Goal: Information Seeking & Learning: Learn about a topic

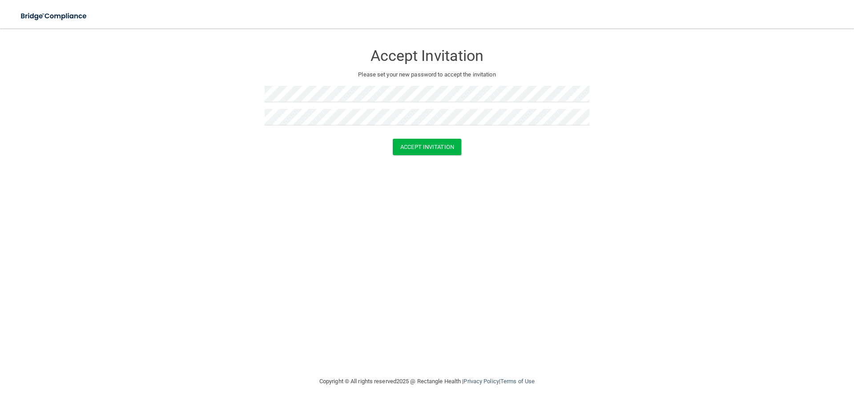
click at [472, 139] on div "Accept Invitation" at bounding box center [427, 147] width 832 height 16
click at [448, 144] on button "Accept Invitation" at bounding box center [427, 147] width 68 height 16
click at [259, 146] on form "Accept Invitation Please set your new password to accept the invitation Token i…" at bounding box center [427, 107] width 818 height 141
click at [451, 159] on button "Accept Invitation" at bounding box center [427, 160] width 68 height 16
drag, startPoint x: 313, startPoint y: 56, endPoint x: 238, endPoint y: 24, distance: 82.3
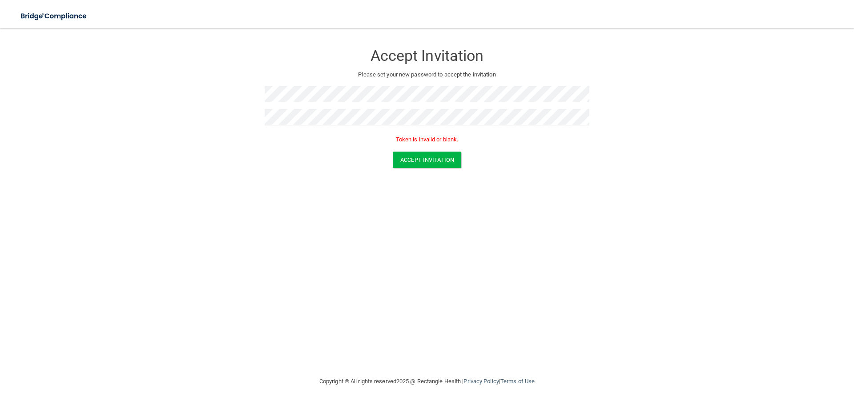
click at [313, 56] on h3 "Accept Invitation" at bounding box center [427, 56] width 325 height 16
click at [299, 85] on div "Accept Invitation Please set your new password to accept the invitation" at bounding box center [427, 87] width 325 height 101
click at [235, 112] on form "Accept Invitation Please set your new password to accept the invitation Accept …" at bounding box center [427, 101] width 818 height 129
click at [253, 147] on div "Accept Invitation" at bounding box center [427, 147] width 832 height 16
click at [281, 107] on div at bounding box center [427, 97] width 325 height 23
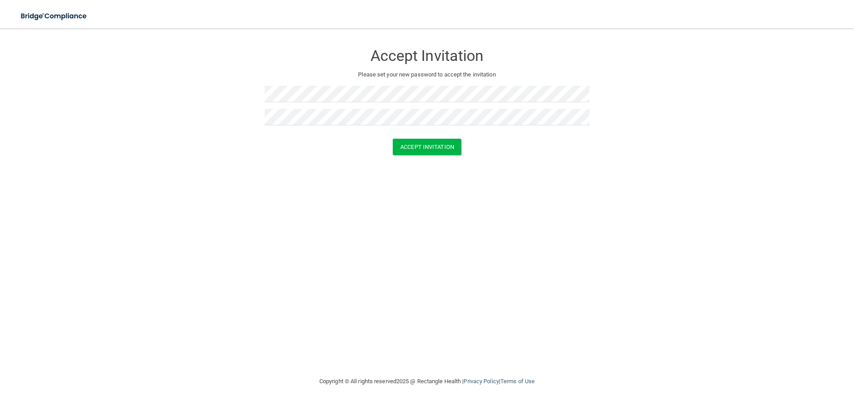
click at [466, 153] on div "Accept Invitation" at bounding box center [427, 147] width 832 height 16
click at [451, 149] on button "Accept Invitation" at bounding box center [427, 147] width 68 height 16
click at [457, 163] on button "Accept Invitation" at bounding box center [427, 160] width 68 height 16
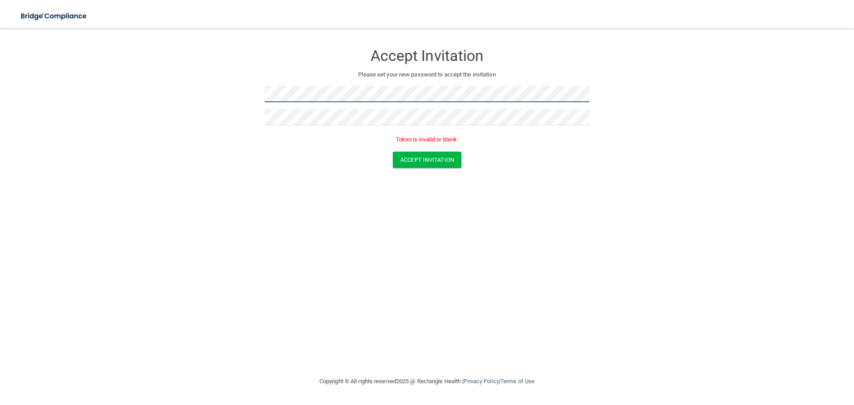
click at [202, 96] on form "Accept Invitation Please set your new password to accept the invitation Token i…" at bounding box center [427, 107] width 818 height 141
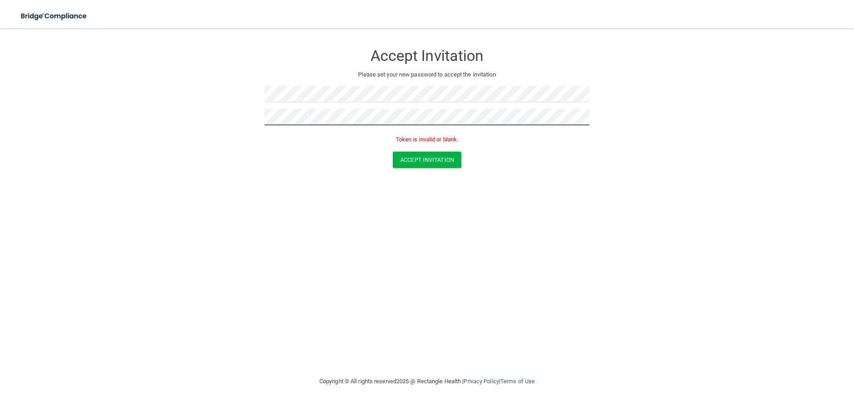
click at [214, 126] on form "Accept Invitation Please set your new password to accept the invitation Token i…" at bounding box center [427, 107] width 818 height 141
click at [290, 195] on div "Accept Invitation Please set your new password to accept the invitation Token i…" at bounding box center [427, 202] width 818 height 330
click at [425, 164] on button "Accept Invitation" at bounding box center [427, 160] width 68 height 16
click at [448, 155] on button "Accept Invitation" at bounding box center [427, 160] width 68 height 16
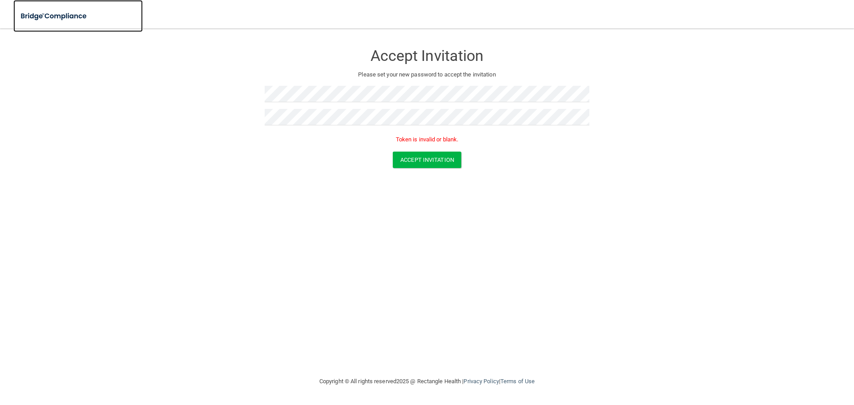
click at [47, 13] on img at bounding box center [54, 16] width 82 height 18
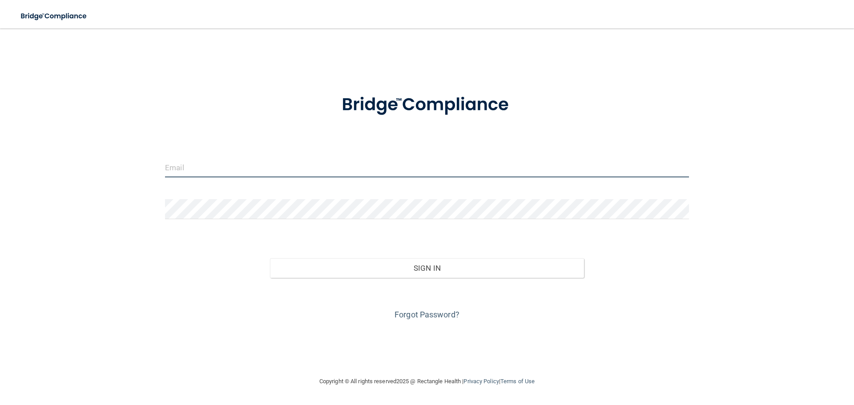
click at [234, 165] on input "email" at bounding box center [427, 167] width 524 height 20
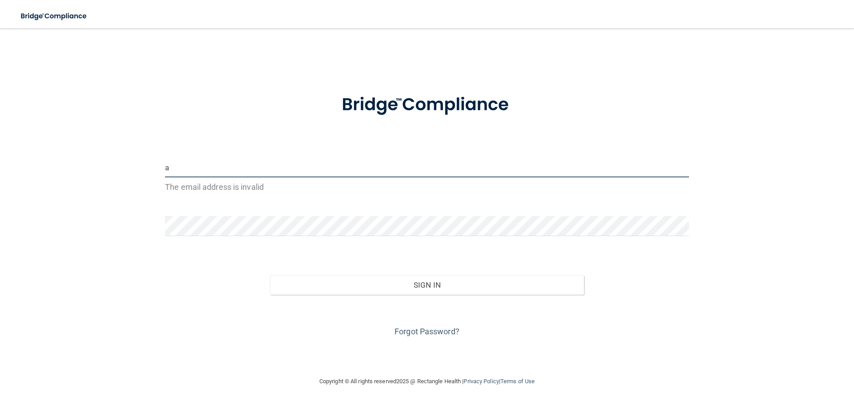
type input "[EMAIL_ADDRESS][DOMAIN_NAME]"
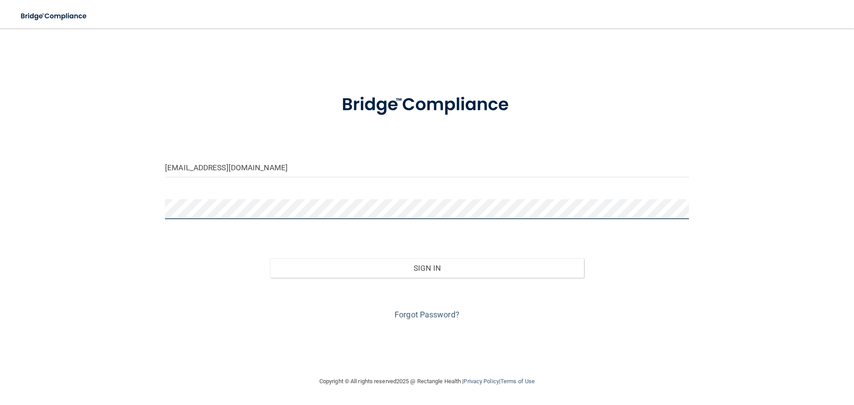
click at [270, 258] on button "Sign In" at bounding box center [427, 268] width 314 height 20
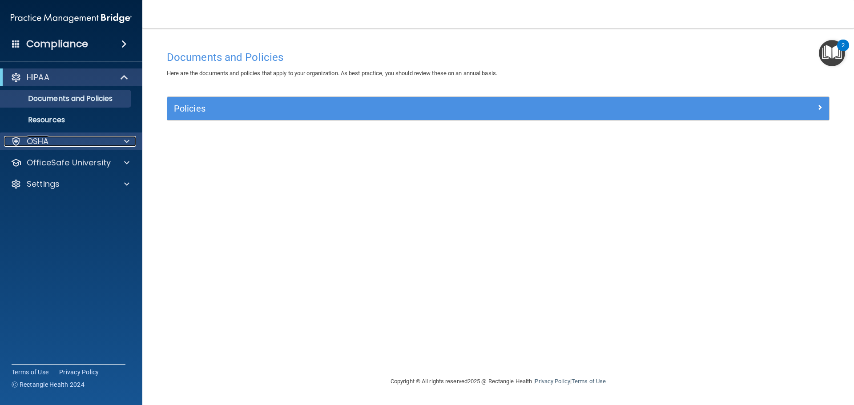
click at [128, 139] on span at bounding box center [126, 141] width 5 height 11
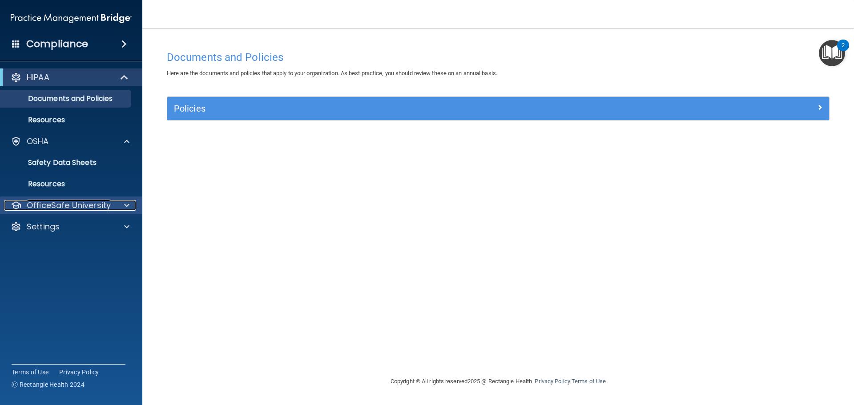
click at [63, 206] on p "OfficeSafe University" at bounding box center [69, 205] width 84 height 11
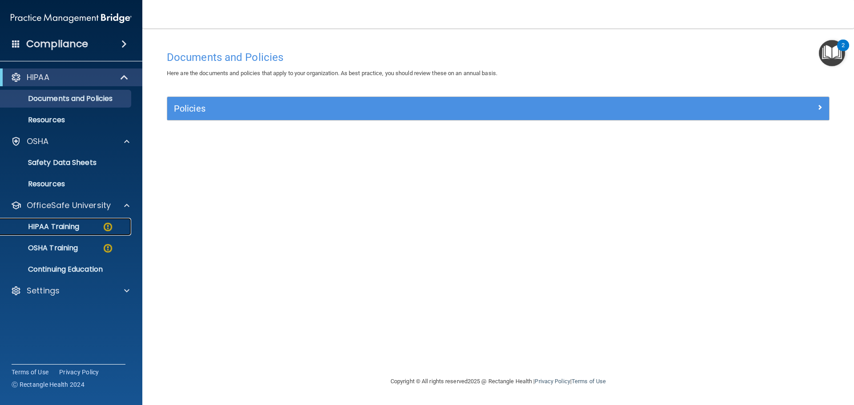
click at [94, 225] on div "HIPAA Training" at bounding box center [66, 226] width 121 height 9
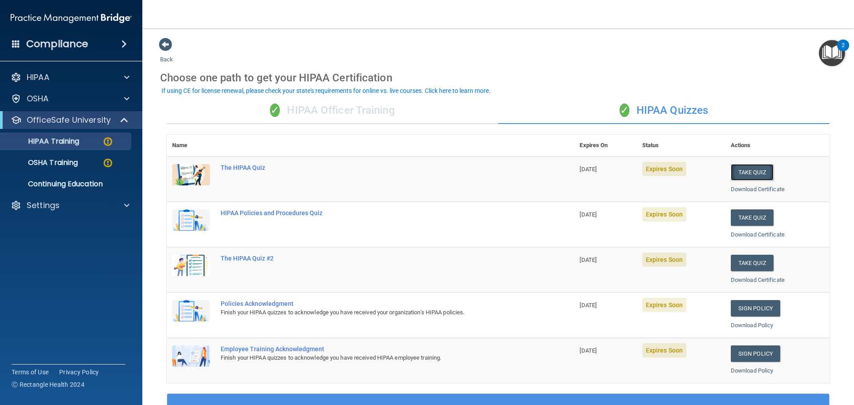
click at [749, 171] on button "Take Quiz" at bounding box center [752, 172] width 43 height 16
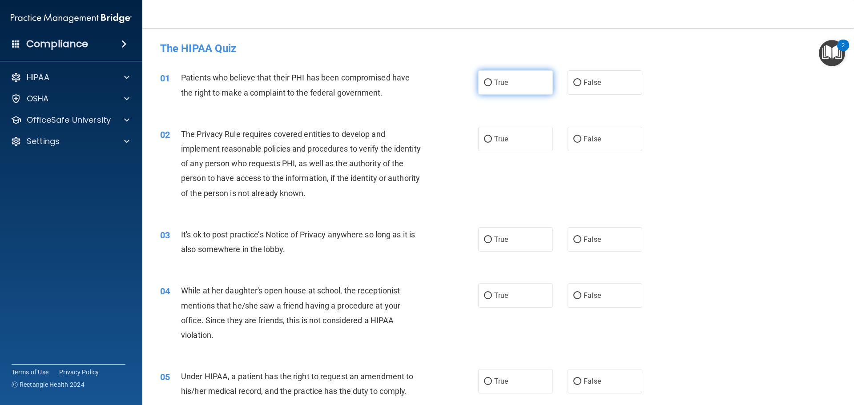
click at [494, 82] on span "True" at bounding box center [501, 82] width 14 height 8
click at [492, 82] on input "True" at bounding box center [488, 83] width 8 height 7
radio input "true"
click at [522, 121] on div "02 The Privacy Rule requires covered entities to develop and implement reasonab…" at bounding box center [497, 166] width 689 height 100
click at [521, 129] on label "True" at bounding box center [515, 139] width 75 height 24
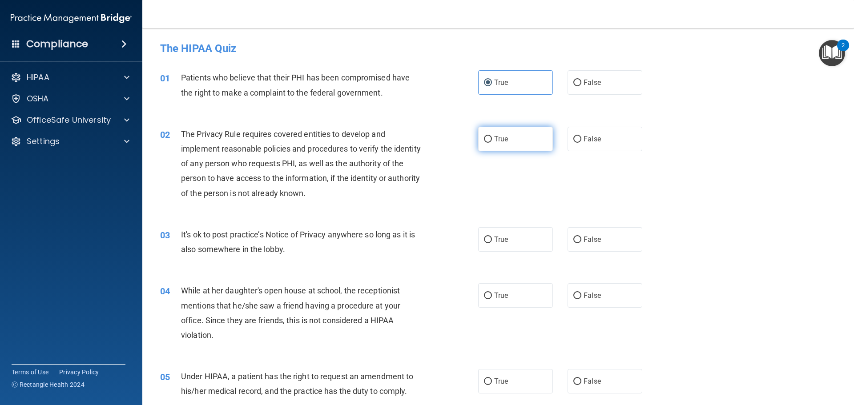
click at [492, 136] on input "True" at bounding box center [488, 139] width 8 height 7
radio input "true"
click at [599, 240] on label "False" at bounding box center [604, 239] width 75 height 24
click at [581, 240] on input "False" at bounding box center [577, 240] width 8 height 7
radio input "true"
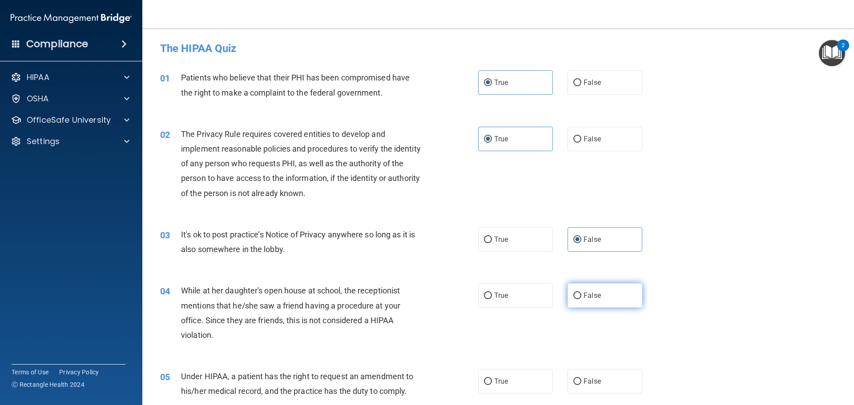
click at [591, 288] on label "False" at bounding box center [604, 295] width 75 height 24
click at [581, 293] on input "False" at bounding box center [577, 296] width 8 height 7
radio input "true"
click at [588, 370] on label "False" at bounding box center [604, 381] width 75 height 24
click at [581, 378] on input "False" at bounding box center [577, 381] width 8 height 7
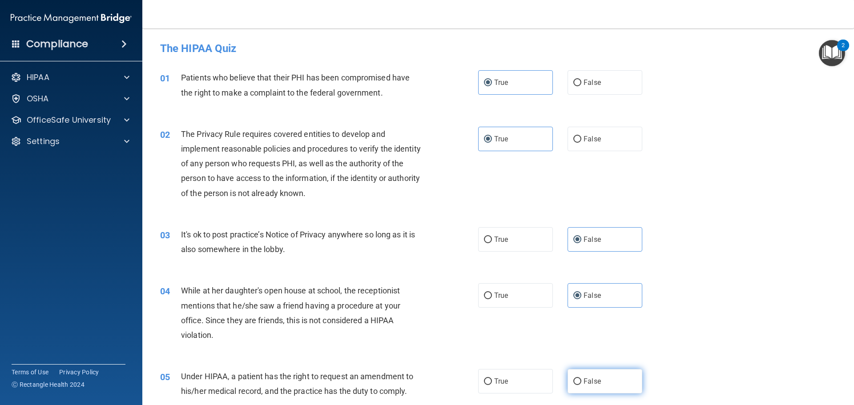
radio input "true"
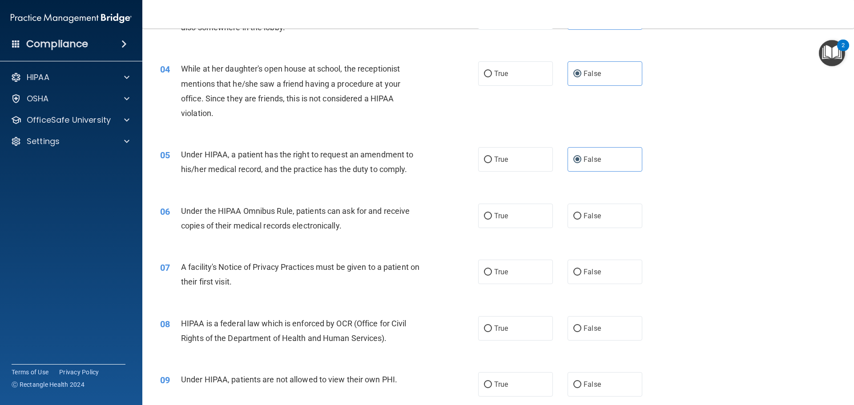
scroll to position [222, 0]
click at [516, 217] on label "True" at bounding box center [515, 215] width 75 height 24
click at [492, 217] on input "True" at bounding box center [488, 216] width 8 height 7
radio input "true"
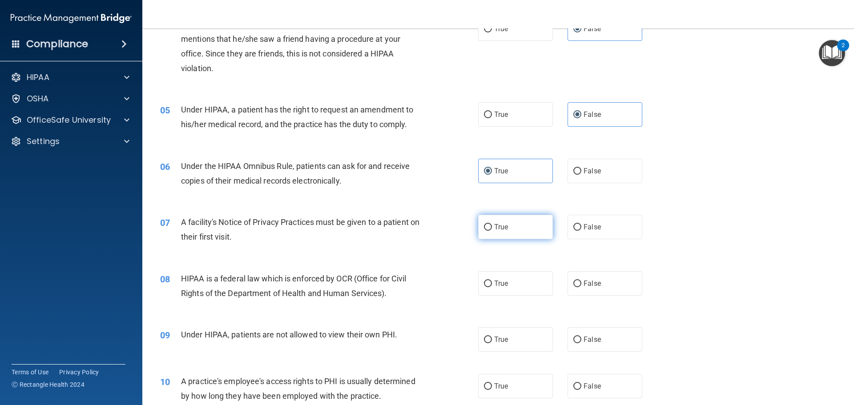
click at [541, 228] on label "True" at bounding box center [515, 227] width 75 height 24
click at [492, 228] on input "True" at bounding box center [488, 227] width 8 height 7
radio input "true"
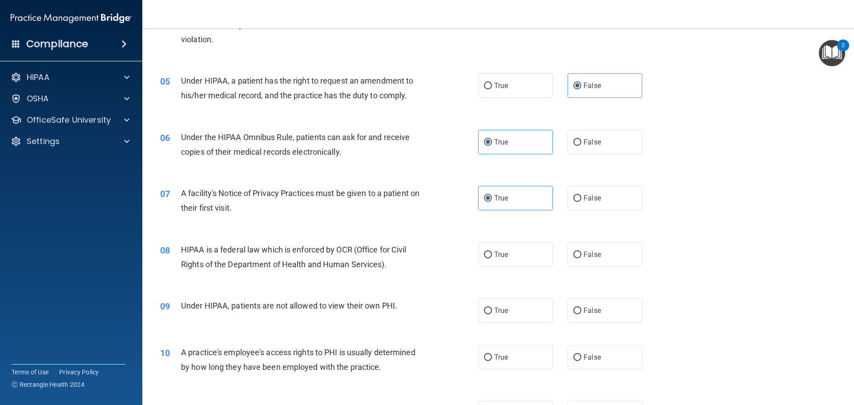
scroll to position [311, 0]
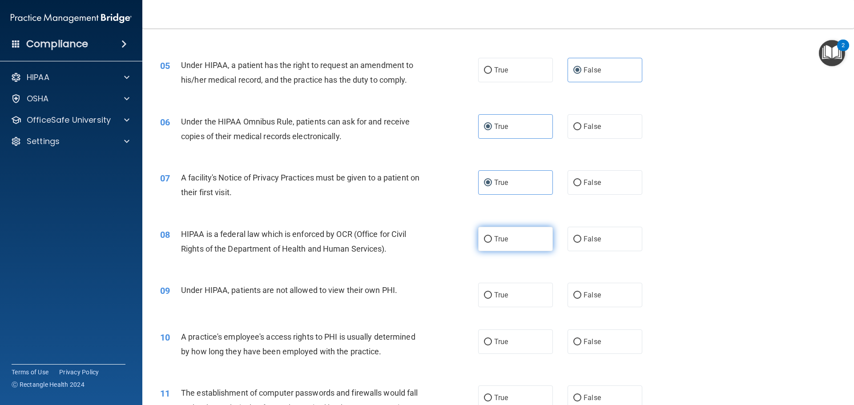
click at [521, 240] on label "True" at bounding box center [515, 239] width 75 height 24
click at [492, 240] on input "True" at bounding box center [488, 239] width 8 height 7
radio input "true"
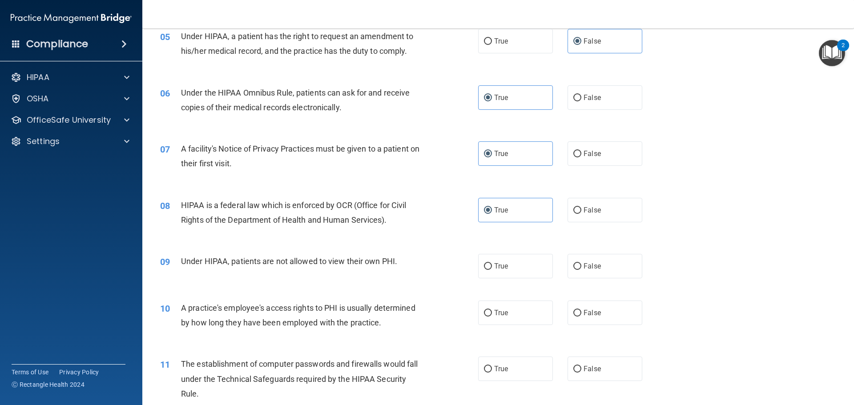
scroll to position [356, 0]
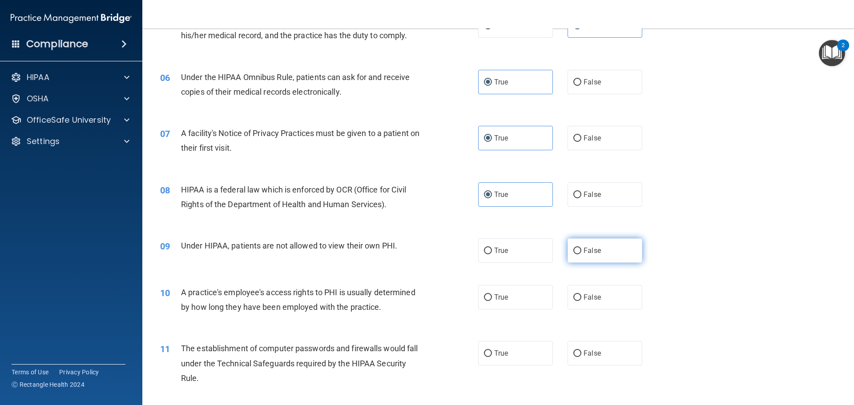
click at [595, 248] on span "False" at bounding box center [591, 250] width 17 height 8
click at [581, 248] on input "False" at bounding box center [577, 251] width 8 height 7
radio input "true"
click at [586, 292] on label "False" at bounding box center [604, 297] width 75 height 24
click at [581, 294] on input "False" at bounding box center [577, 297] width 8 height 7
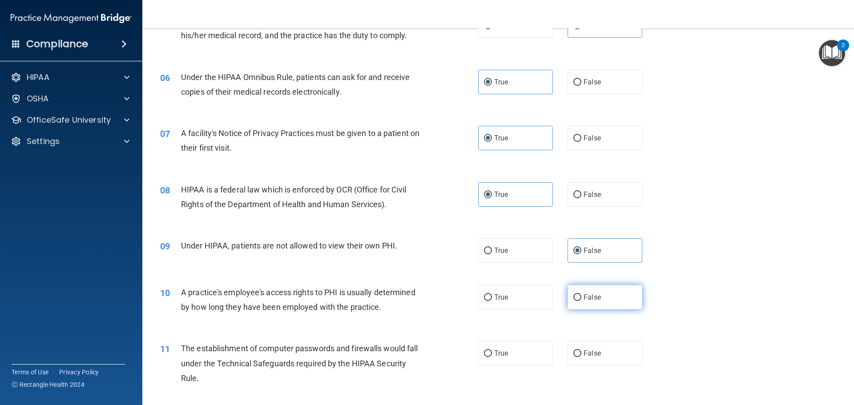
radio input "true"
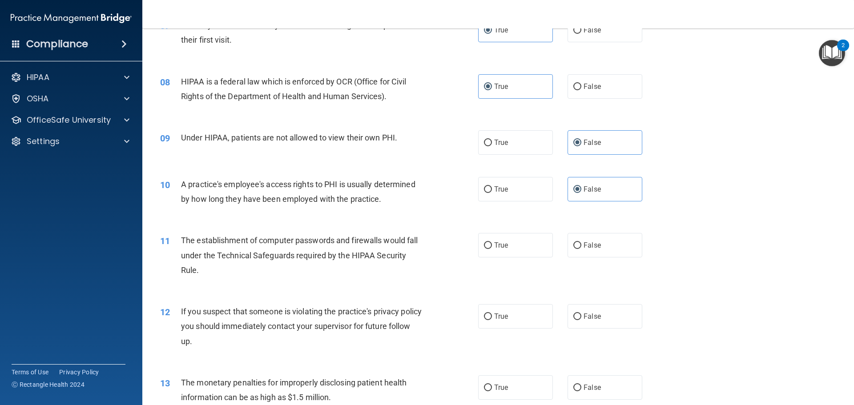
scroll to position [489, 0]
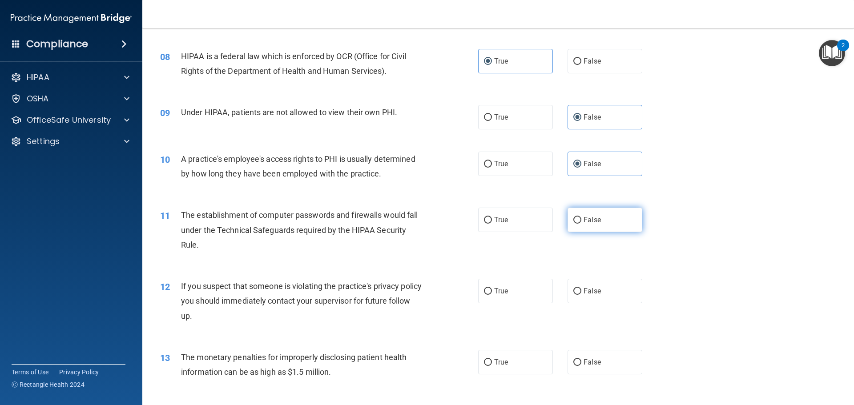
click at [585, 226] on label "False" at bounding box center [604, 220] width 75 height 24
click at [581, 224] on input "False" at bounding box center [577, 220] width 8 height 7
radio input "true"
click at [522, 220] on label "True" at bounding box center [515, 220] width 75 height 24
click at [492, 220] on input "True" at bounding box center [488, 220] width 8 height 7
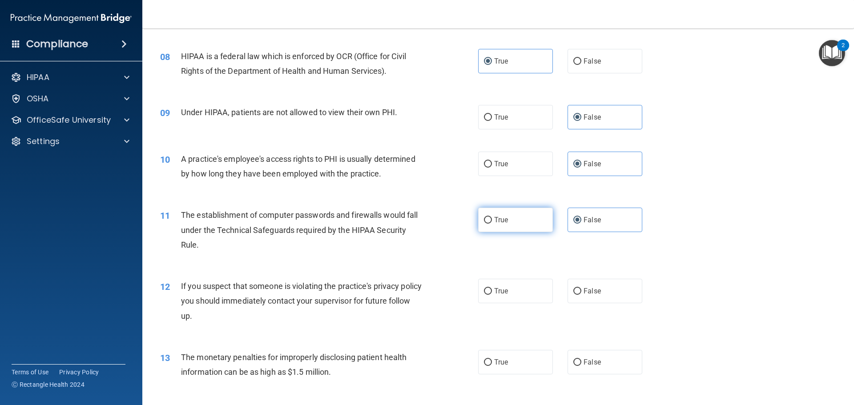
radio input "true"
radio input "false"
click at [530, 293] on label "True" at bounding box center [515, 291] width 75 height 24
click at [492, 293] on input "True" at bounding box center [488, 291] width 8 height 7
radio input "true"
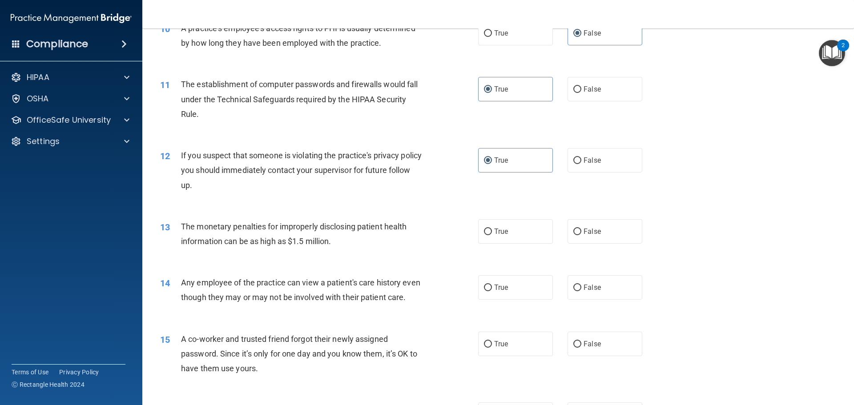
scroll to position [623, 0]
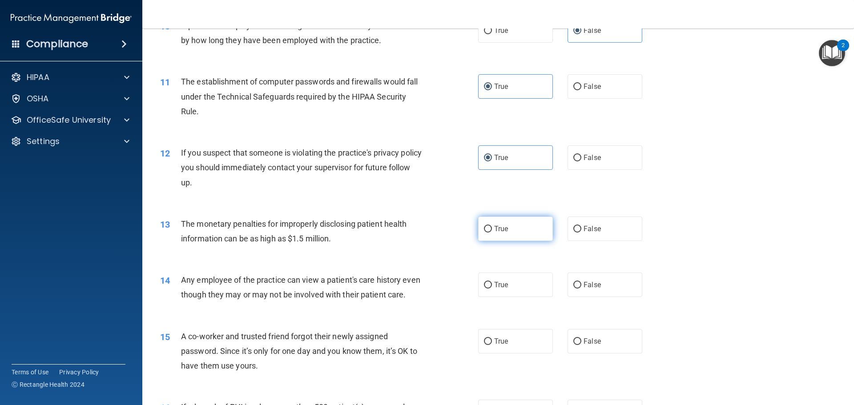
click at [521, 232] on label "True" at bounding box center [515, 229] width 75 height 24
click at [492, 232] on input "True" at bounding box center [488, 229] width 8 height 7
radio input "true"
click at [606, 287] on label "False" at bounding box center [604, 285] width 75 height 24
click at [581, 287] on input "False" at bounding box center [577, 285] width 8 height 7
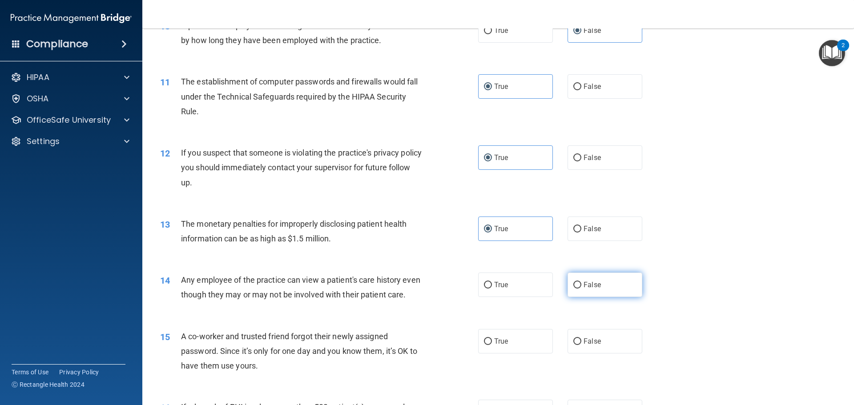
radio input "true"
click at [575, 345] on input "False" at bounding box center [577, 341] width 8 height 7
radio input "true"
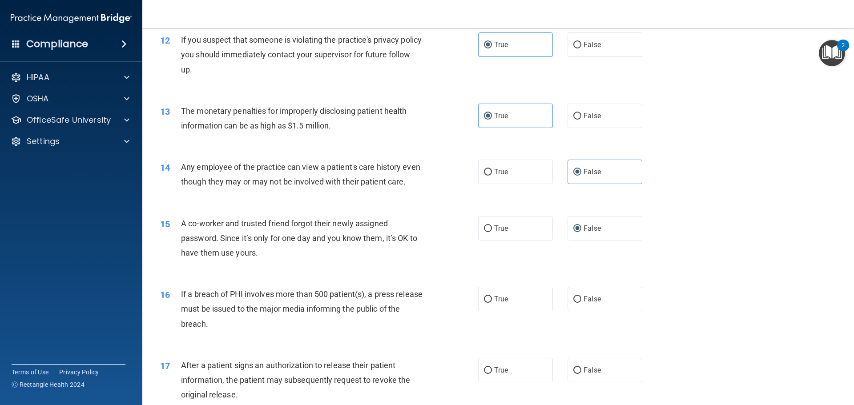
scroll to position [756, 0]
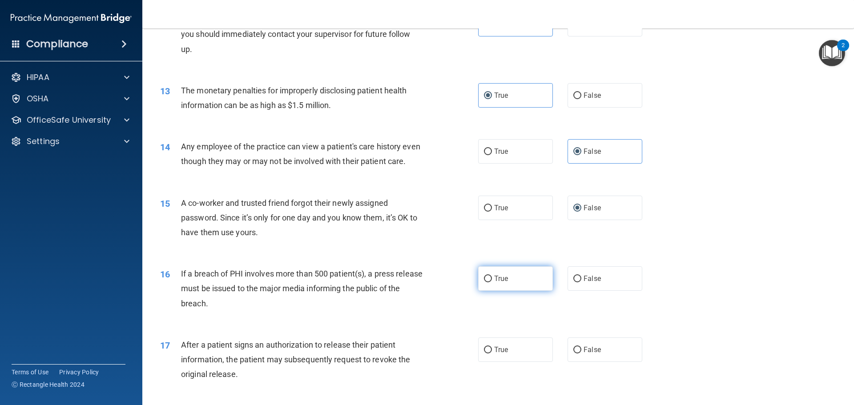
click at [533, 291] on label "True" at bounding box center [515, 278] width 75 height 24
click at [492, 282] on input "True" at bounding box center [488, 279] width 8 height 7
radio input "true"
click at [509, 355] on label "True" at bounding box center [515, 349] width 75 height 24
click at [492, 354] on input "True" at bounding box center [488, 350] width 8 height 7
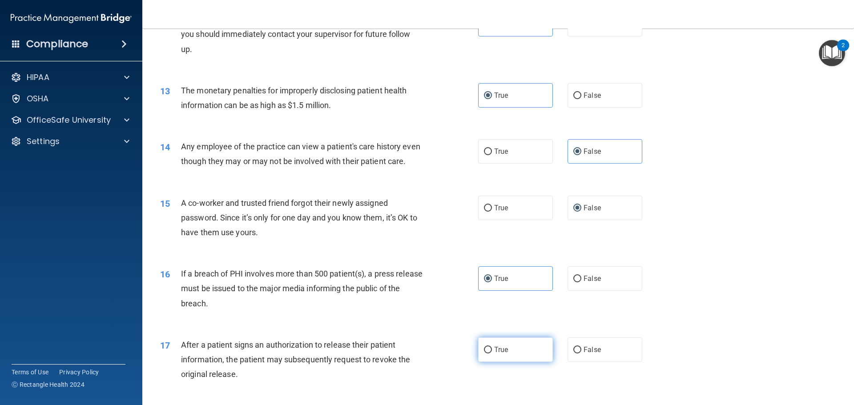
radio input "true"
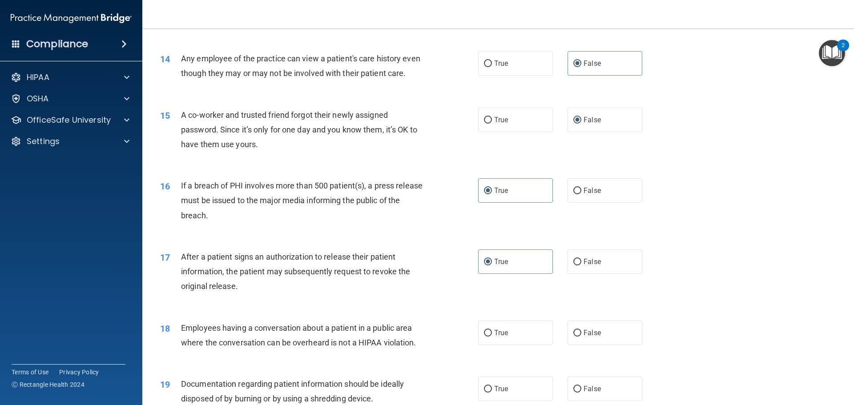
scroll to position [845, 0]
click at [582, 340] on label "False" at bounding box center [604, 332] width 75 height 24
click at [581, 336] on input "False" at bounding box center [577, 332] width 8 height 7
radio input "true"
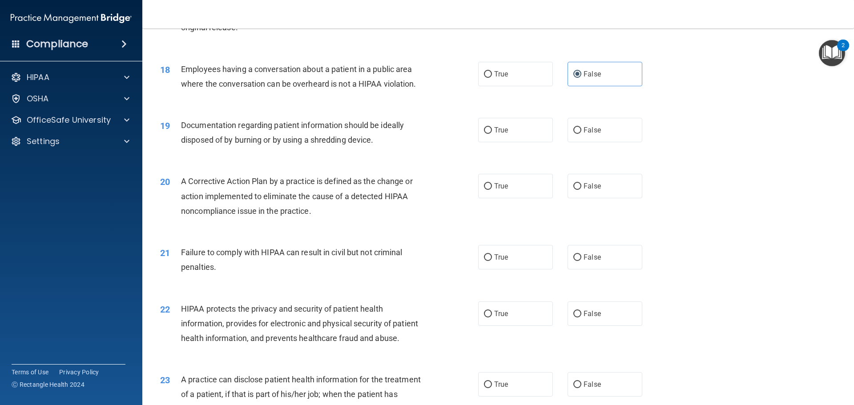
scroll to position [1156, 0]
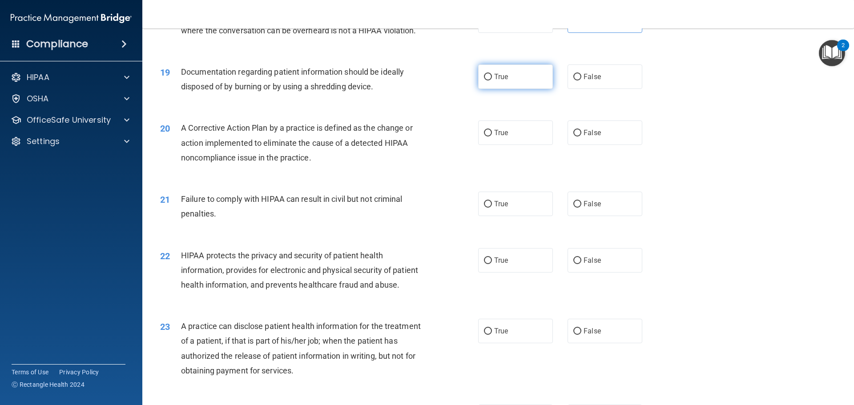
click at [490, 89] on label "True" at bounding box center [515, 76] width 75 height 24
click at [490, 80] on input "True" at bounding box center [488, 77] width 8 height 7
radio input "true"
click at [512, 145] on label "True" at bounding box center [515, 133] width 75 height 24
click at [492, 137] on input "True" at bounding box center [488, 133] width 8 height 7
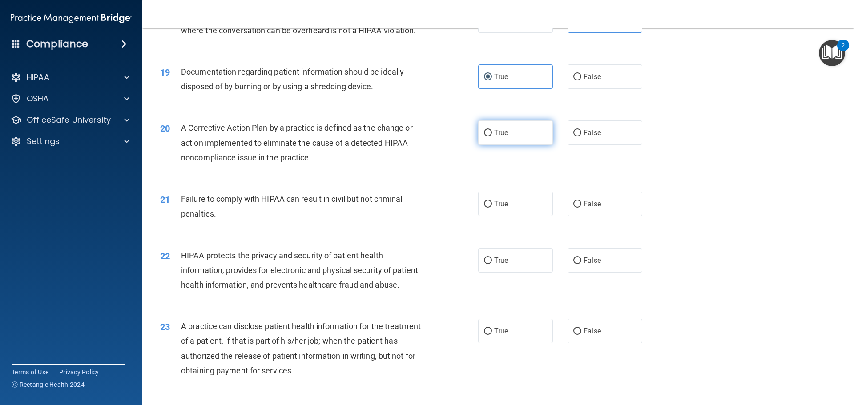
radio input "true"
click at [594, 216] on label "False" at bounding box center [604, 204] width 75 height 24
click at [581, 208] on input "False" at bounding box center [577, 204] width 8 height 7
radio input "true"
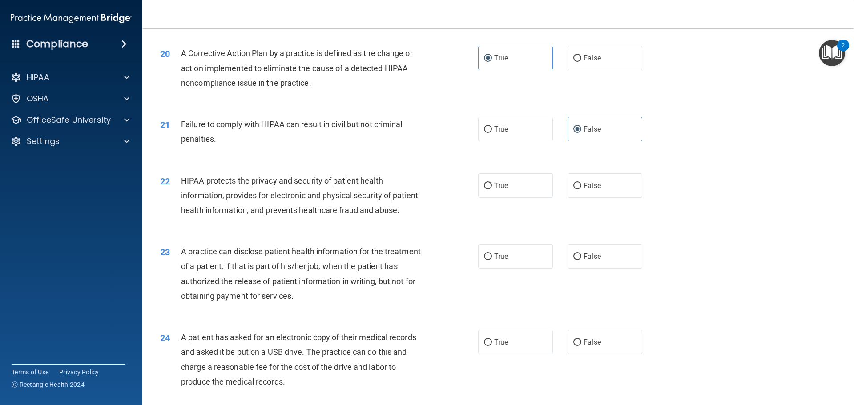
scroll to position [1245, 0]
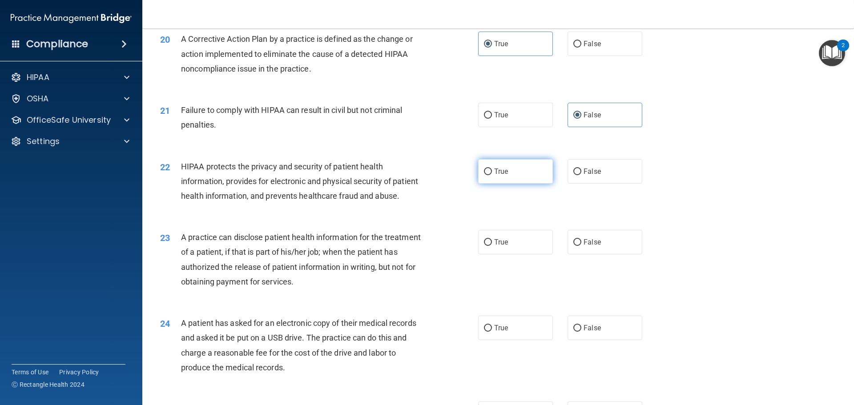
click at [506, 184] on label "True" at bounding box center [515, 171] width 75 height 24
click at [492, 175] on input "True" at bounding box center [488, 172] width 8 height 7
radio input "true"
click at [588, 254] on label "False" at bounding box center [604, 242] width 75 height 24
click at [581, 246] on input "False" at bounding box center [577, 242] width 8 height 7
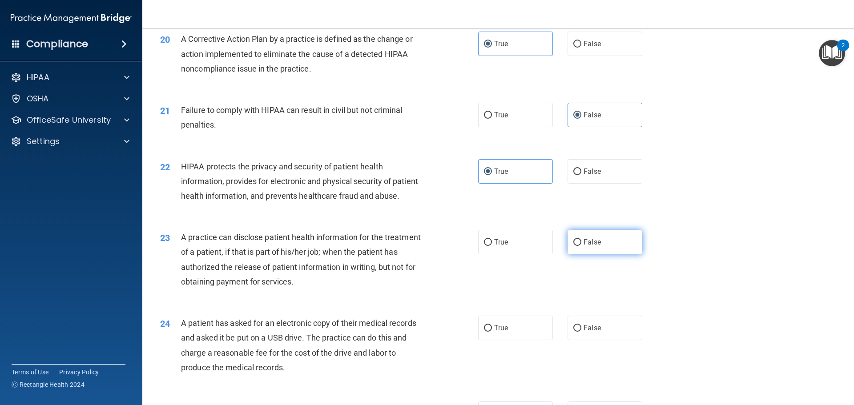
radio input "true"
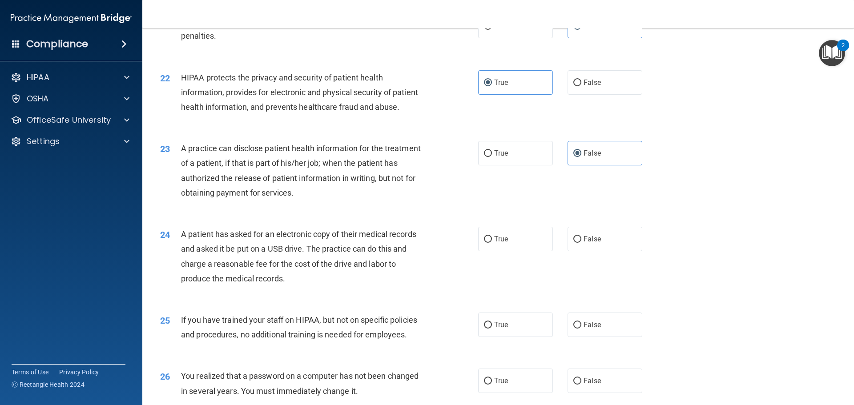
scroll to position [1378, 0]
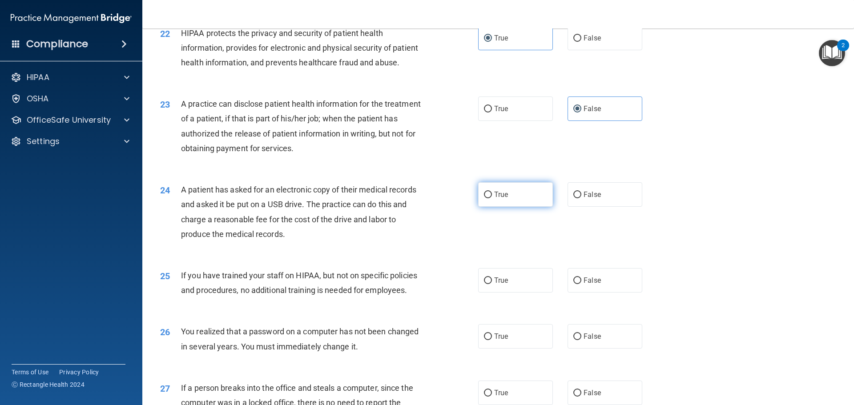
click at [528, 207] on label "True" at bounding box center [515, 194] width 75 height 24
click at [492, 198] on input "True" at bounding box center [488, 195] width 8 height 7
radio input "true"
click at [600, 293] on label "False" at bounding box center [604, 280] width 75 height 24
click at [581, 284] on input "False" at bounding box center [577, 280] width 8 height 7
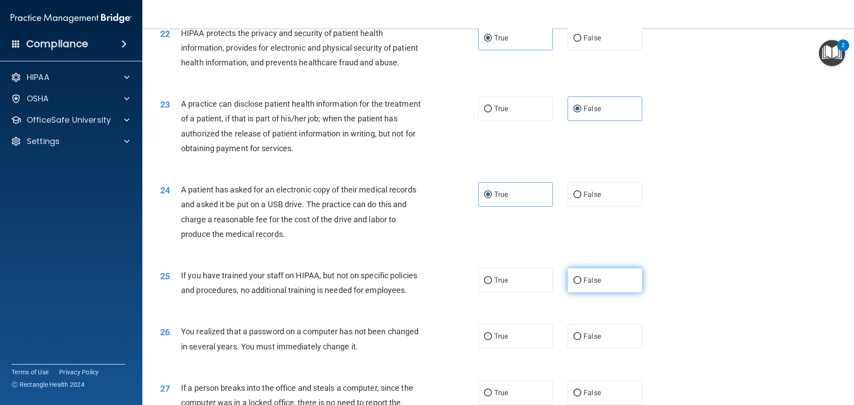
radio input "true"
click at [523, 349] on label "True" at bounding box center [515, 336] width 75 height 24
click at [492, 340] on input "True" at bounding box center [488, 336] width 8 height 7
radio input "true"
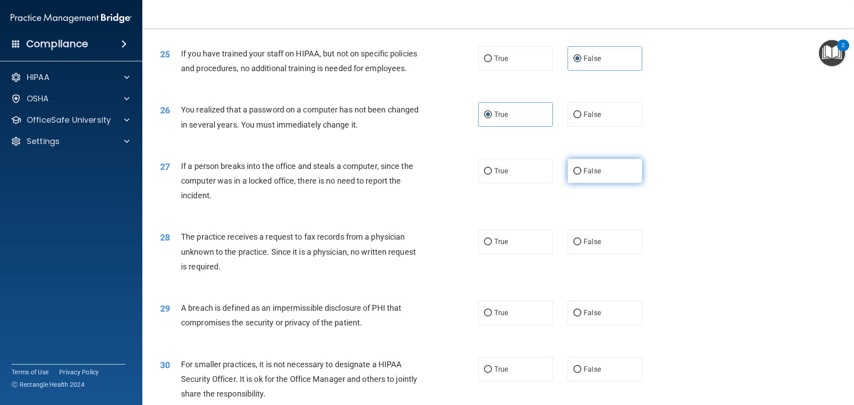
scroll to position [1601, 0]
click at [588, 175] on span "False" at bounding box center [591, 170] width 17 height 8
click at [581, 174] on input "False" at bounding box center [577, 171] width 8 height 7
radio input "true"
click at [610, 253] on label "False" at bounding box center [604, 241] width 75 height 24
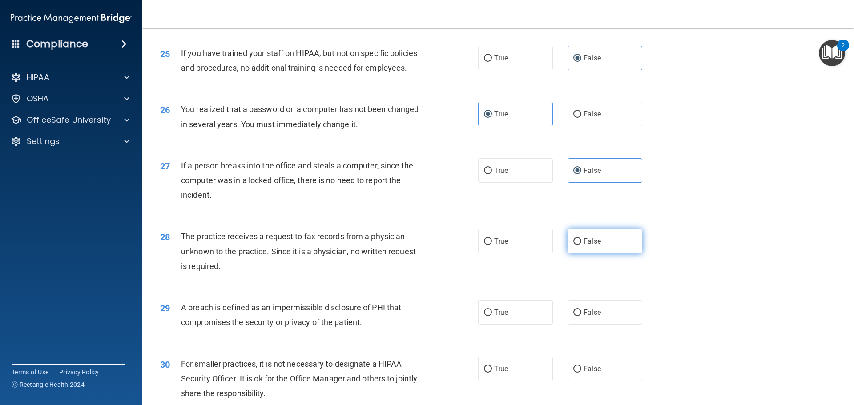
click at [581, 245] on input "False" at bounding box center [577, 241] width 8 height 7
radio input "true"
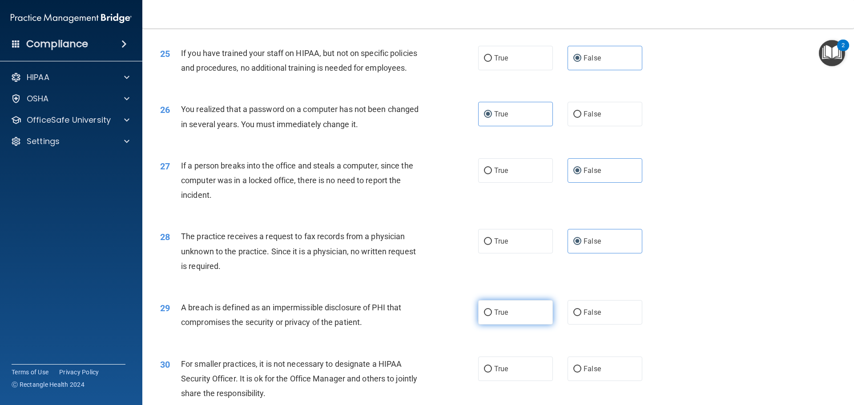
click at [537, 325] on label "True" at bounding box center [515, 312] width 75 height 24
click at [492, 316] on input "True" at bounding box center [488, 312] width 8 height 7
radio input "true"
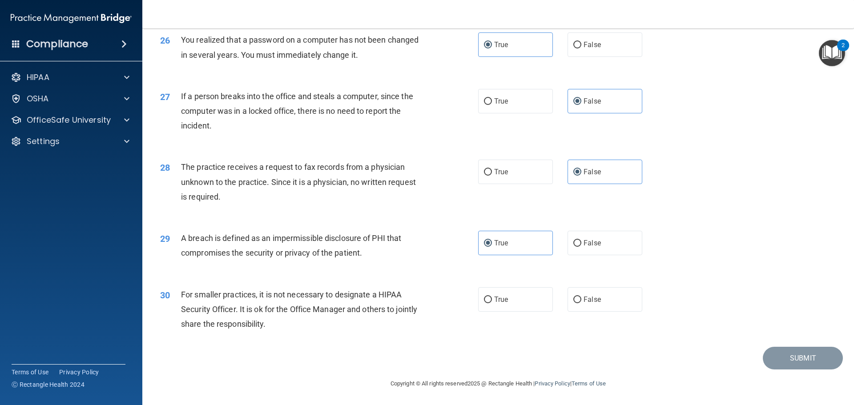
scroll to position [1699, 0]
click at [623, 301] on label "False" at bounding box center [604, 299] width 75 height 24
click at [581, 301] on input "False" at bounding box center [577, 300] width 8 height 7
radio input "true"
click at [790, 354] on button "Submit" at bounding box center [803, 358] width 80 height 23
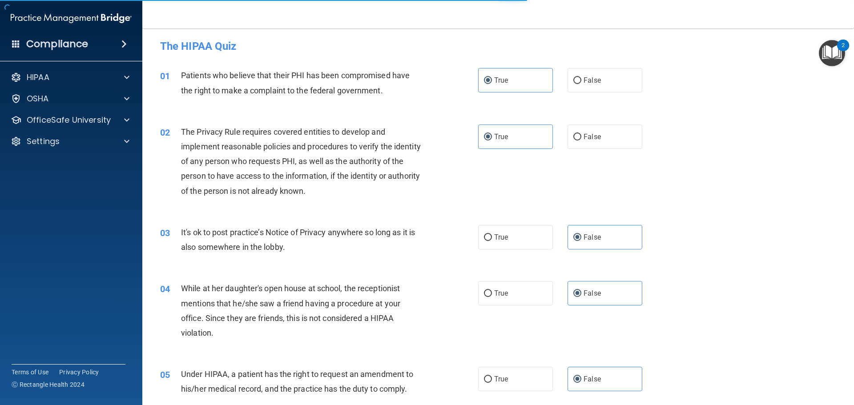
scroll to position [0, 0]
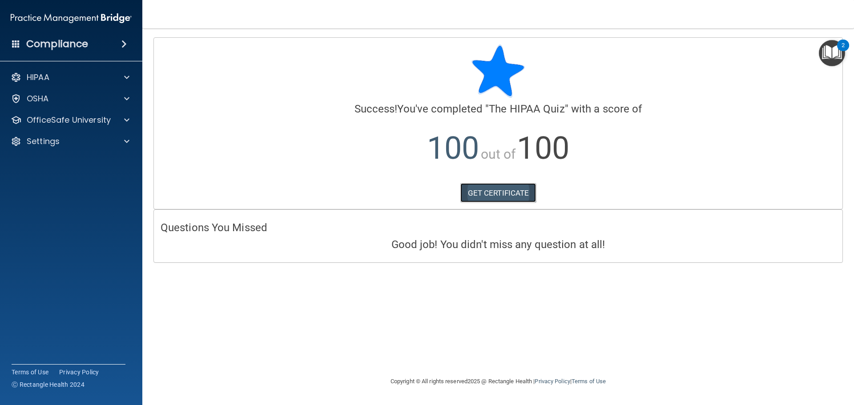
click at [497, 194] on link "GET CERTIFICATE" at bounding box center [498, 193] width 76 height 20
click at [99, 76] on div "HIPAA" at bounding box center [59, 77] width 110 height 11
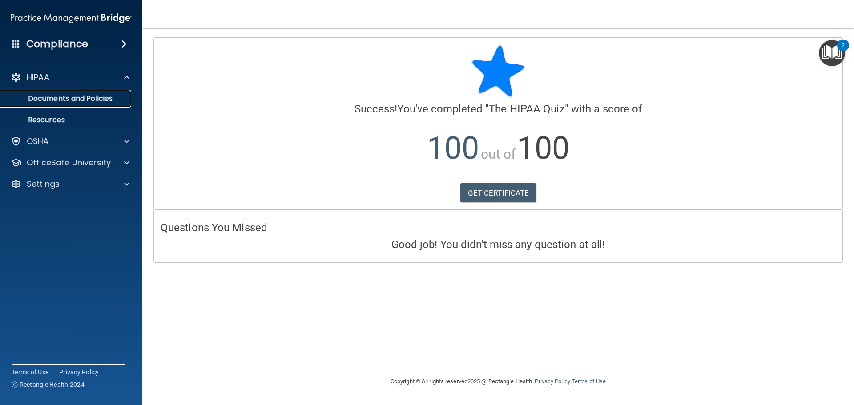
click at [67, 100] on p "Documents and Policies" at bounding box center [66, 98] width 121 height 9
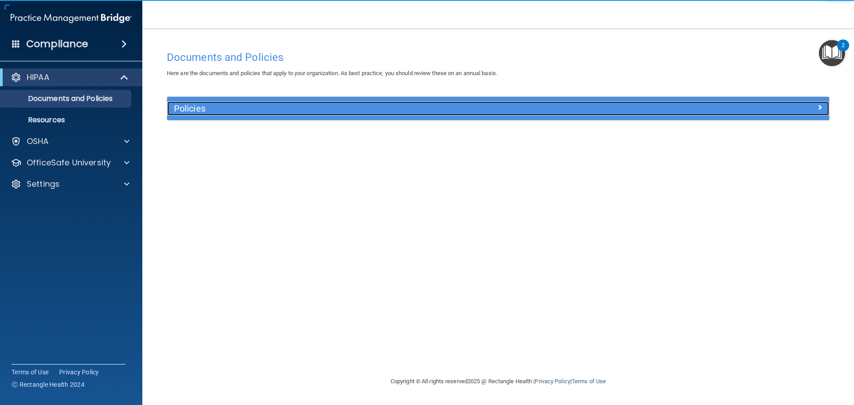
click at [808, 106] on div at bounding box center [745, 106] width 165 height 11
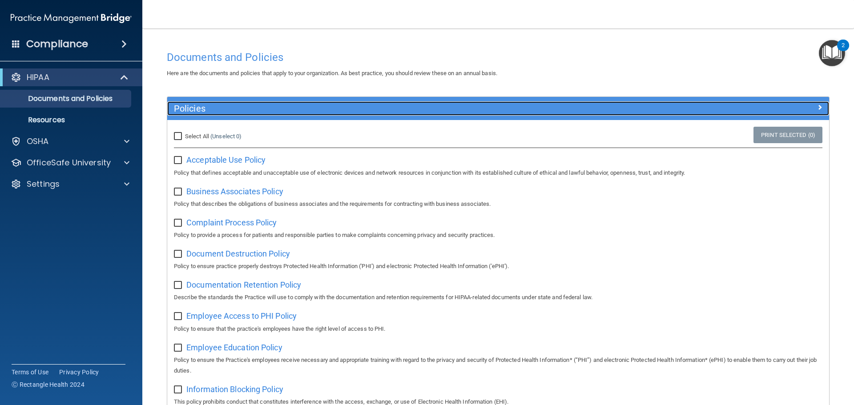
click at [380, 112] on h5 "Policies" at bounding box center [415, 109] width 483 height 10
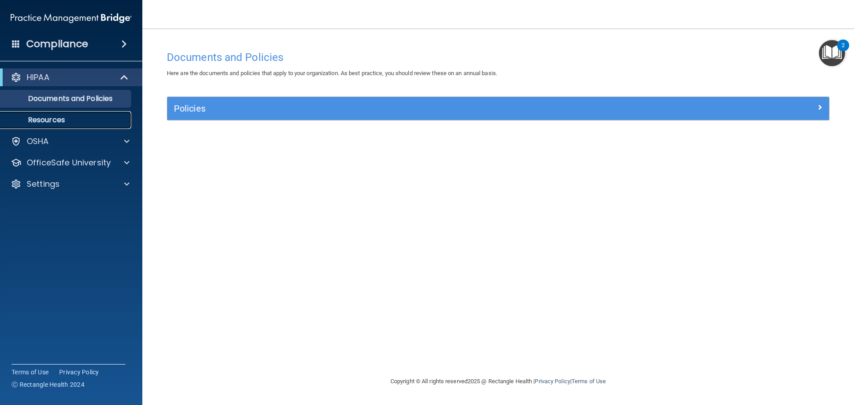
click at [51, 117] on p "Resources" at bounding box center [66, 120] width 121 height 9
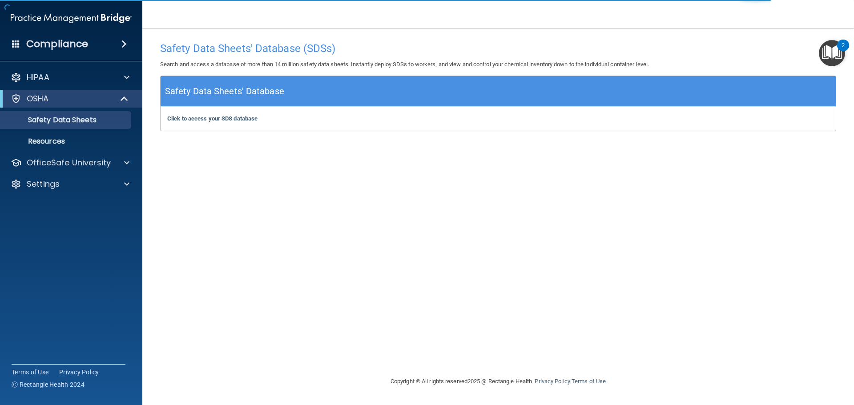
click at [125, 42] on span at bounding box center [123, 44] width 5 height 11
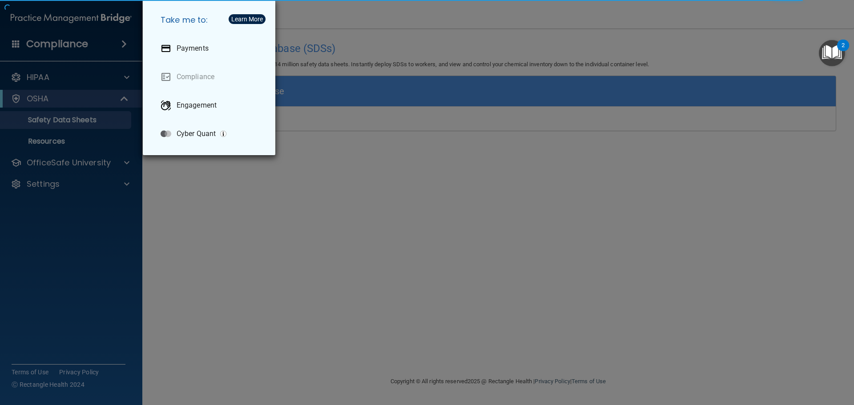
click at [334, 144] on div "Take me to: Payments Compliance Engagement Cyber Quant" at bounding box center [427, 202] width 854 height 405
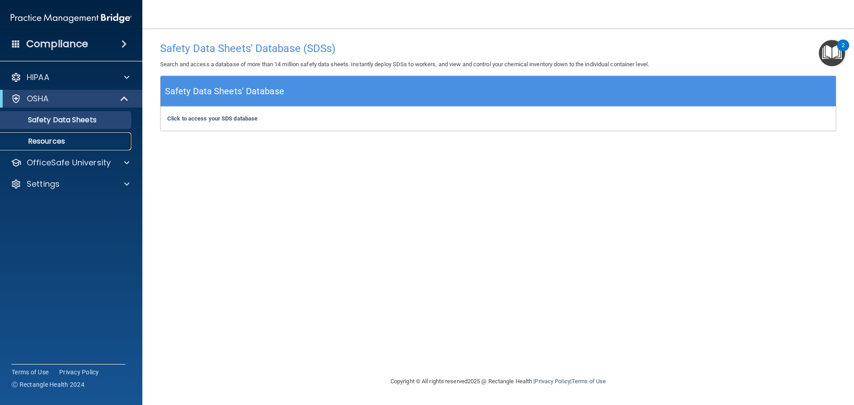
click at [51, 139] on p "Resources" at bounding box center [66, 141] width 121 height 9
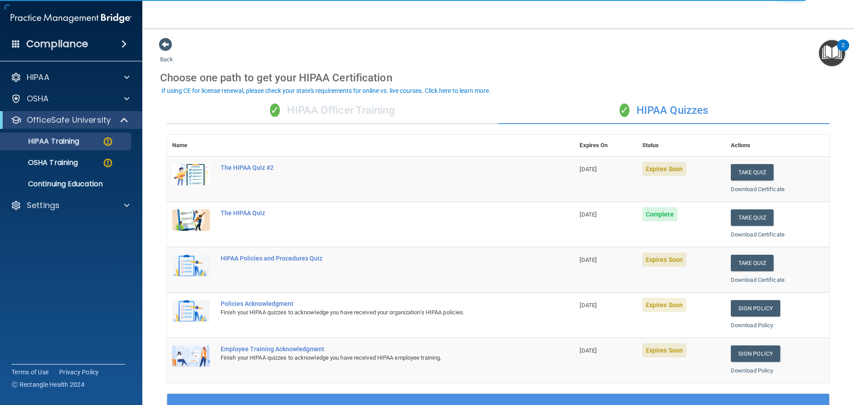
click at [390, 108] on div "✓ HIPAA Officer Training" at bounding box center [332, 110] width 331 height 27
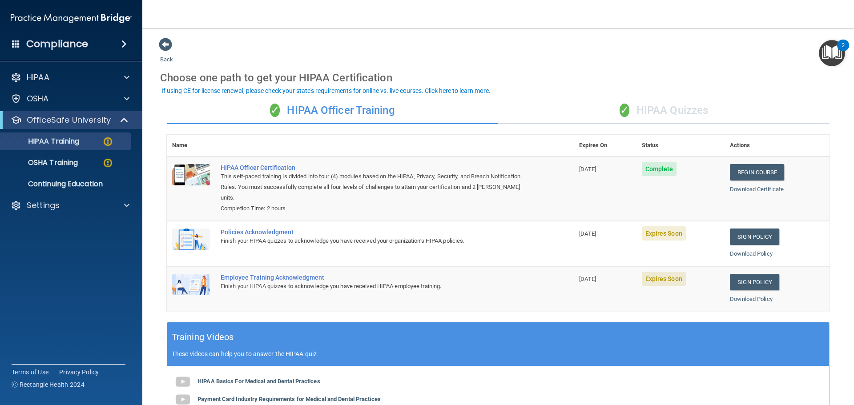
click at [667, 112] on div "✓ HIPAA Quizzes" at bounding box center [663, 110] width 331 height 27
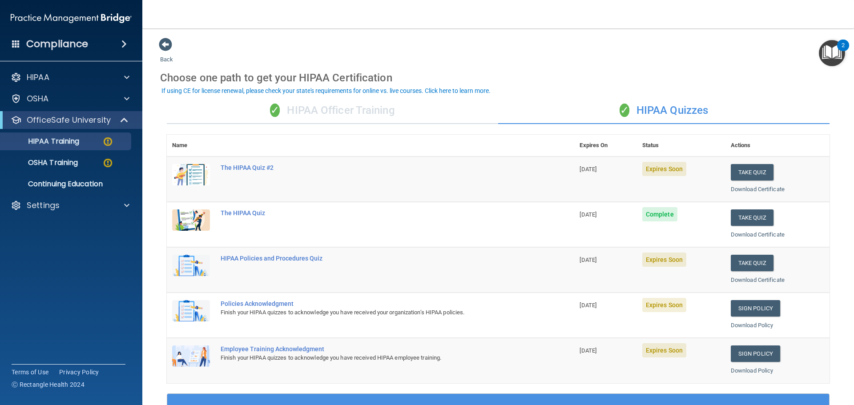
click at [312, 115] on div "✓ HIPAA Officer Training" at bounding box center [332, 110] width 331 height 27
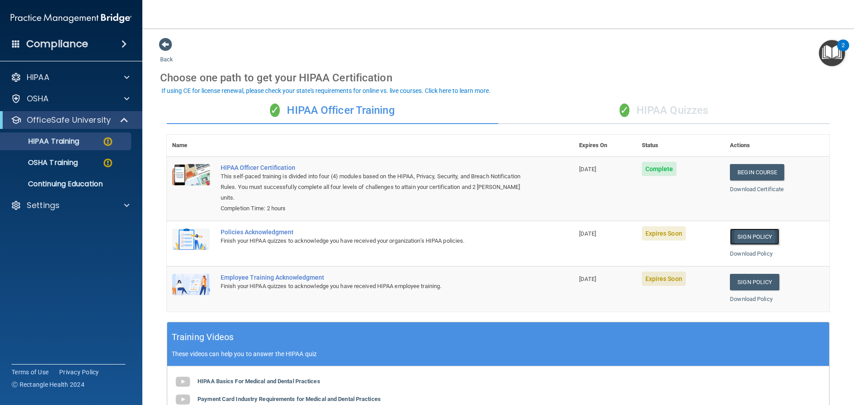
click at [755, 238] on link "Sign Policy" at bounding box center [754, 237] width 49 height 16
click at [630, 105] on div "✓ HIPAA Quizzes" at bounding box center [663, 110] width 331 height 27
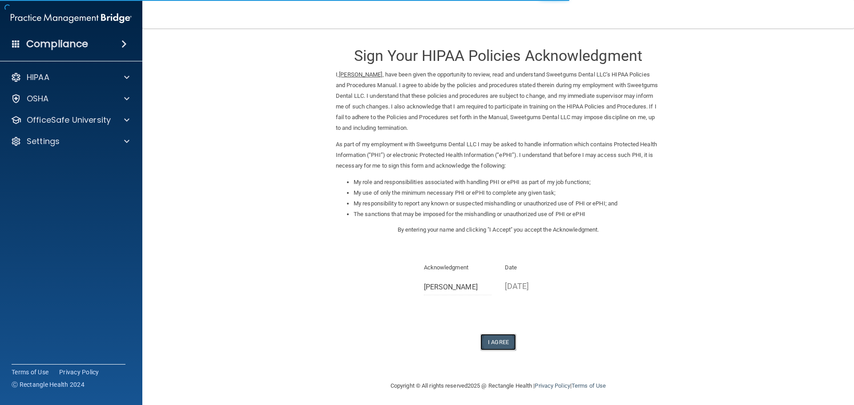
click at [503, 337] on button "I Agree" at bounding box center [498, 342] width 36 height 16
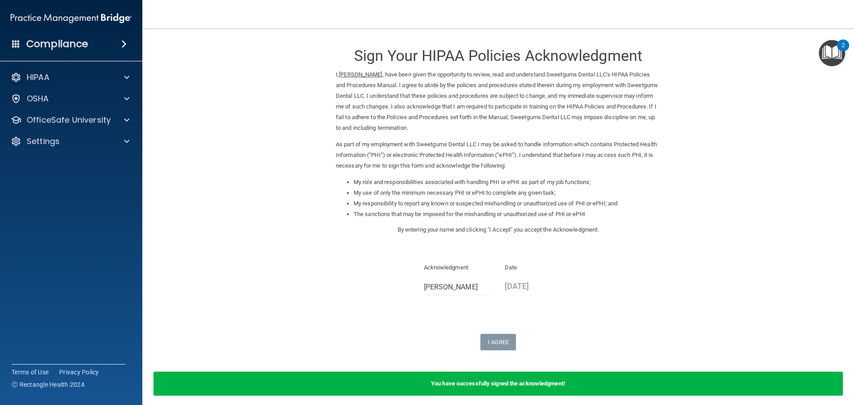
click at [504, 381] on b "You have successfully signed the acknowledgment!" at bounding box center [498, 383] width 134 height 7
click at [96, 118] on p "OfficeSafe University" at bounding box center [69, 120] width 84 height 11
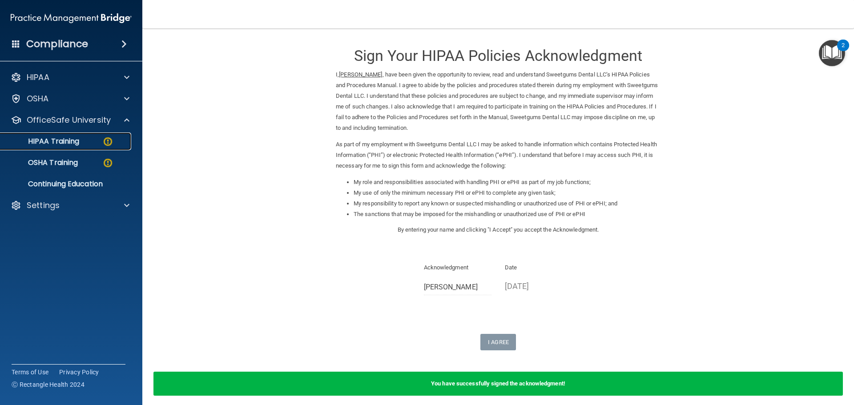
click at [64, 141] on p "HIPAA Training" at bounding box center [42, 141] width 73 height 9
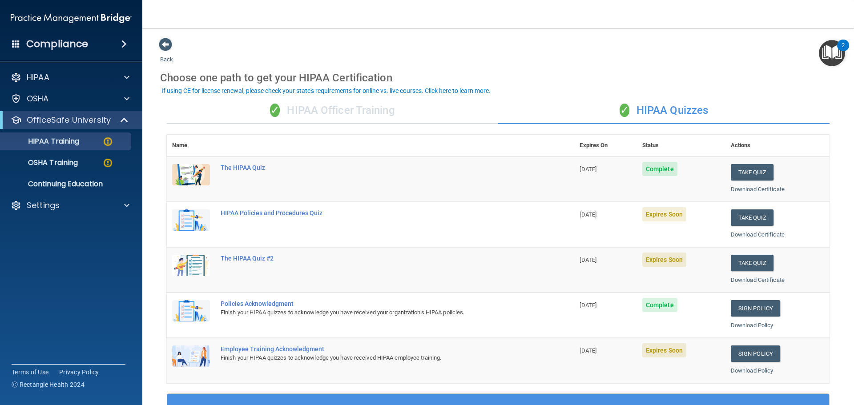
click at [341, 105] on div "✓ HIPAA Officer Training" at bounding box center [332, 110] width 331 height 27
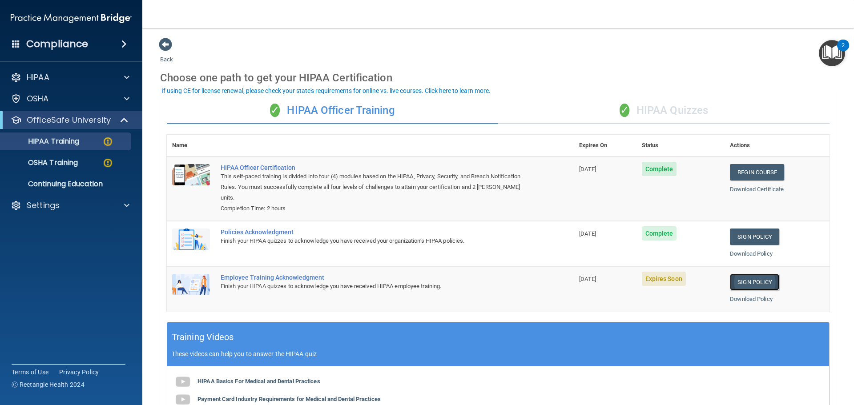
click at [737, 288] on link "Sign Policy" at bounding box center [754, 282] width 49 height 16
click at [599, 21] on nav "Toggle navigation Faith Coleman ametria08@gmail.com Manage My Enterprise Sweetg…" at bounding box center [497, 14] width 711 height 28
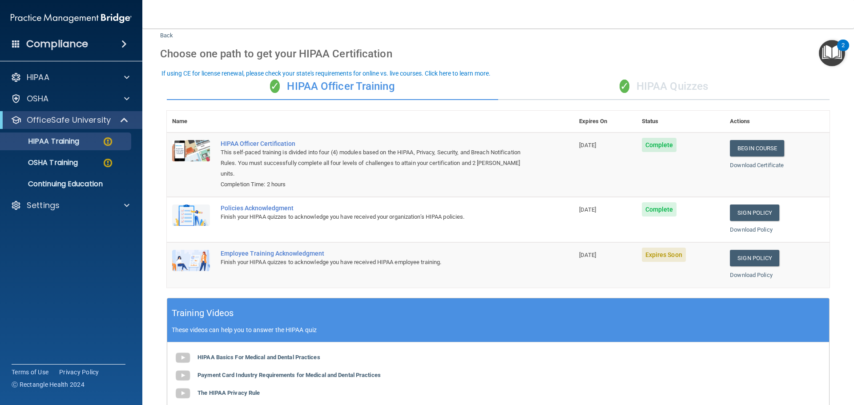
scroll to position [44, 0]
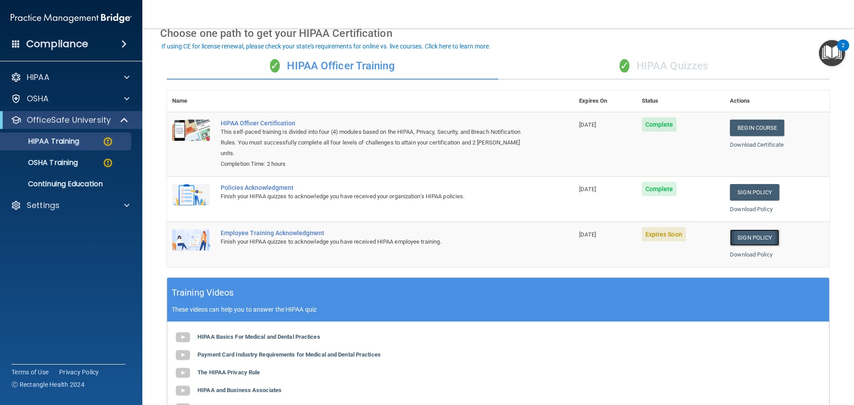
click at [748, 241] on link "Sign Policy" at bounding box center [754, 237] width 49 height 16
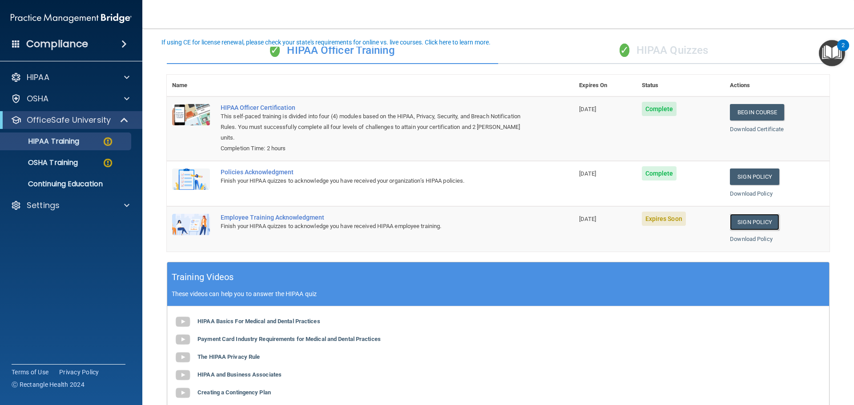
scroll to position [16, 0]
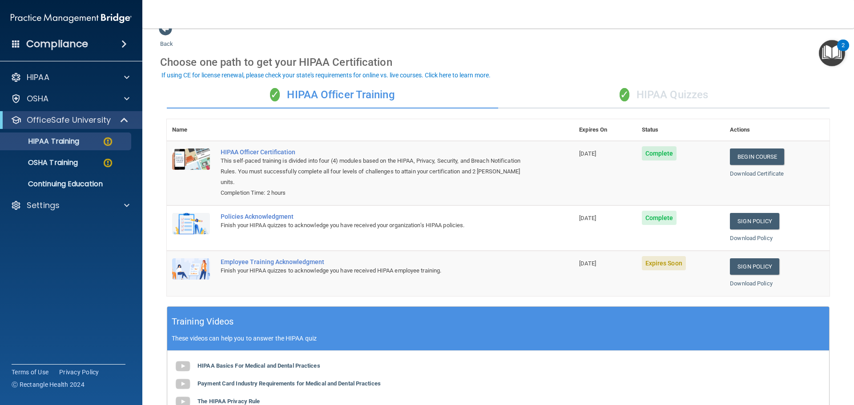
click at [681, 88] on div "✓ HIPAA Quizzes" at bounding box center [663, 95] width 331 height 27
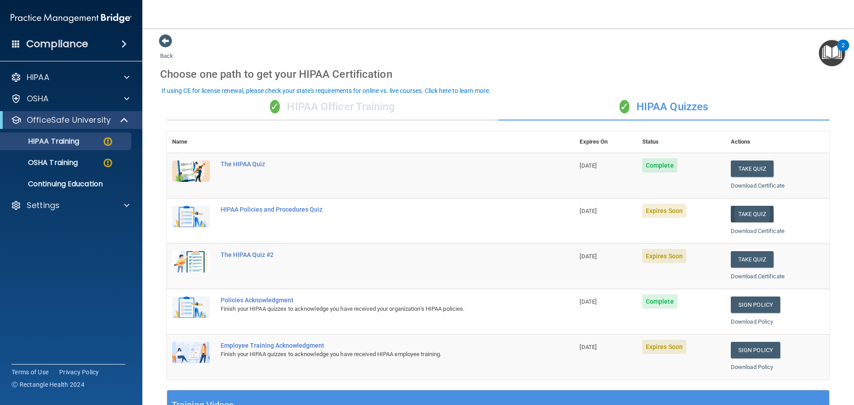
scroll to position [0, 0]
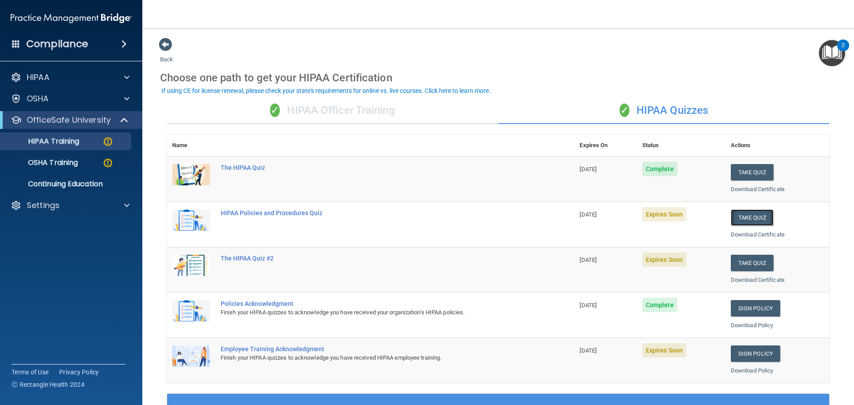
click at [741, 217] on button "Take Quiz" at bounding box center [752, 217] width 43 height 16
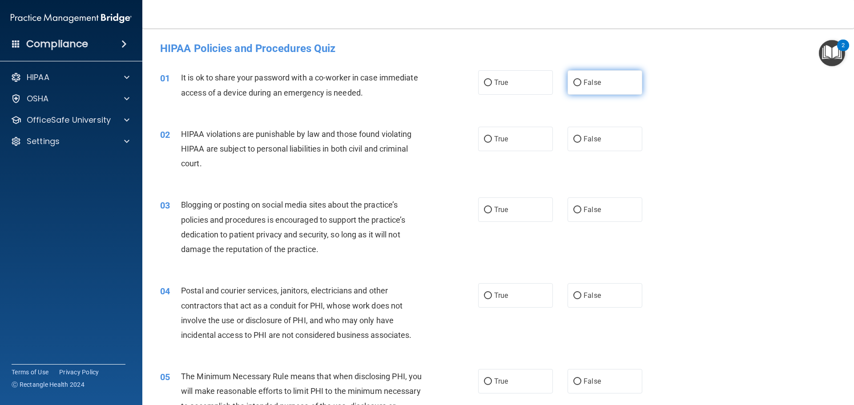
click at [596, 80] on label "False" at bounding box center [604, 82] width 75 height 24
click at [581, 80] on input "False" at bounding box center [577, 83] width 8 height 7
radio input "true"
click at [591, 139] on span "False" at bounding box center [591, 139] width 17 height 8
click at [581, 139] on input "False" at bounding box center [577, 139] width 8 height 7
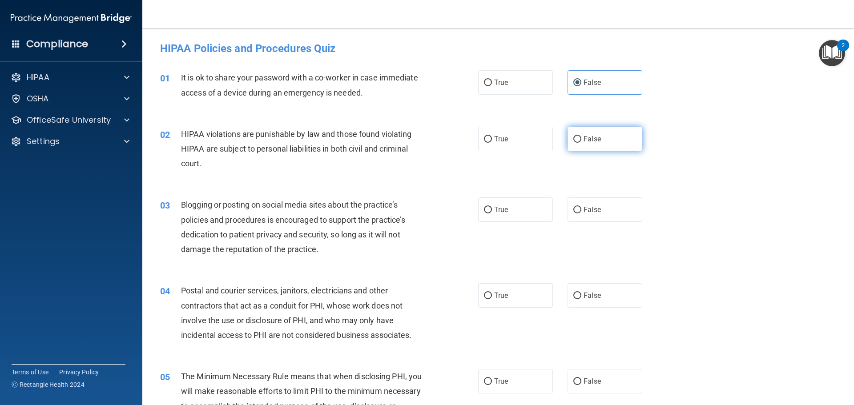
radio input "true"
click at [587, 204] on label "False" at bounding box center [604, 209] width 75 height 24
click at [581, 207] on input "False" at bounding box center [577, 210] width 8 height 7
radio input "true"
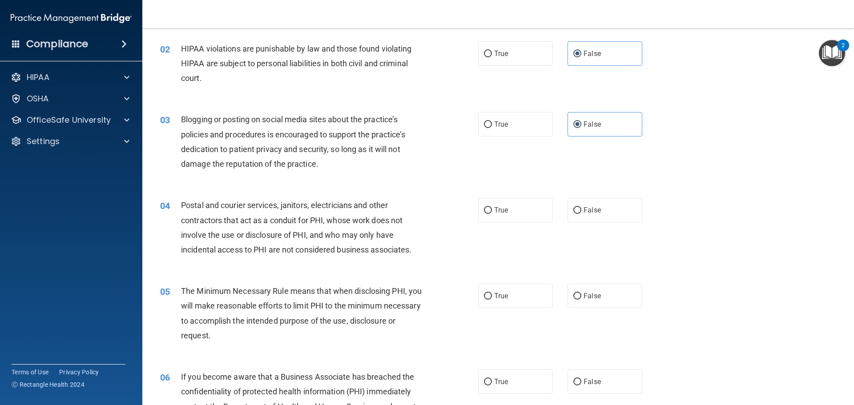
scroll to position [89, 0]
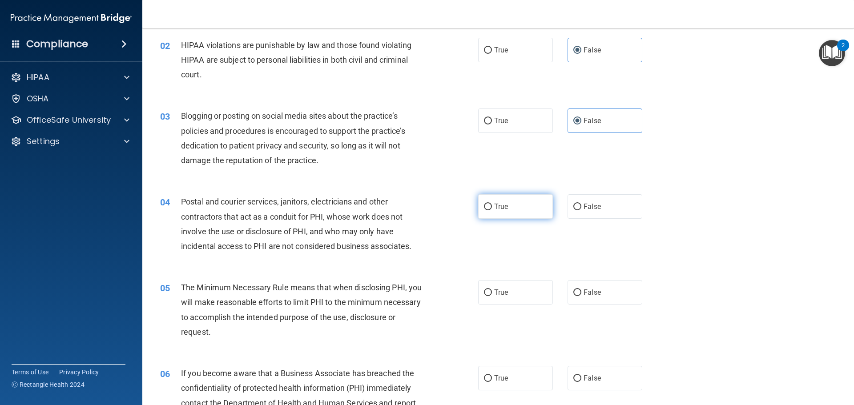
click at [494, 207] on span "True" at bounding box center [501, 206] width 14 height 8
click at [492, 207] on input "True" at bounding box center [488, 207] width 8 height 7
radio input "true"
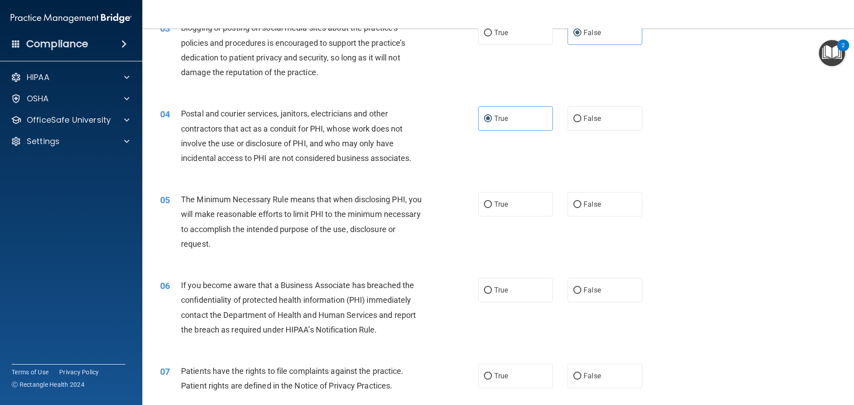
scroll to position [178, 0]
click at [498, 200] on span "True" at bounding box center [501, 203] width 14 height 8
click at [492, 201] on input "True" at bounding box center [488, 204] width 8 height 7
radio input "true"
click at [589, 285] on span "False" at bounding box center [591, 289] width 17 height 8
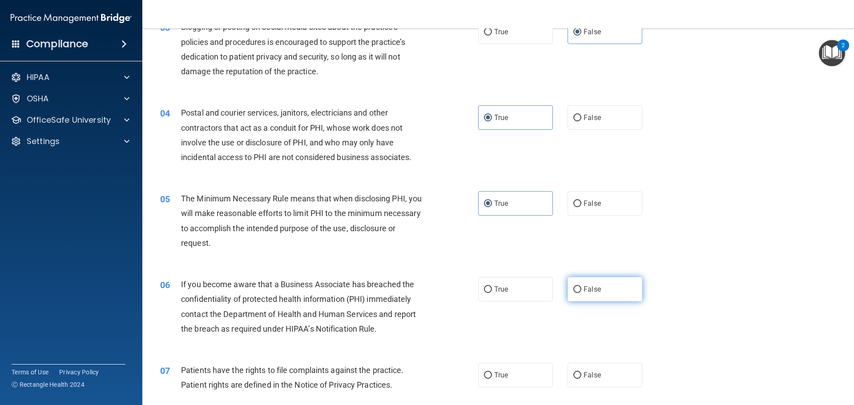
click at [581, 286] on input "False" at bounding box center [577, 289] width 8 height 7
radio input "true"
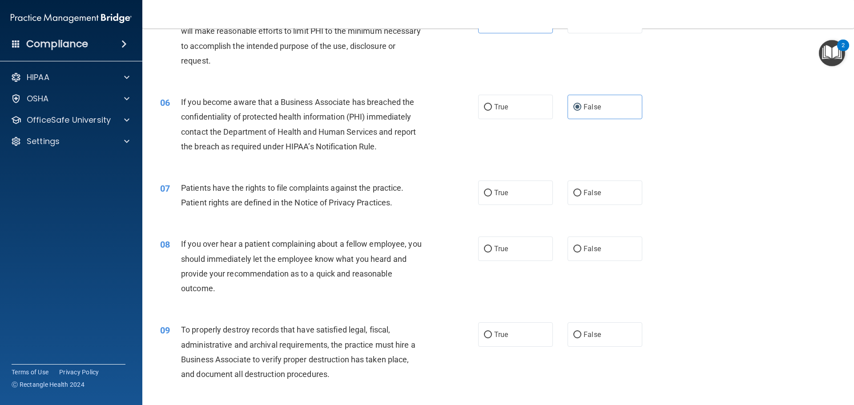
scroll to position [400, 0]
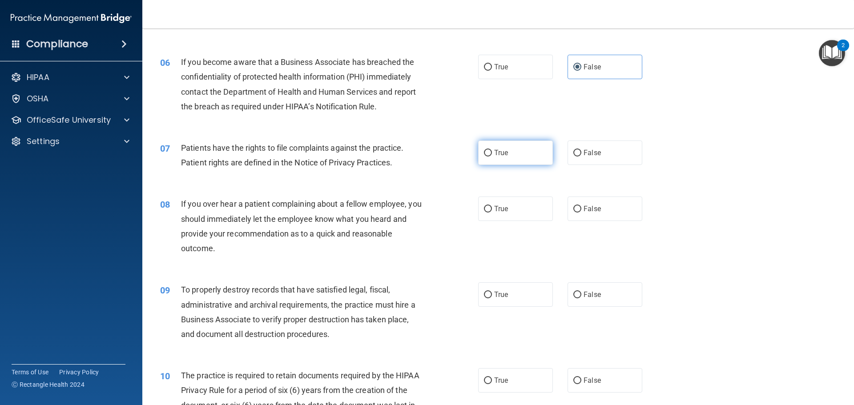
click at [522, 158] on label "True" at bounding box center [515, 153] width 75 height 24
click at [492, 157] on input "True" at bounding box center [488, 153] width 8 height 7
radio input "true"
click at [520, 204] on label "True" at bounding box center [515, 209] width 75 height 24
click at [492, 206] on input "True" at bounding box center [488, 209] width 8 height 7
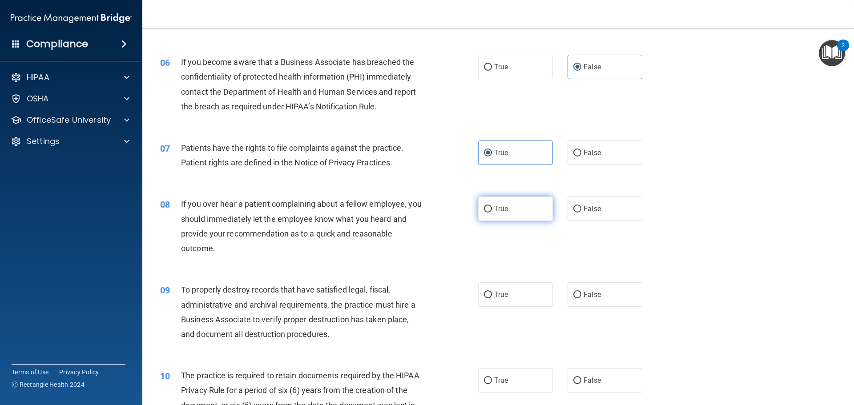
radio input "true"
click at [586, 209] on span "False" at bounding box center [591, 209] width 17 height 8
click at [581, 209] on input "False" at bounding box center [577, 209] width 8 height 7
radio input "true"
radio input "false"
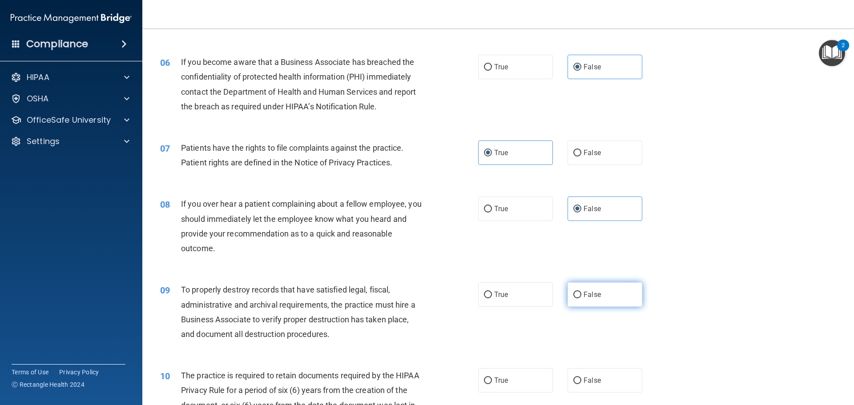
click at [607, 297] on label "False" at bounding box center [604, 294] width 75 height 24
click at [581, 297] on input "False" at bounding box center [577, 295] width 8 height 7
radio input "true"
click at [502, 375] on label "True" at bounding box center [515, 380] width 75 height 24
click at [492, 378] on input "True" at bounding box center [488, 381] width 8 height 7
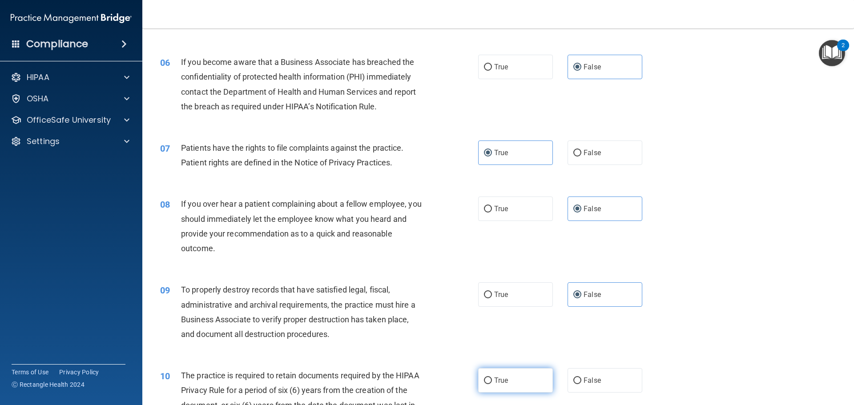
radio input "true"
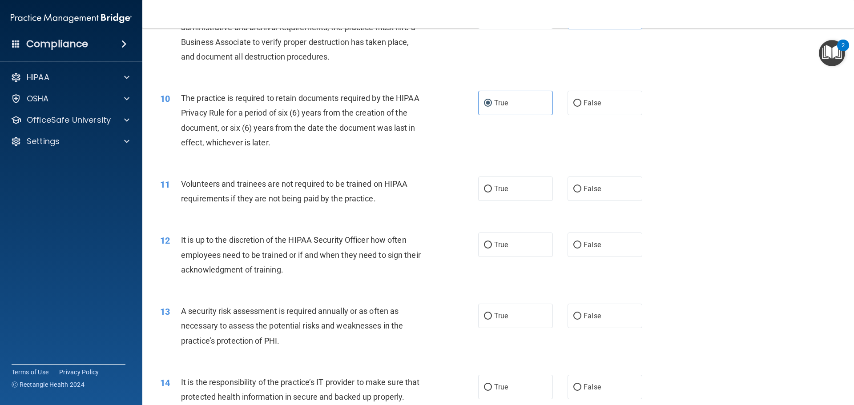
scroll to position [711, 0]
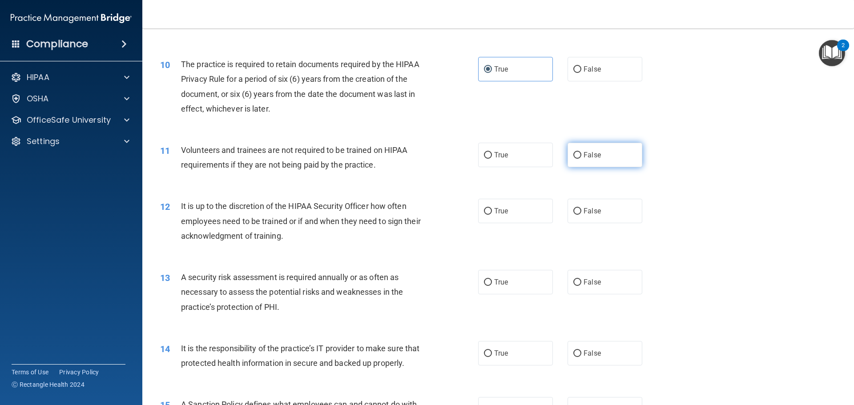
click at [592, 159] on label "False" at bounding box center [604, 155] width 75 height 24
click at [581, 159] on input "False" at bounding box center [577, 155] width 8 height 7
radio input "true"
click at [592, 219] on label "False" at bounding box center [604, 211] width 75 height 24
click at [581, 215] on input "False" at bounding box center [577, 211] width 8 height 7
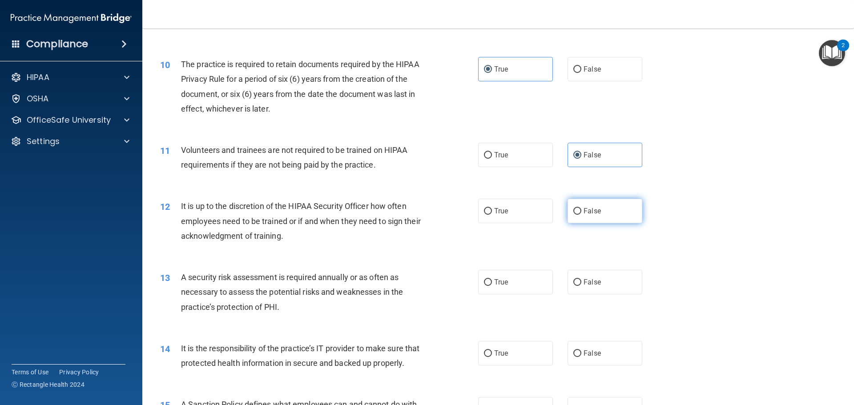
radio input "true"
click at [515, 281] on label "True" at bounding box center [515, 282] width 75 height 24
click at [492, 281] on input "True" at bounding box center [488, 282] width 8 height 7
radio input "true"
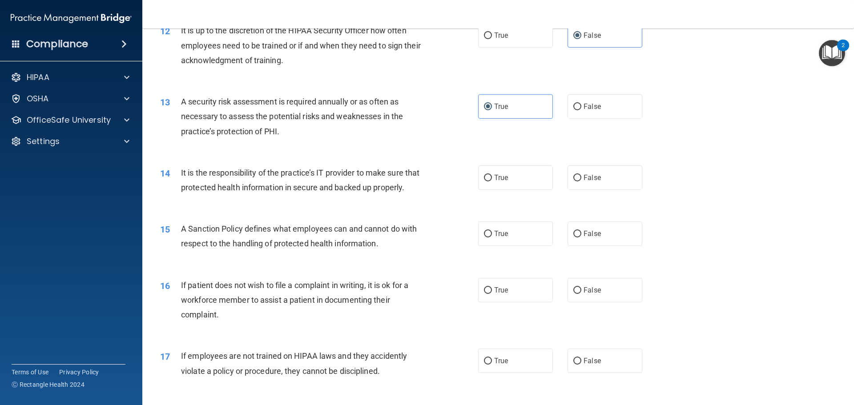
scroll to position [889, 0]
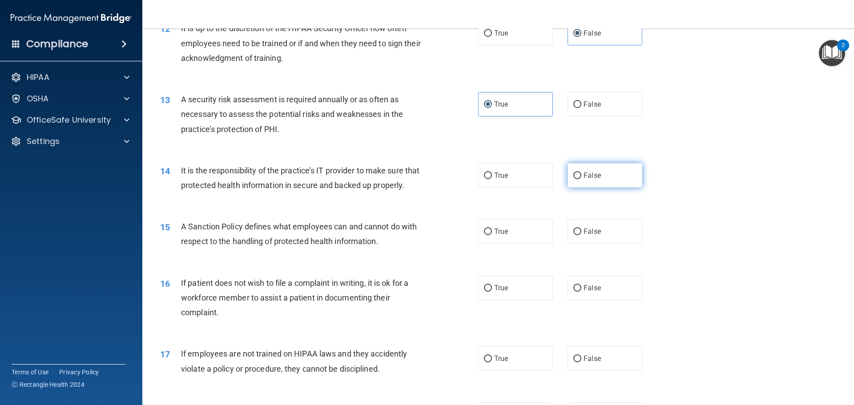
click at [585, 178] on span "False" at bounding box center [591, 175] width 17 height 8
click at [581, 178] on input "False" at bounding box center [577, 176] width 8 height 7
radio input "true"
click at [595, 244] on label "False" at bounding box center [604, 231] width 75 height 24
click at [581, 235] on input "False" at bounding box center [577, 232] width 8 height 7
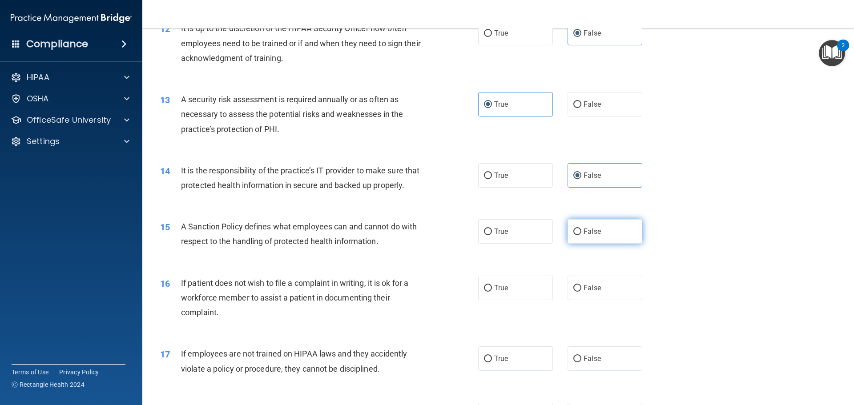
radio input "true"
click at [514, 300] on label "True" at bounding box center [515, 288] width 75 height 24
click at [492, 292] on input "True" at bounding box center [488, 288] width 8 height 7
radio input "true"
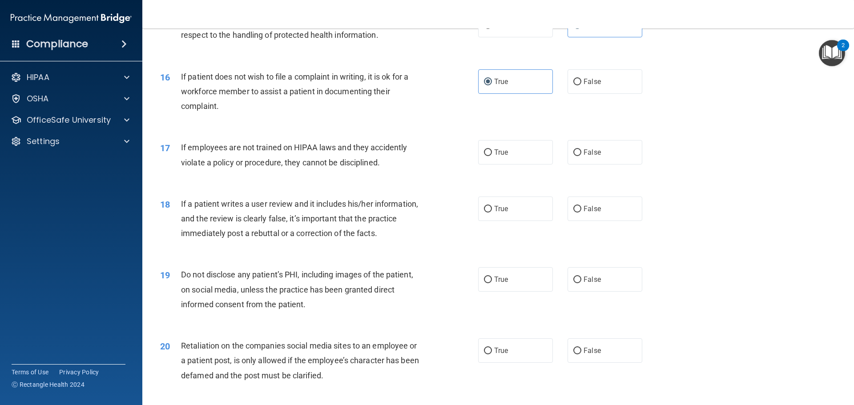
scroll to position [1112, 0]
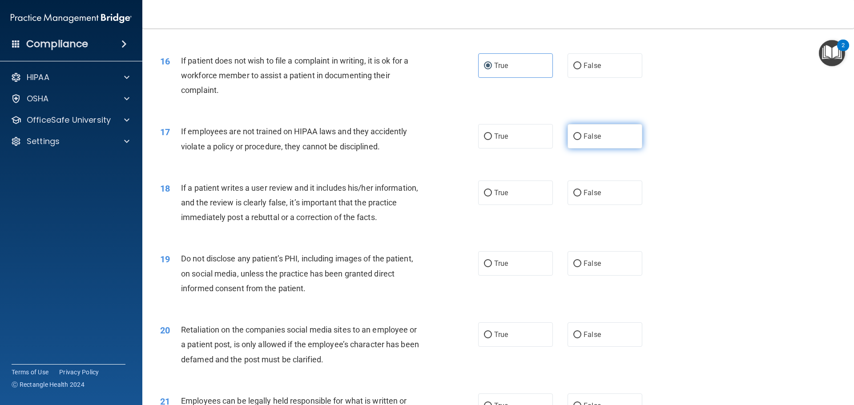
click at [604, 148] on label "False" at bounding box center [604, 136] width 75 height 24
click at [581, 140] on input "False" at bounding box center [577, 136] width 8 height 7
radio input "true"
click at [601, 204] on label "False" at bounding box center [604, 193] width 75 height 24
click at [581, 197] on input "False" at bounding box center [577, 193] width 8 height 7
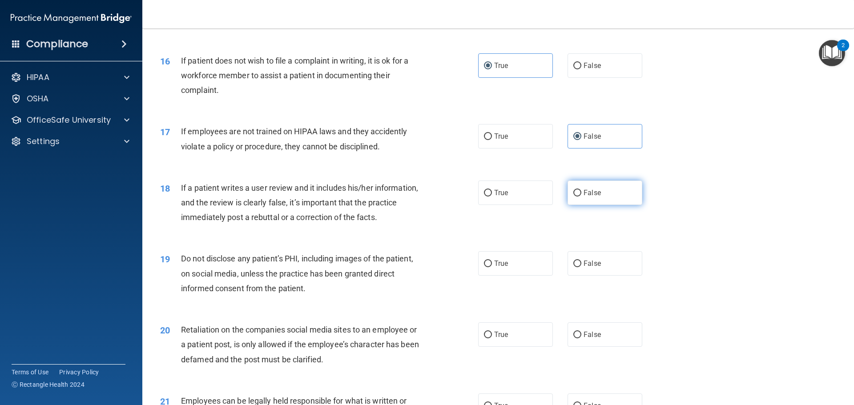
radio input "true"
click at [498, 268] on span "True" at bounding box center [501, 263] width 14 height 8
click at [492, 267] on input "True" at bounding box center [488, 264] width 8 height 7
radio input "true"
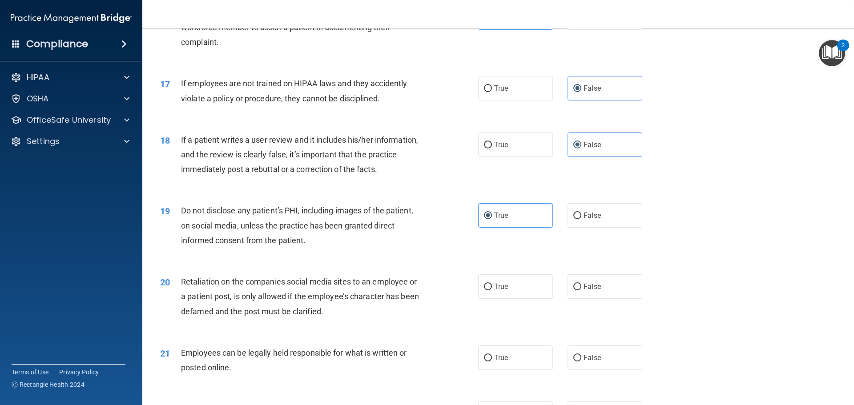
scroll to position [1290, 0]
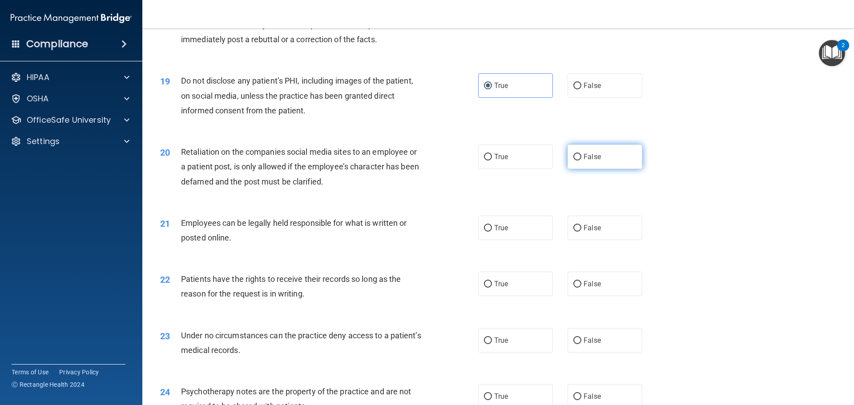
click at [603, 165] on label "False" at bounding box center [604, 157] width 75 height 24
click at [581, 161] on input "False" at bounding box center [577, 157] width 8 height 7
radio input "true"
click at [520, 240] on label "True" at bounding box center [515, 228] width 75 height 24
click at [492, 232] on input "True" at bounding box center [488, 228] width 8 height 7
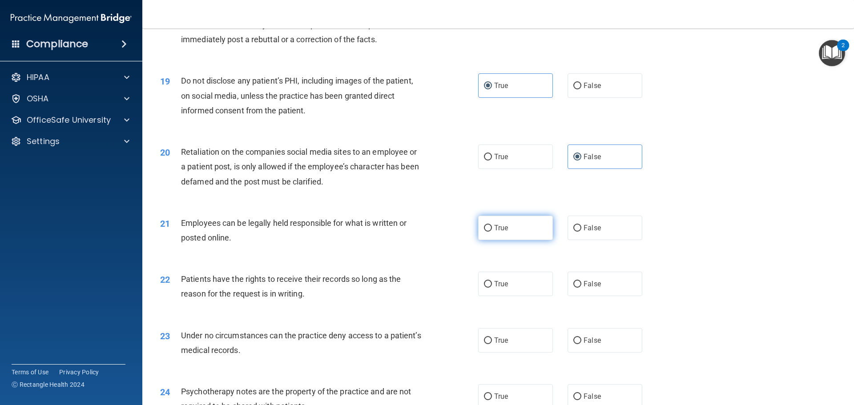
radio input "true"
click at [576, 295] on label "False" at bounding box center [604, 284] width 75 height 24
click at [576, 288] on input "False" at bounding box center [577, 284] width 8 height 7
radio input "true"
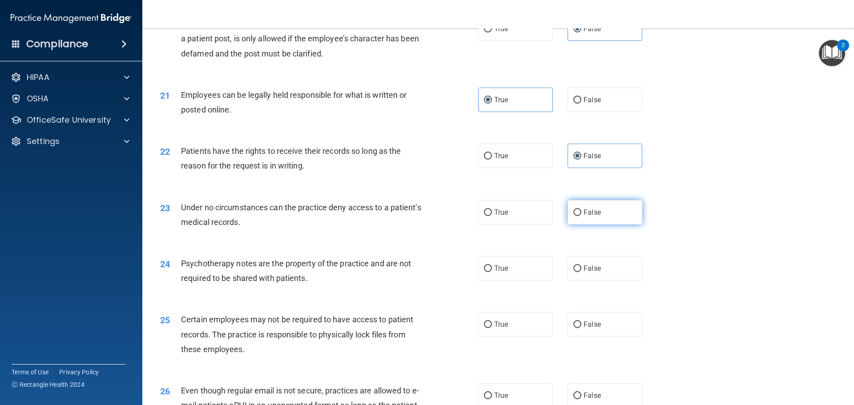
scroll to position [1423, 0]
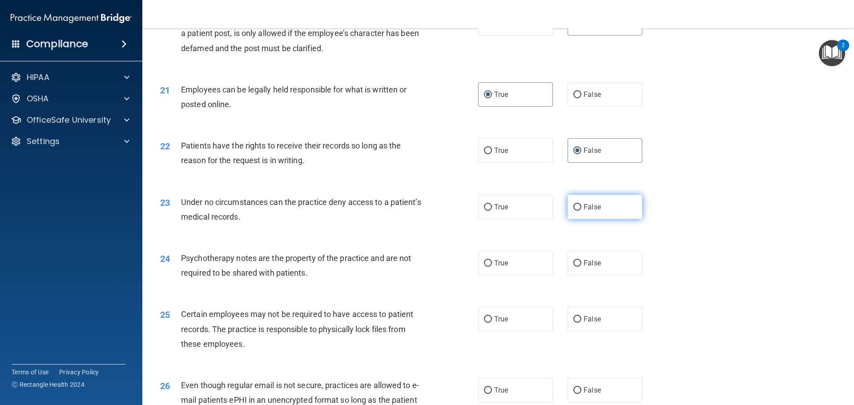
click at [605, 219] on label "False" at bounding box center [604, 207] width 75 height 24
click at [581, 211] on input "False" at bounding box center [577, 207] width 8 height 7
radio input "true"
click at [523, 275] on label "True" at bounding box center [515, 263] width 75 height 24
click at [492, 267] on input "True" at bounding box center [488, 263] width 8 height 7
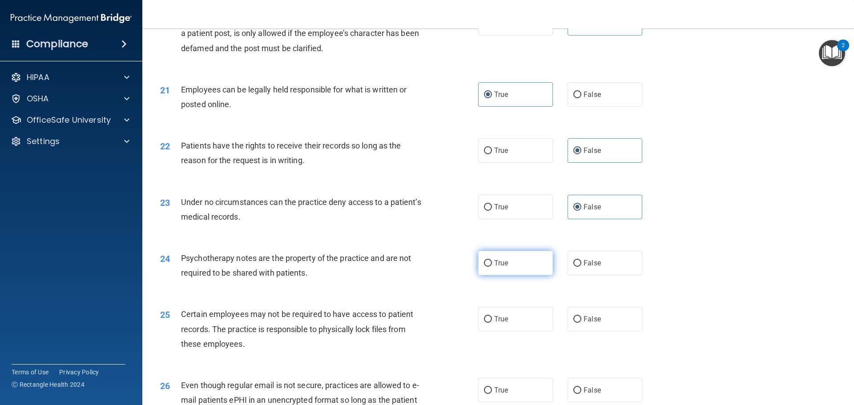
radio input "true"
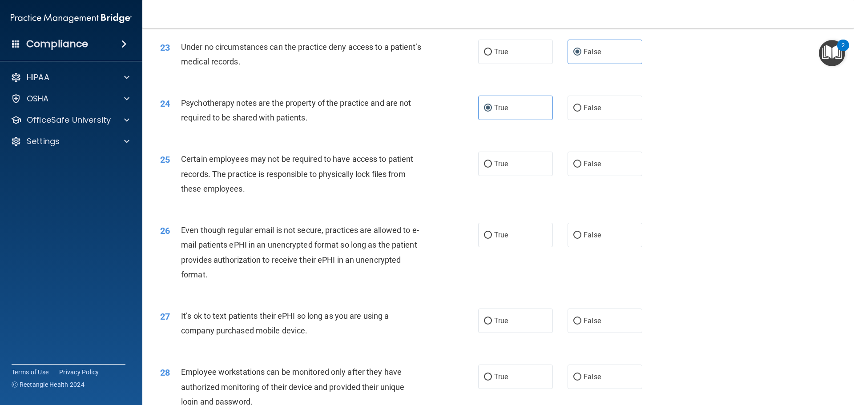
scroll to position [1601, 0]
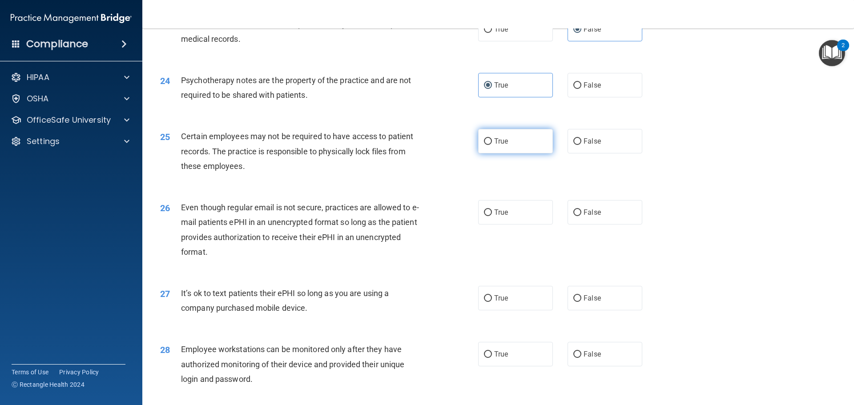
click at [489, 153] on label "True" at bounding box center [515, 141] width 75 height 24
click at [489, 145] on input "True" at bounding box center [488, 141] width 8 height 7
radio input "true"
click at [532, 225] on label "True" at bounding box center [515, 212] width 75 height 24
click at [492, 216] on input "True" at bounding box center [488, 212] width 8 height 7
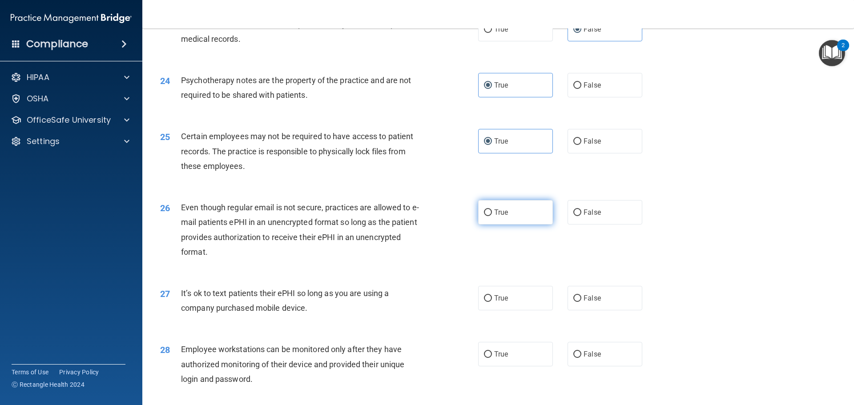
radio input "true"
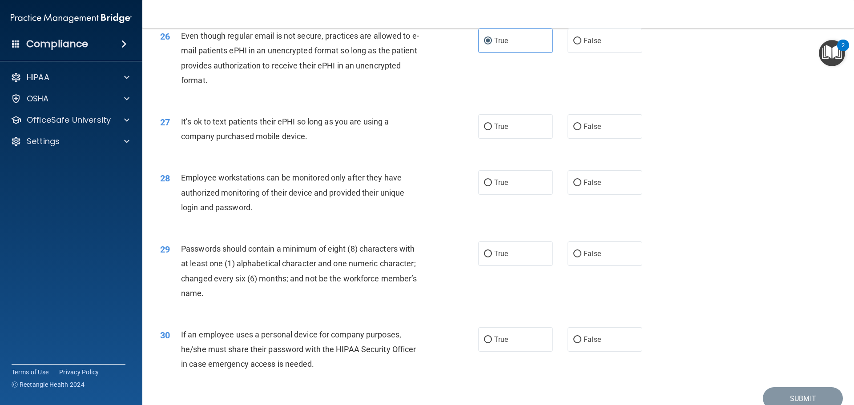
scroll to position [1779, 0]
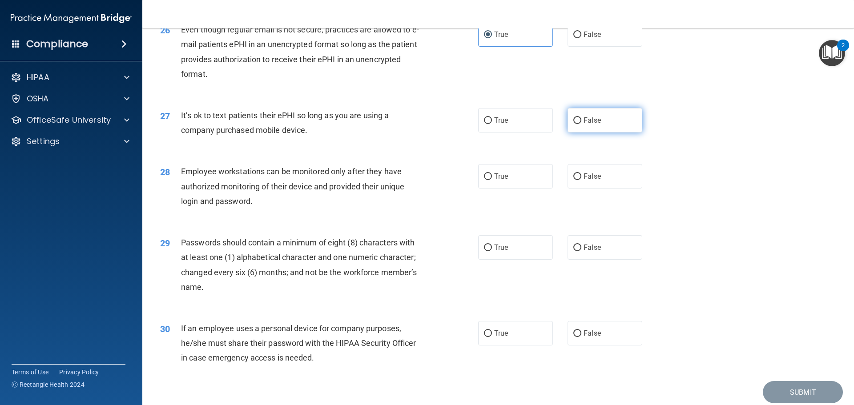
click at [599, 133] on label "False" at bounding box center [604, 120] width 75 height 24
click at [581, 124] on input "False" at bounding box center [577, 120] width 8 height 7
radio input "true"
click at [590, 189] on label "False" at bounding box center [604, 176] width 75 height 24
click at [581, 180] on input "False" at bounding box center [577, 176] width 8 height 7
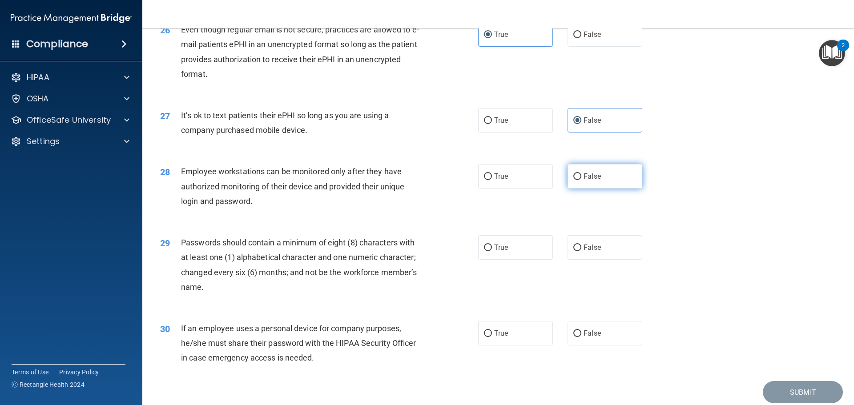
radio input "true"
click at [597, 260] on label "False" at bounding box center [604, 247] width 75 height 24
click at [581, 251] on input "False" at bounding box center [577, 248] width 8 height 7
radio input "true"
click at [502, 260] on label "True" at bounding box center [515, 247] width 75 height 24
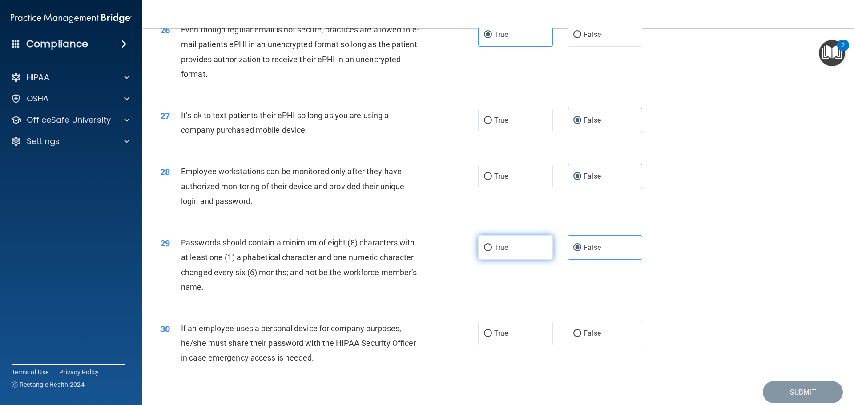
click at [492, 251] on input "True" at bounding box center [488, 248] width 8 height 7
radio input "true"
radio input "false"
click at [600, 346] on label "False" at bounding box center [604, 333] width 75 height 24
click at [581, 337] on input "False" at bounding box center [577, 333] width 8 height 7
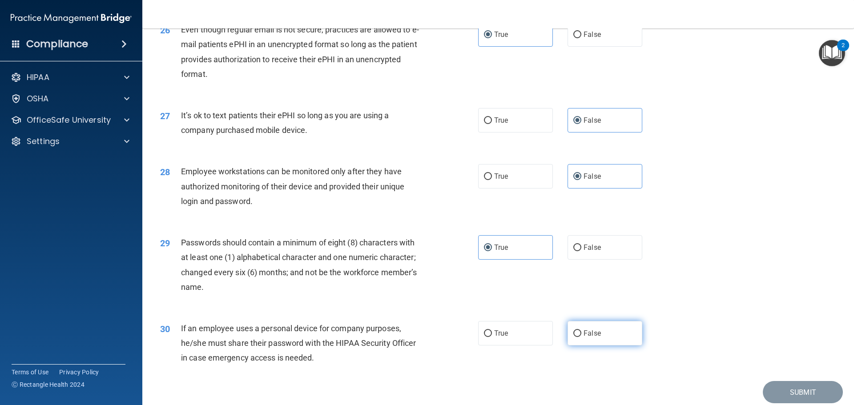
radio input "true"
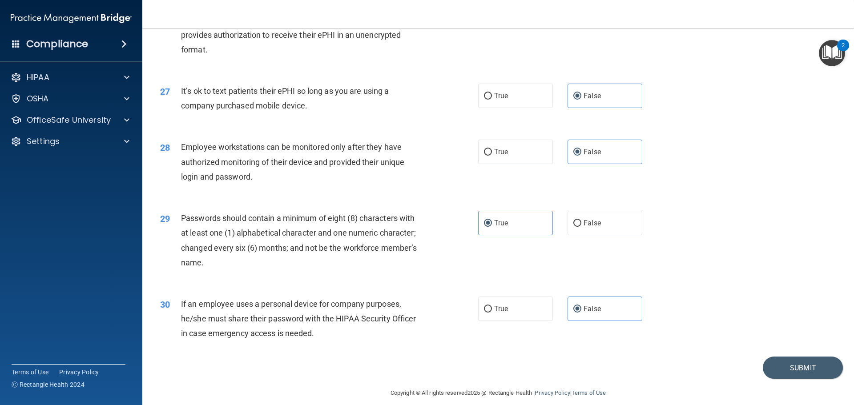
scroll to position [1827, 0]
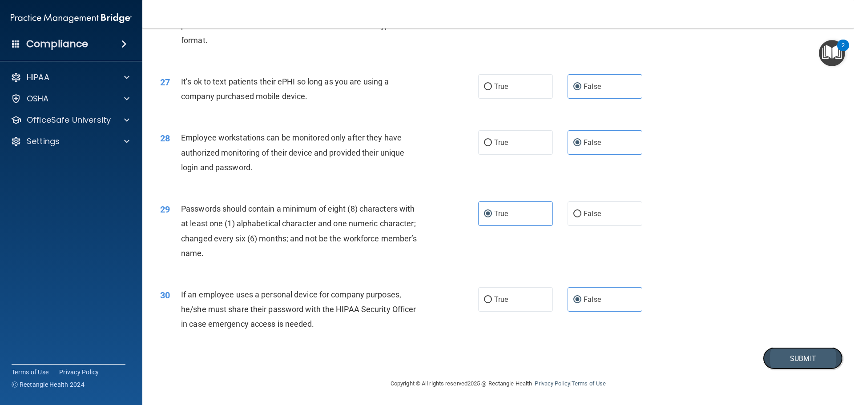
click at [800, 365] on button "Submit" at bounding box center [803, 358] width 80 height 23
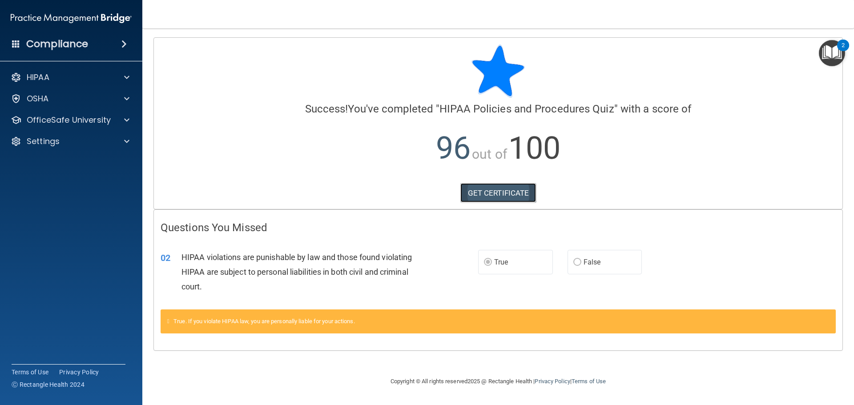
click at [499, 198] on link "GET CERTIFICATE" at bounding box center [498, 193] width 76 height 20
click at [117, 82] on div at bounding box center [125, 77] width 22 height 11
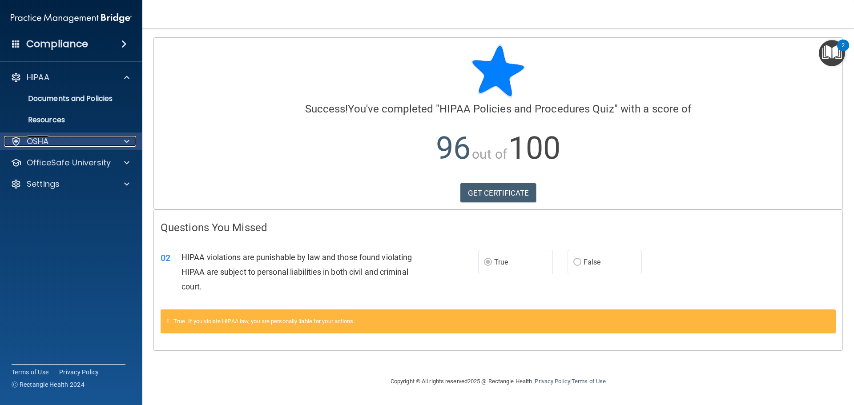
click at [86, 139] on div "OSHA" at bounding box center [59, 141] width 110 height 11
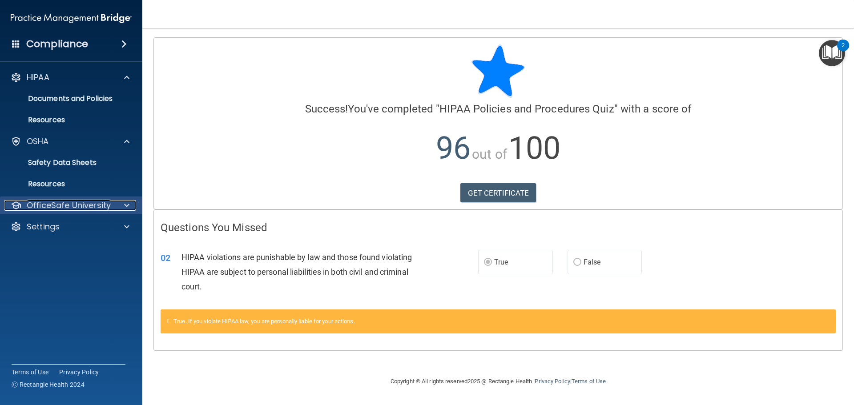
click at [84, 203] on p "OfficeSafe University" at bounding box center [69, 205] width 84 height 11
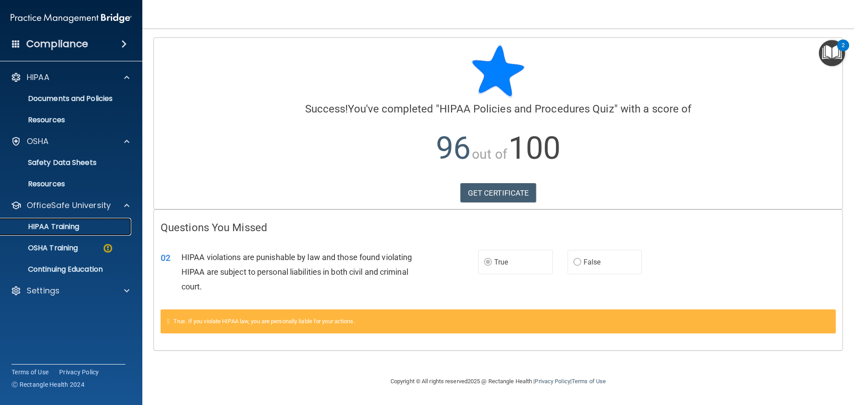
click at [68, 228] on p "HIPAA Training" at bounding box center [42, 226] width 73 height 9
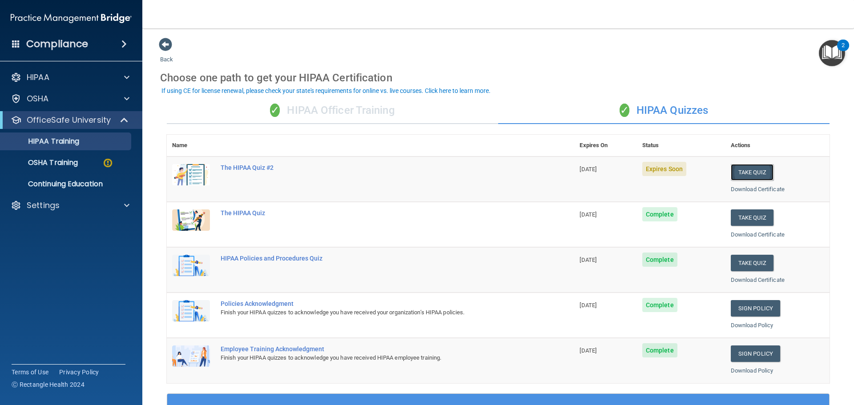
click at [743, 169] on button "Take Quiz" at bounding box center [752, 172] width 43 height 16
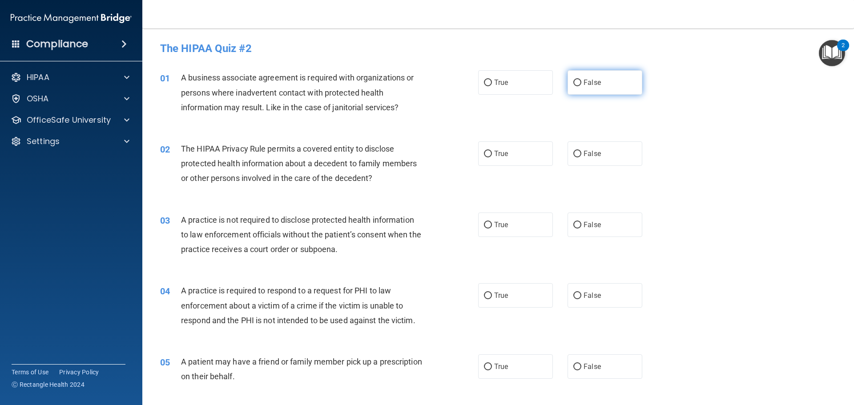
click at [583, 80] on span "False" at bounding box center [591, 82] width 17 height 8
click at [581, 80] on input "False" at bounding box center [577, 83] width 8 height 7
radio input "true"
click at [490, 155] on label "True" at bounding box center [515, 153] width 75 height 24
click at [490, 155] on input "True" at bounding box center [488, 154] width 8 height 7
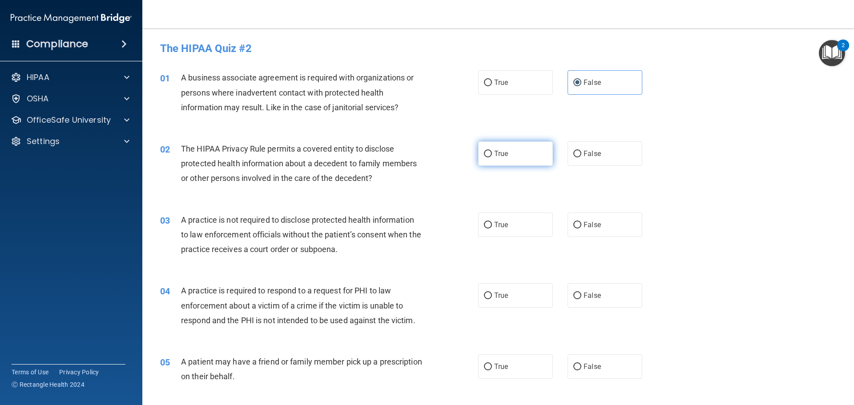
radio input "true"
click at [584, 220] on label "False" at bounding box center [604, 225] width 75 height 24
click at [581, 222] on input "False" at bounding box center [577, 225] width 8 height 7
radio input "true"
click at [500, 294] on span "True" at bounding box center [501, 295] width 14 height 8
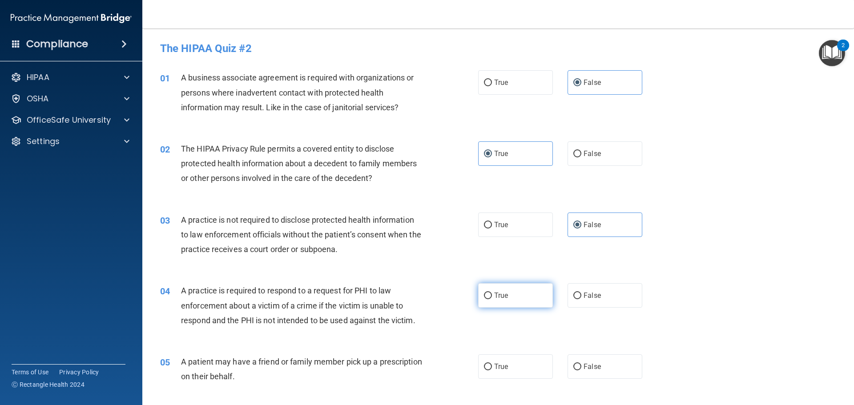
click at [492, 294] on input "True" at bounding box center [488, 296] width 8 height 7
radio input "true"
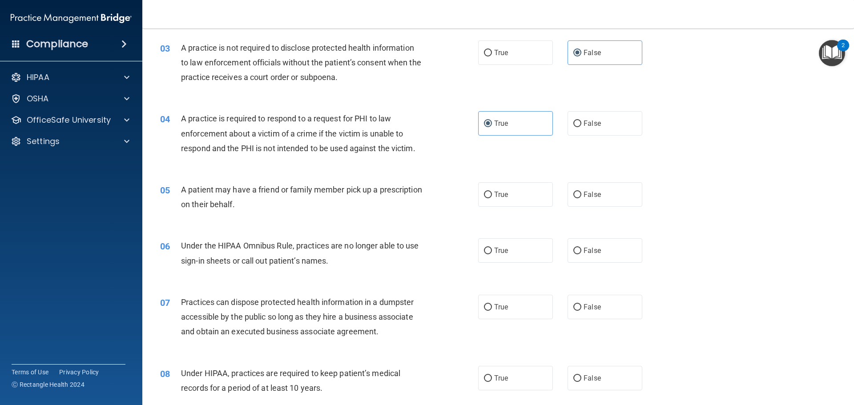
scroll to position [178, 0]
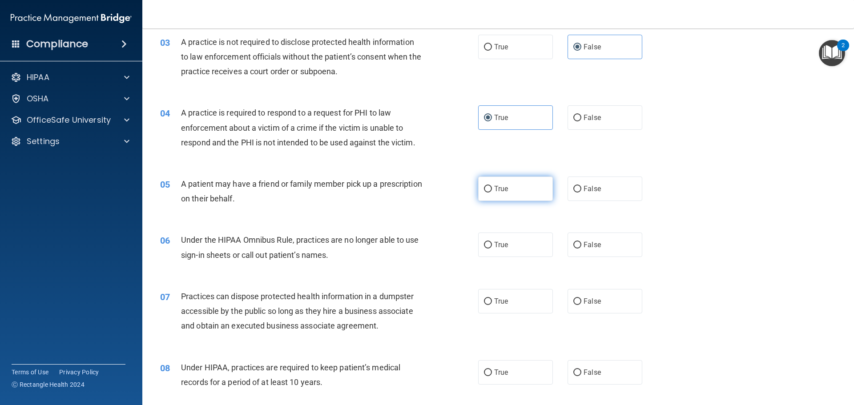
click at [507, 194] on label "True" at bounding box center [515, 189] width 75 height 24
click at [492, 193] on input "True" at bounding box center [488, 189] width 8 height 7
radio input "true"
click at [592, 247] on span "False" at bounding box center [591, 245] width 17 height 8
click at [581, 247] on input "False" at bounding box center [577, 245] width 8 height 7
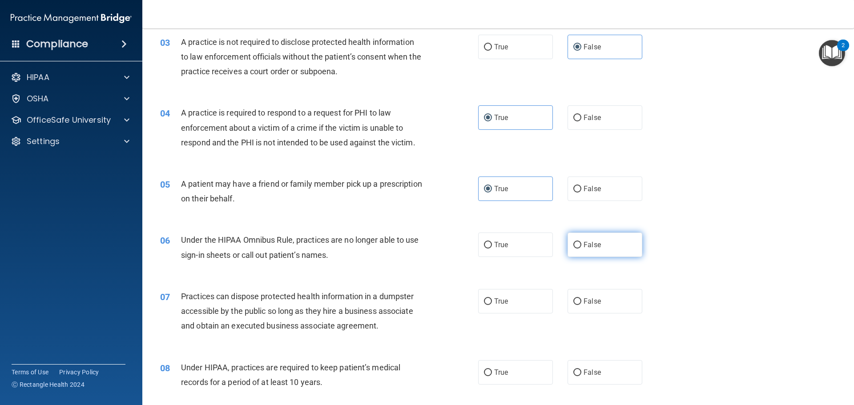
radio input "true"
click at [597, 292] on label "False" at bounding box center [604, 301] width 75 height 24
click at [581, 298] on input "False" at bounding box center [577, 301] width 8 height 7
radio input "true"
click at [603, 367] on label "False" at bounding box center [604, 372] width 75 height 24
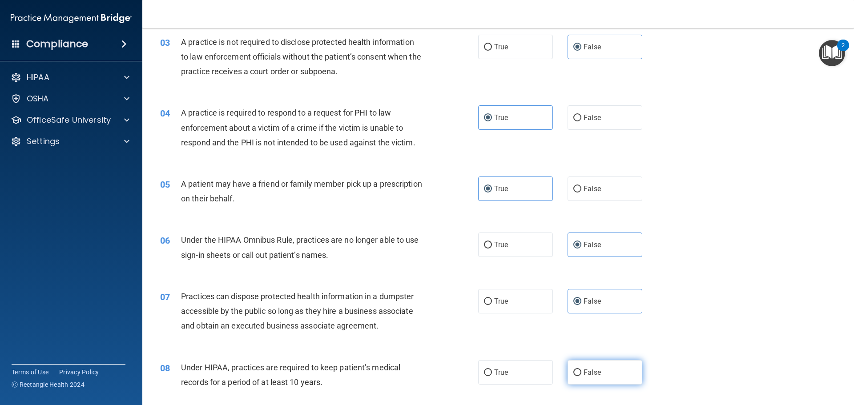
click at [581, 370] on input "False" at bounding box center [577, 373] width 8 height 7
radio input "true"
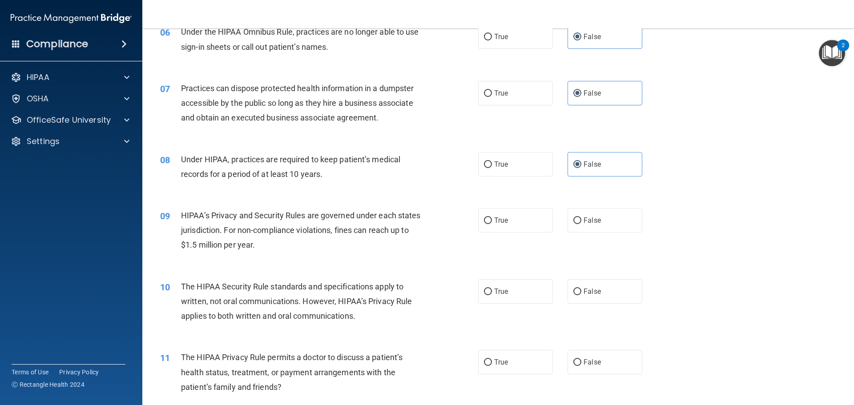
scroll to position [445, 0]
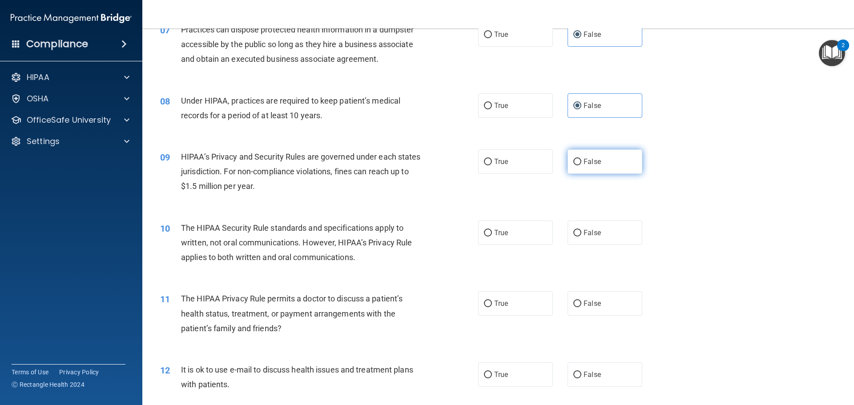
click at [603, 163] on label "False" at bounding box center [604, 161] width 75 height 24
click at [581, 163] on input "False" at bounding box center [577, 162] width 8 height 7
radio input "true"
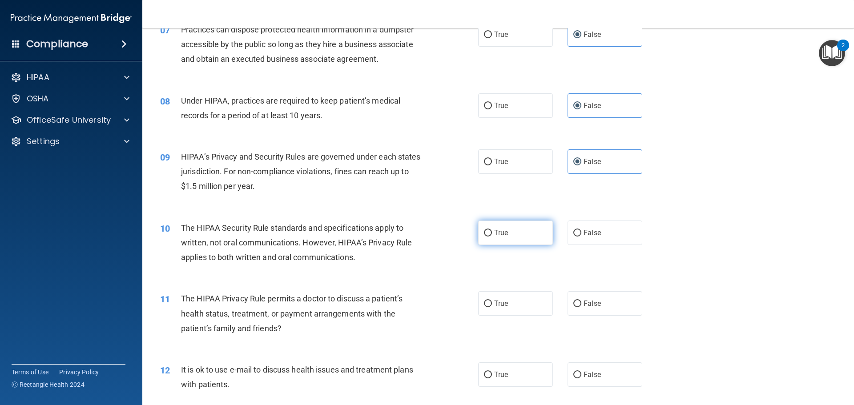
click at [537, 230] on label "True" at bounding box center [515, 233] width 75 height 24
click at [492, 230] on input "True" at bounding box center [488, 233] width 8 height 7
radio input "true"
click at [523, 298] on label "True" at bounding box center [515, 303] width 75 height 24
click at [492, 301] on input "True" at bounding box center [488, 304] width 8 height 7
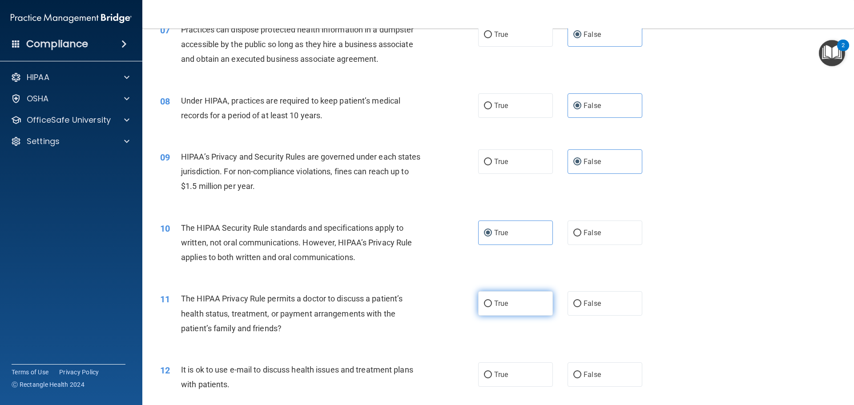
radio input "true"
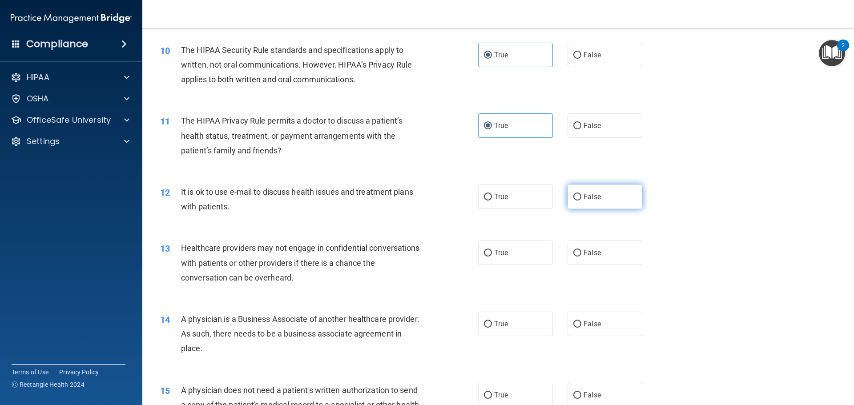
click at [597, 197] on label "False" at bounding box center [604, 197] width 75 height 24
click at [581, 197] on input "False" at bounding box center [577, 197] width 8 height 7
radio input "true"
click at [534, 207] on label "True" at bounding box center [515, 197] width 75 height 24
click at [492, 201] on input "True" at bounding box center [488, 197] width 8 height 7
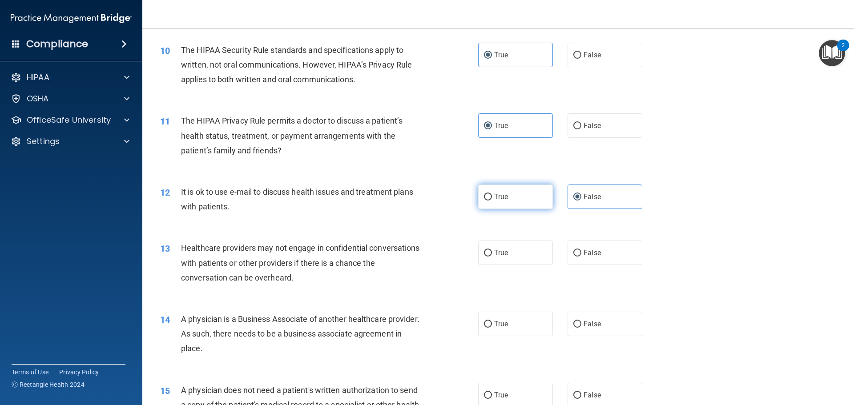
radio input "true"
radio input "false"
click at [587, 260] on label "False" at bounding box center [604, 253] width 75 height 24
click at [581, 257] on input "False" at bounding box center [577, 253] width 8 height 7
radio input "true"
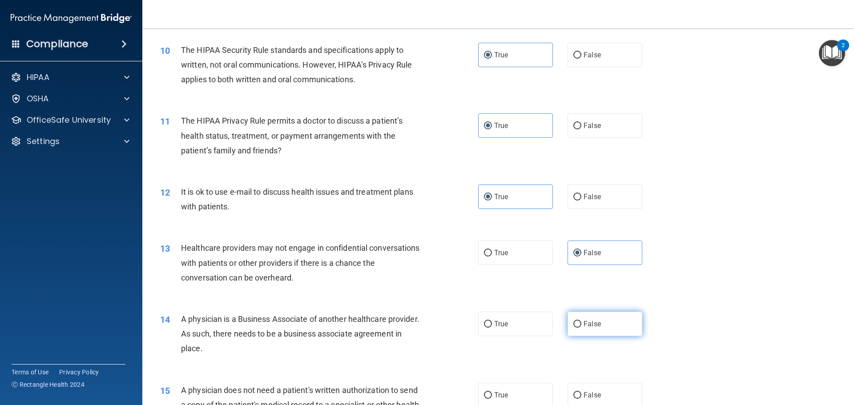
click at [583, 325] on span "False" at bounding box center [591, 324] width 17 height 8
click at [580, 325] on input "False" at bounding box center [577, 324] width 8 height 7
radio input "true"
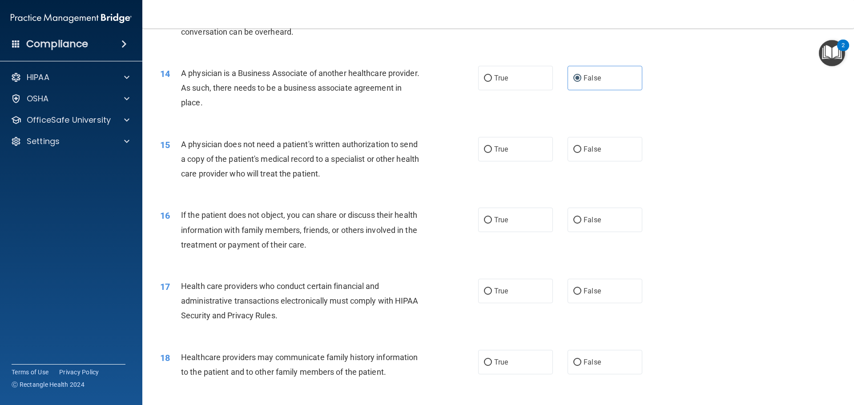
scroll to position [889, 0]
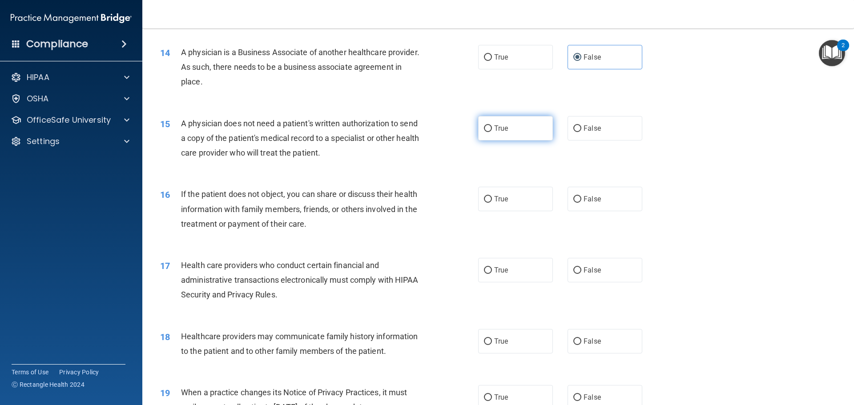
click at [508, 129] on label "True" at bounding box center [515, 128] width 75 height 24
click at [492, 129] on input "True" at bounding box center [488, 128] width 8 height 7
radio input "true"
click at [515, 197] on label "True" at bounding box center [515, 199] width 75 height 24
click at [492, 197] on input "True" at bounding box center [488, 199] width 8 height 7
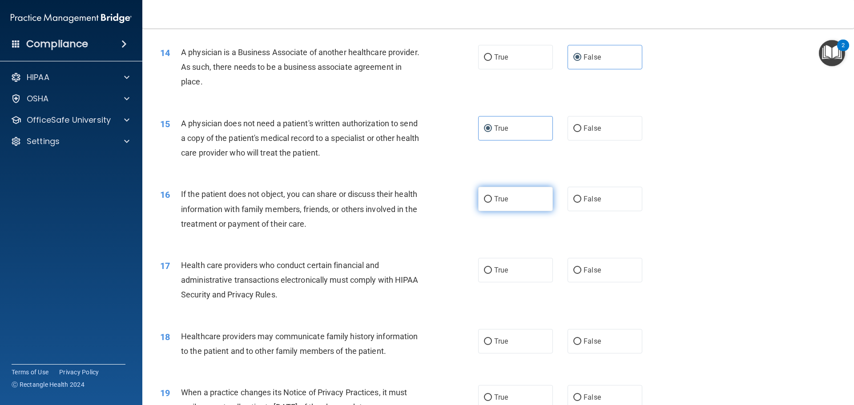
radio input "true"
click at [514, 265] on label "True" at bounding box center [515, 270] width 75 height 24
click at [492, 267] on input "True" at bounding box center [488, 270] width 8 height 7
radio input "true"
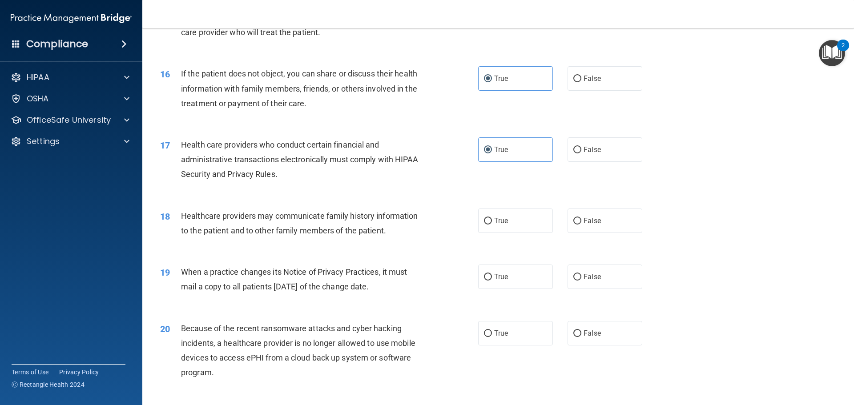
scroll to position [1023, 0]
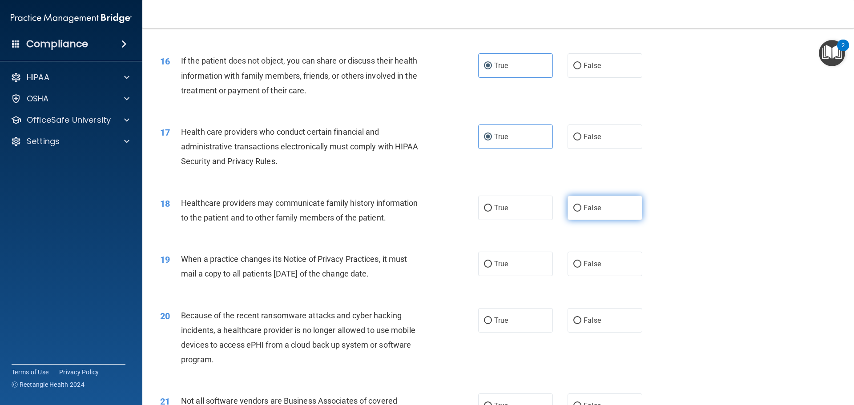
click at [605, 205] on label "False" at bounding box center [604, 208] width 75 height 24
click at [581, 205] on input "False" at bounding box center [577, 208] width 8 height 7
radio input "true"
click at [615, 266] on label "False" at bounding box center [604, 264] width 75 height 24
click at [581, 266] on input "False" at bounding box center [577, 264] width 8 height 7
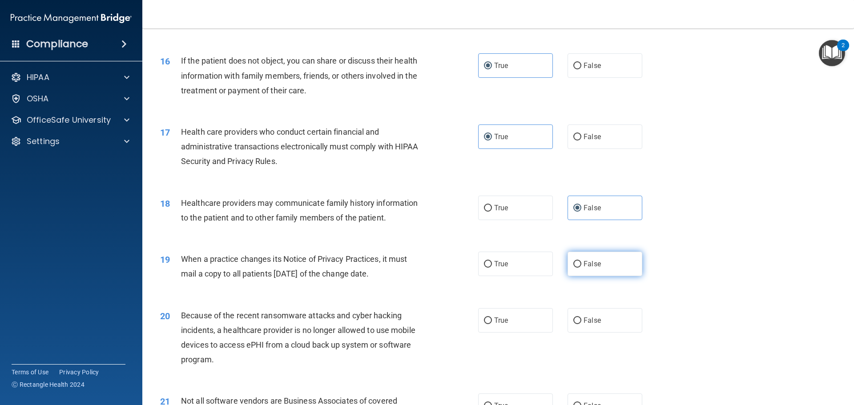
radio input "true"
click at [601, 316] on label "False" at bounding box center [604, 320] width 75 height 24
click at [581, 317] on input "False" at bounding box center [577, 320] width 8 height 7
radio input "true"
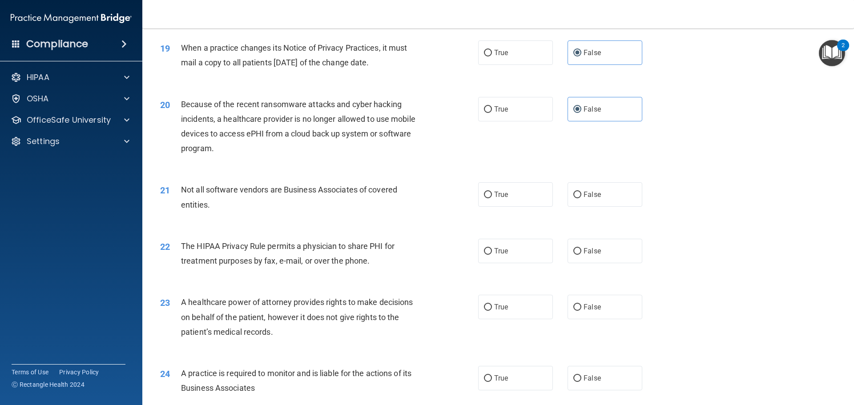
scroll to position [1290, 0]
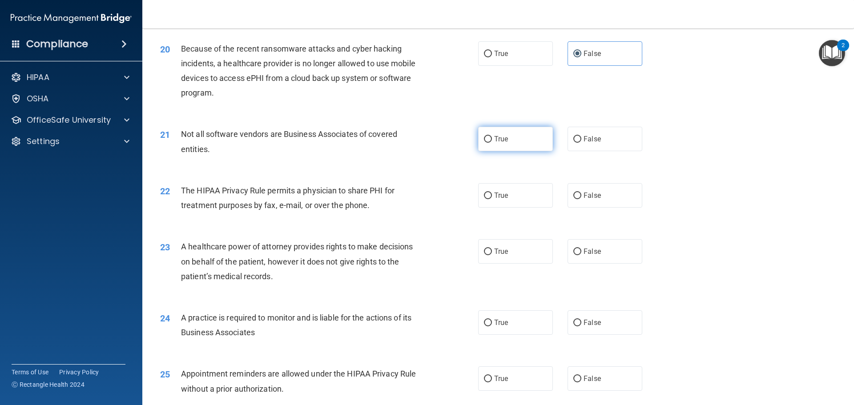
click at [518, 144] on label "True" at bounding box center [515, 139] width 75 height 24
click at [492, 143] on input "True" at bounding box center [488, 139] width 8 height 7
radio input "true"
click at [516, 189] on label "True" at bounding box center [515, 195] width 75 height 24
click at [492, 193] on input "True" at bounding box center [488, 196] width 8 height 7
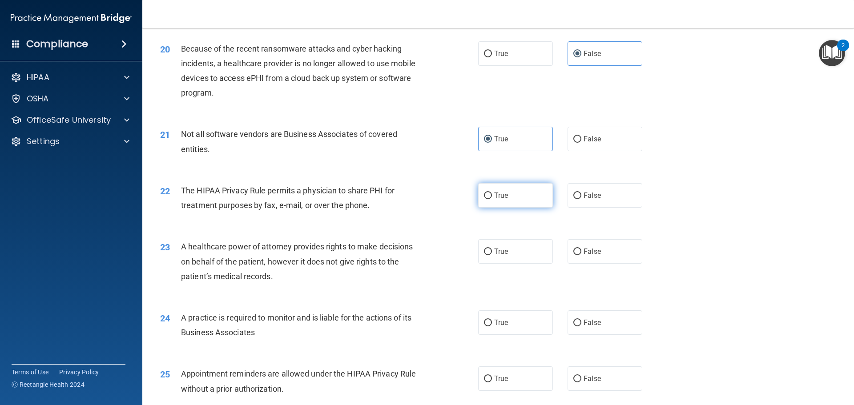
radio input "true"
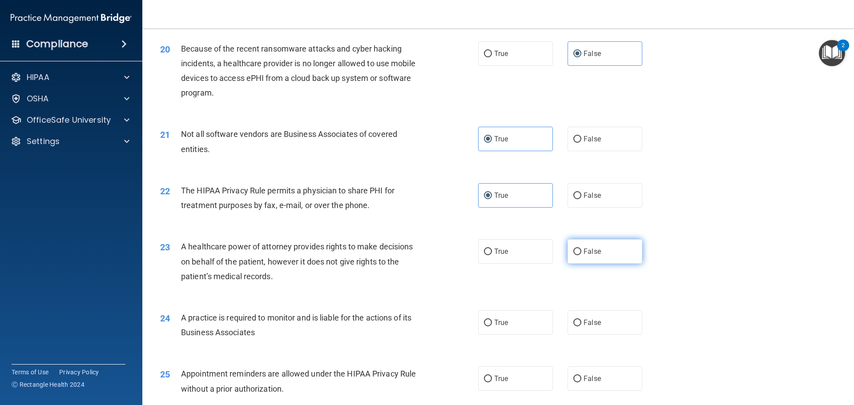
click at [607, 250] on label "False" at bounding box center [604, 251] width 75 height 24
click at [581, 250] on input "False" at bounding box center [577, 252] width 8 height 7
radio input "true"
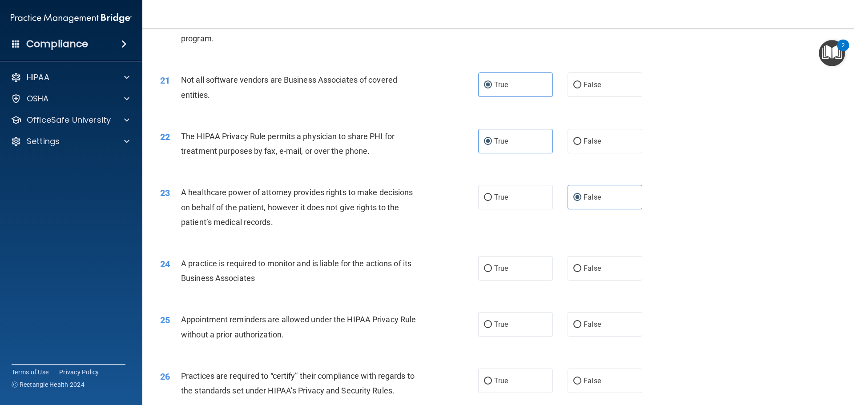
scroll to position [1467, 0]
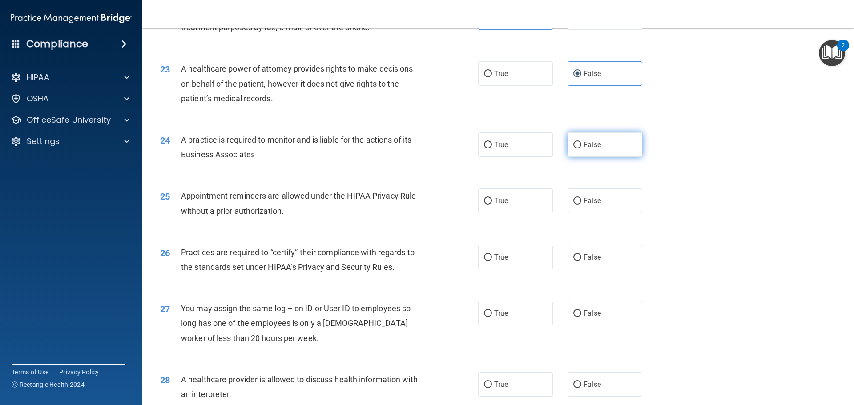
click at [603, 151] on label "False" at bounding box center [604, 145] width 75 height 24
click at [581, 149] on input "False" at bounding box center [577, 145] width 8 height 7
radio input "true"
click at [517, 201] on label "True" at bounding box center [515, 201] width 75 height 24
click at [492, 201] on input "True" at bounding box center [488, 201] width 8 height 7
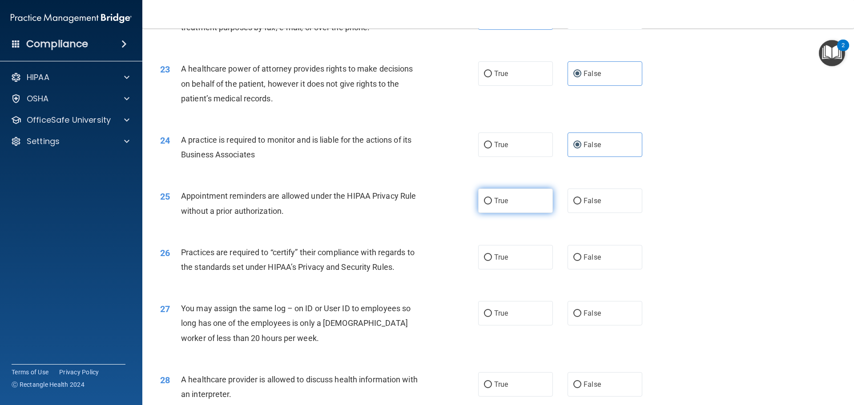
radio input "true"
click at [614, 264] on label "False" at bounding box center [604, 257] width 75 height 24
click at [581, 261] on input "False" at bounding box center [577, 257] width 8 height 7
radio input "true"
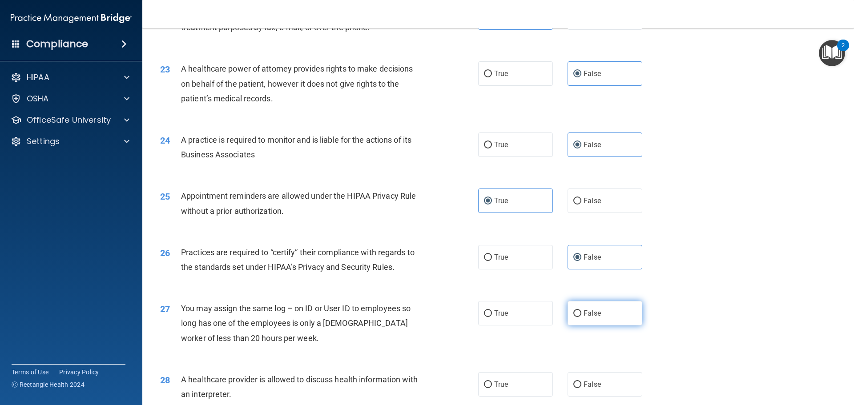
click at [599, 315] on label "False" at bounding box center [604, 313] width 75 height 24
click at [581, 315] on input "False" at bounding box center [577, 313] width 8 height 7
radio input "true"
click at [512, 382] on label "True" at bounding box center [515, 384] width 75 height 24
click at [492, 382] on input "True" at bounding box center [488, 385] width 8 height 7
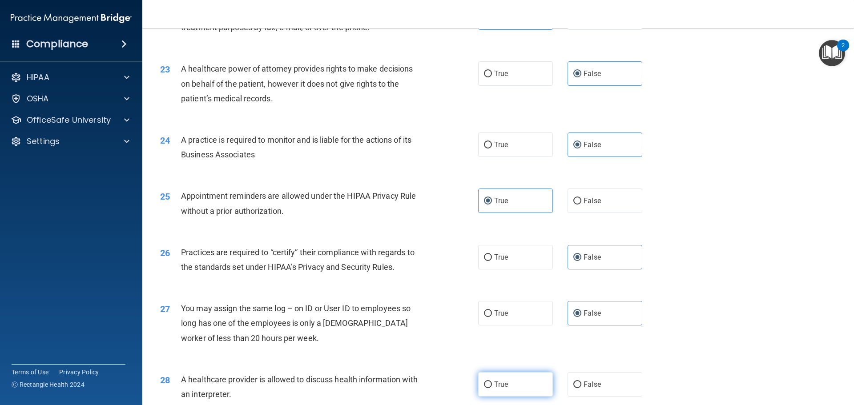
radio input "true"
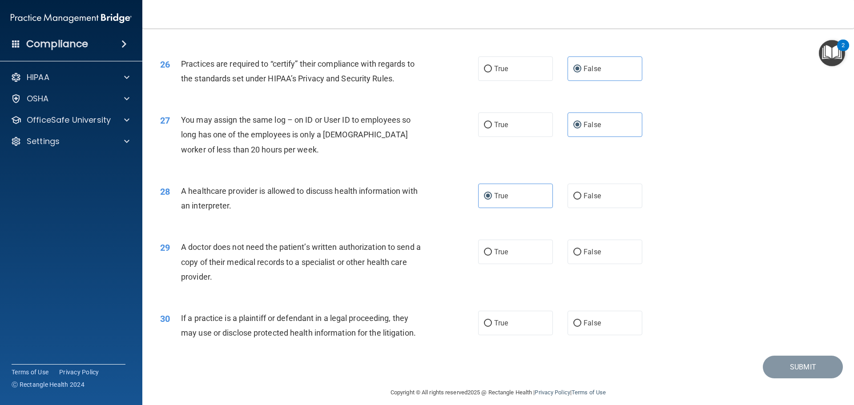
scroll to position [1665, 0]
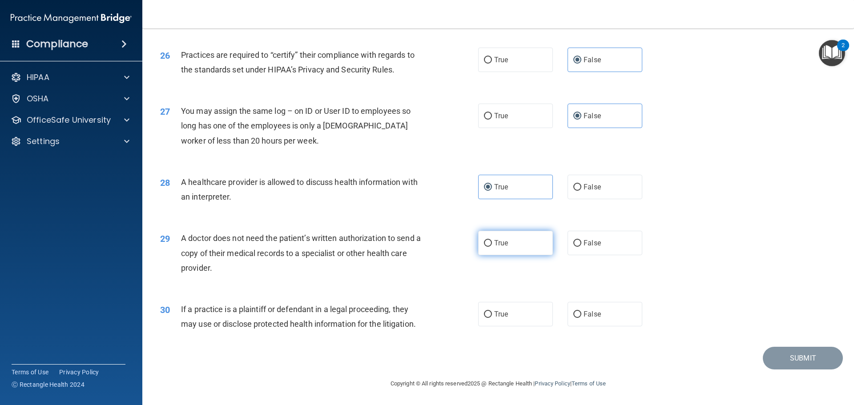
click at [528, 249] on label "True" at bounding box center [515, 243] width 75 height 24
click at [492, 247] on input "True" at bounding box center [488, 243] width 8 height 7
radio input "true"
click at [527, 313] on label "True" at bounding box center [515, 314] width 75 height 24
click at [492, 313] on input "True" at bounding box center [488, 314] width 8 height 7
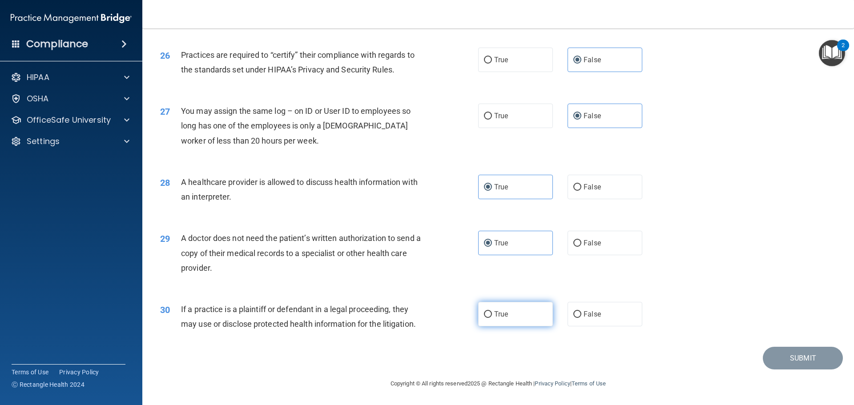
radio input "true"
click at [780, 350] on button "Submit" at bounding box center [803, 358] width 80 height 23
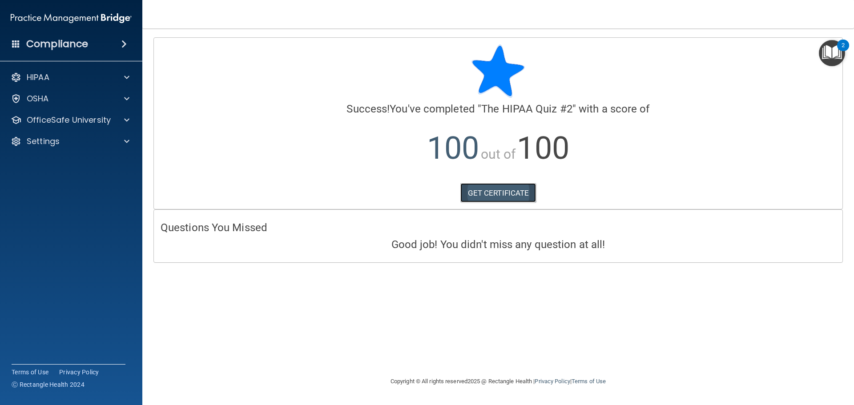
click at [488, 191] on link "GET CERTIFICATE" at bounding box center [498, 193] width 76 height 20
click at [65, 100] on div "OSHA" at bounding box center [59, 98] width 110 height 11
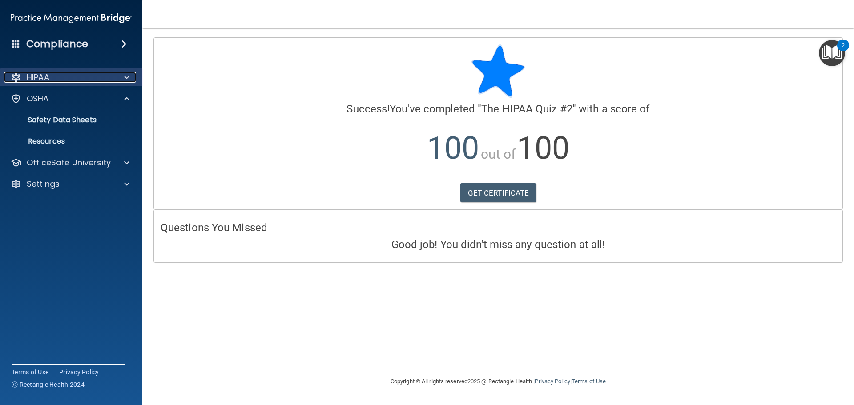
click at [66, 80] on div "HIPAA" at bounding box center [59, 77] width 110 height 11
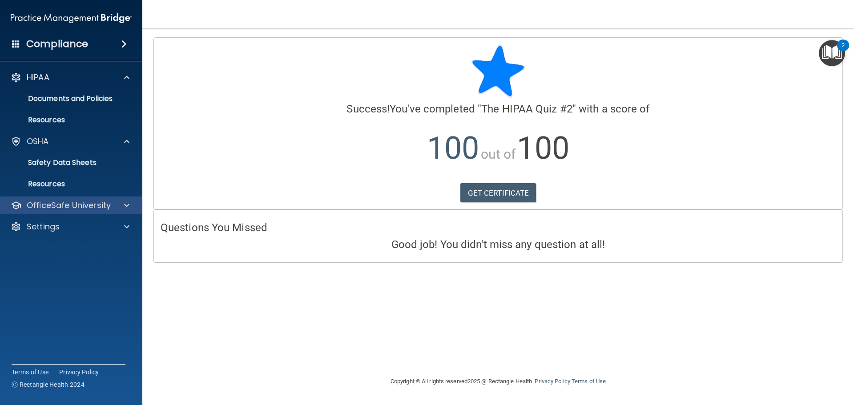
click at [56, 199] on div "OfficeSafe University" at bounding box center [71, 206] width 143 height 18
click at [121, 209] on div at bounding box center [125, 205] width 22 height 11
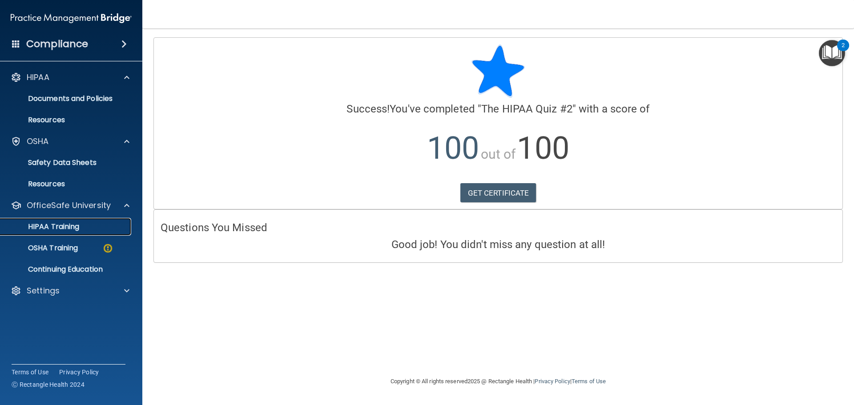
click at [64, 226] on p "HIPAA Training" at bounding box center [42, 226] width 73 height 9
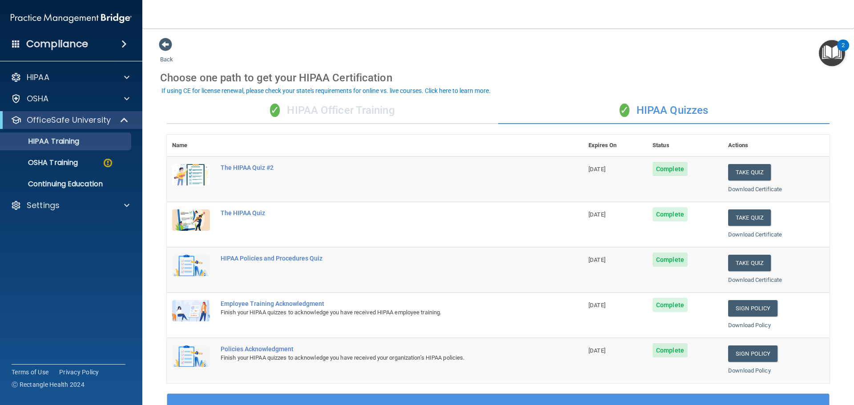
click at [341, 103] on div "✓ HIPAA Officer Training" at bounding box center [332, 110] width 331 height 27
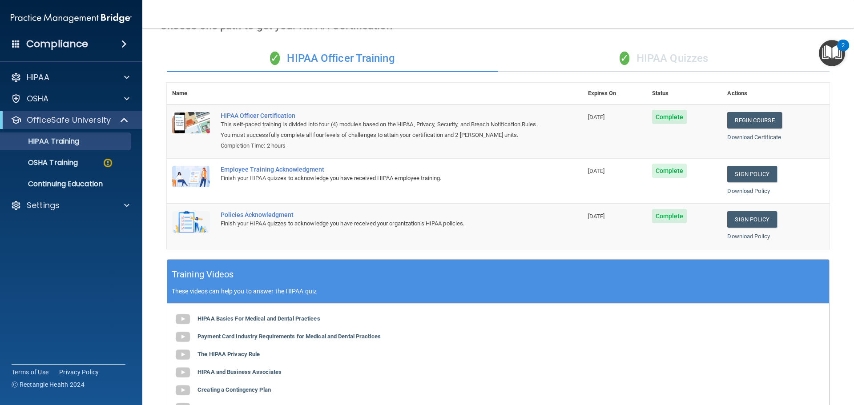
scroll to position [133, 0]
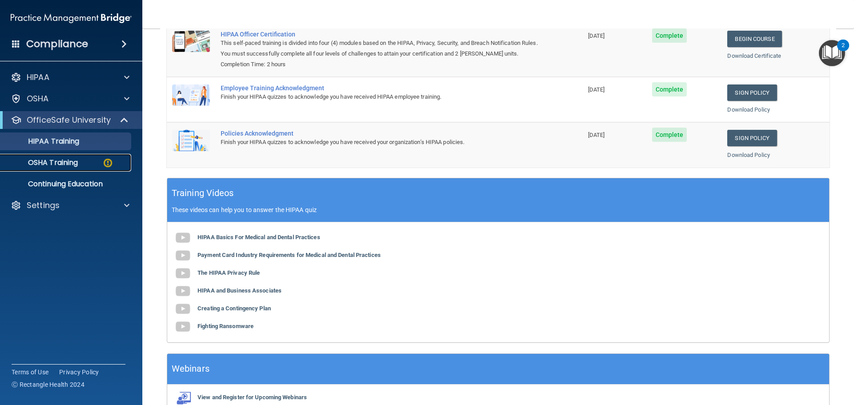
click at [59, 169] on link "OSHA Training" at bounding box center [61, 163] width 140 height 18
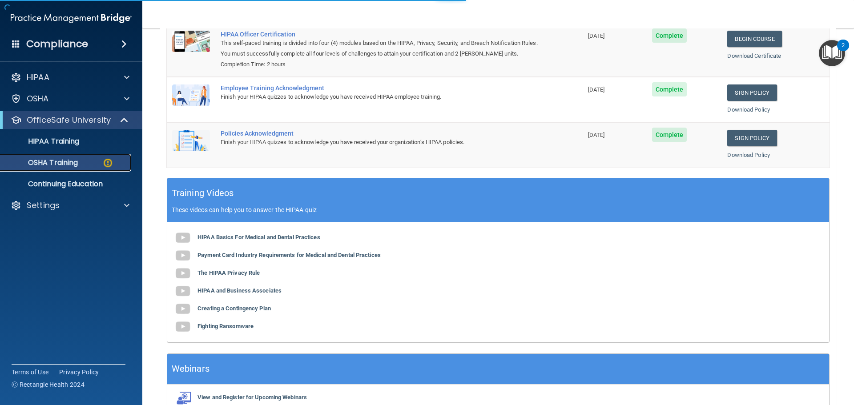
click at [80, 161] on div "OSHA Training" at bounding box center [66, 162] width 121 height 9
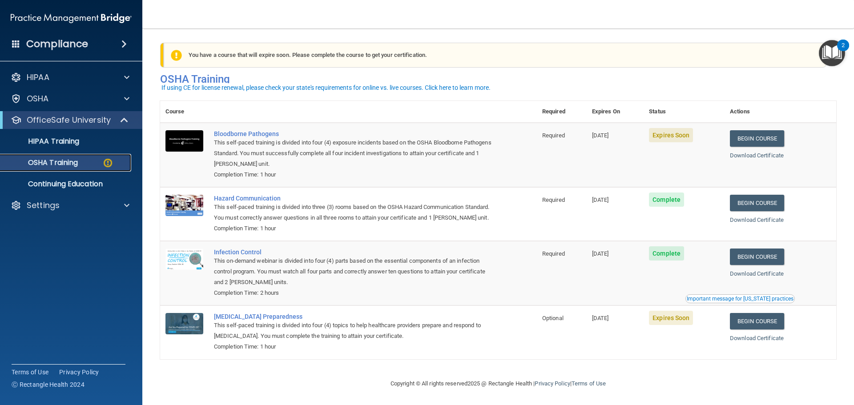
scroll to position [15, 0]
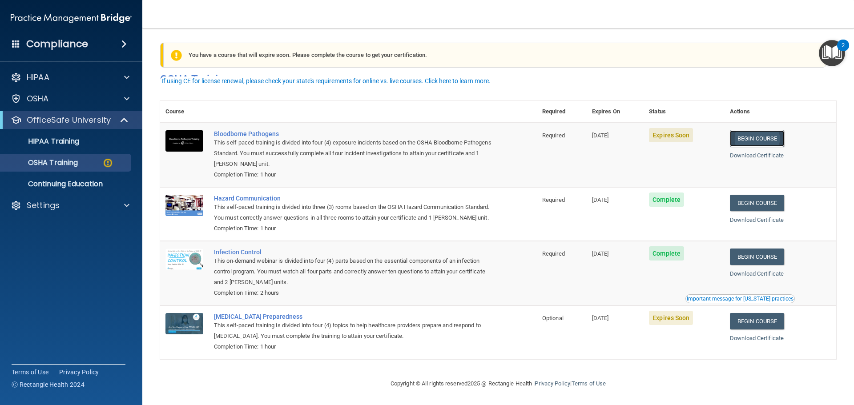
click at [772, 130] on link "Begin Course" at bounding box center [757, 138] width 54 height 16
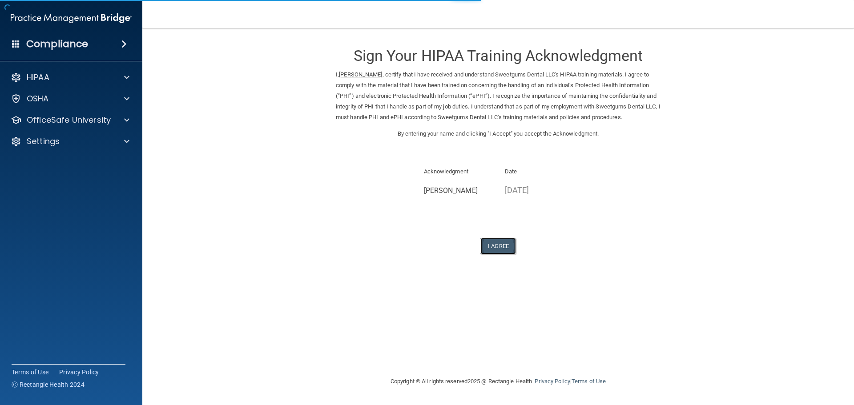
click at [494, 250] on button "I Agree" at bounding box center [498, 246] width 36 height 16
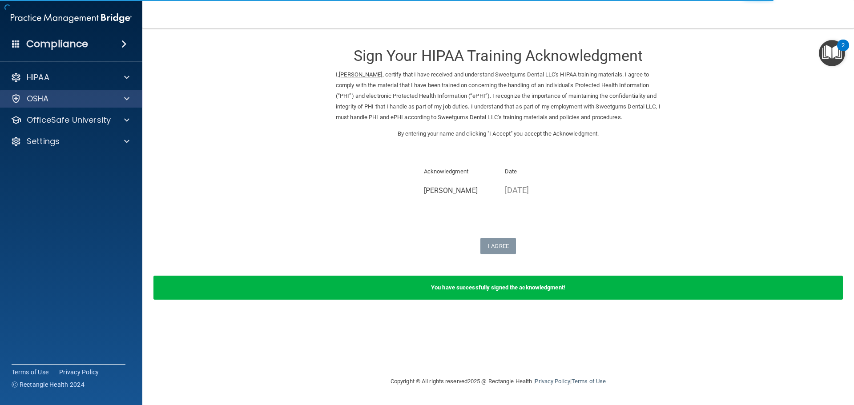
click at [97, 93] on div "OSHA" at bounding box center [71, 99] width 143 height 18
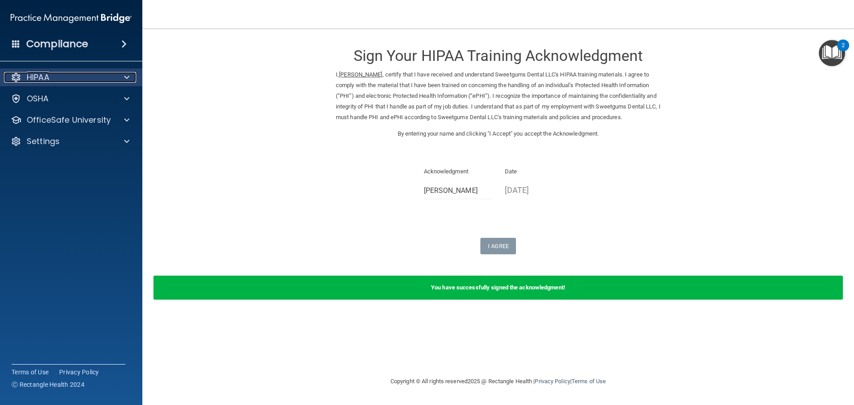
click at [82, 75] on div "HIPAA" at bounding box center [59, 77] width 110 height 11
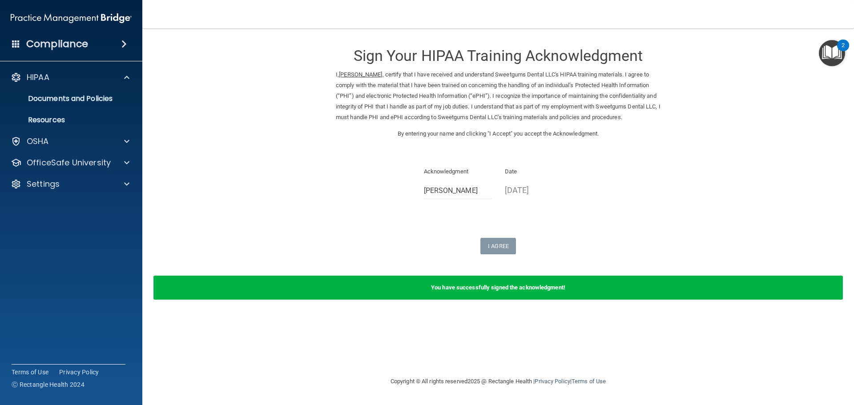
click at [206, 112] on form "Sign Your HIPAA Training Acknowledgment I, [PERSON_NAME] , certify that I have …" at bounding box center [498, 173] width 676 height 273
click at [206, 110] on form "Sign Your HIPAA Training Acknowledgment I, [PERSON_NAME] , certify that I have …" at bounding box center [498, 173] width 676 height 273
click at [102, 139] on div "OSHA" at bounding box center [59, 141] width 110 height 11
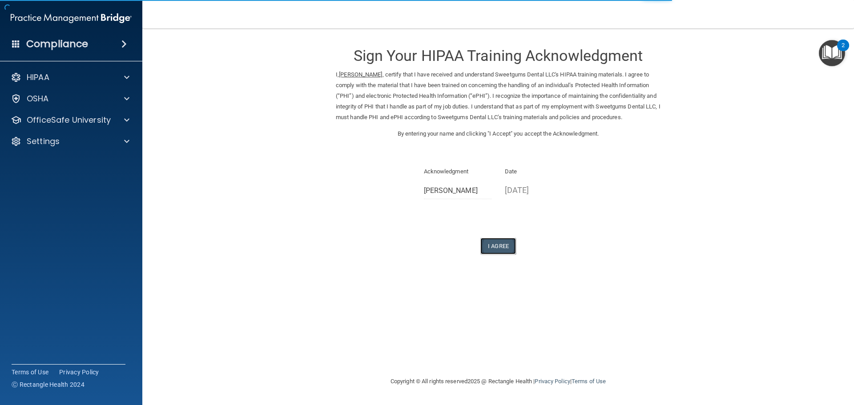
click at [504, 254] on button "I Agree" at bounding box center [498, 246] width 36 height 16
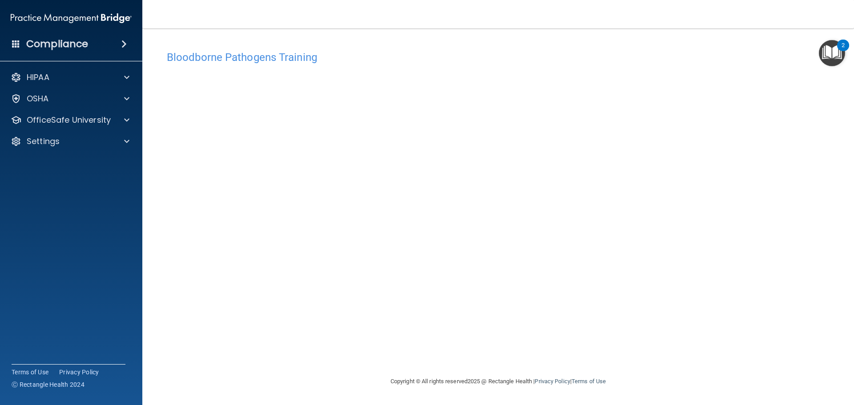
click at [663, 48] on div "Bloodborne Pathogens Training" at bounding box center [498, 57] width 676 height 22
click at [604, 55] on h4 "Bloodborne Pathogens Training" at bounding box center [498, 58] width 663 height 12
click at [562, 45] on div "Bloodborne Pathogens Training This course doesn’t expire until [DATE]. Are you …" at bounding box center [498, 202] width 676 height 330
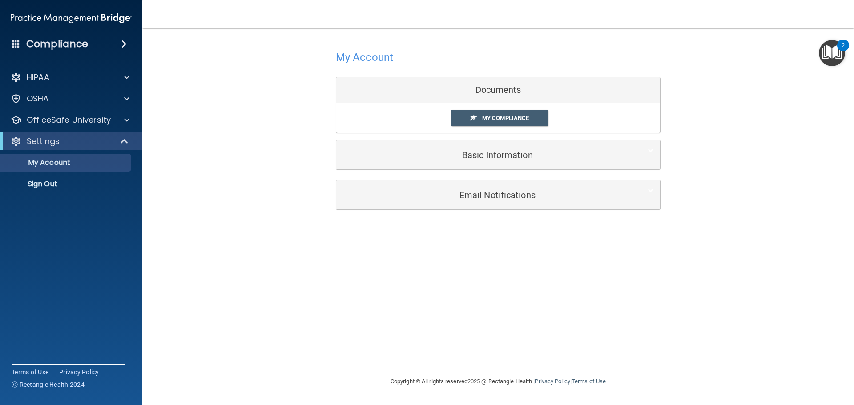
click at [491, 82] on div "Documents" at bounding box center [498, 90] width 324 height 26
click at [112, 114] on div "OfficeSafe University" at bounding box center [71, 120] width 143 height 18
click at [128, 120] on span at bounding box center [126, 120] width 5 height 11
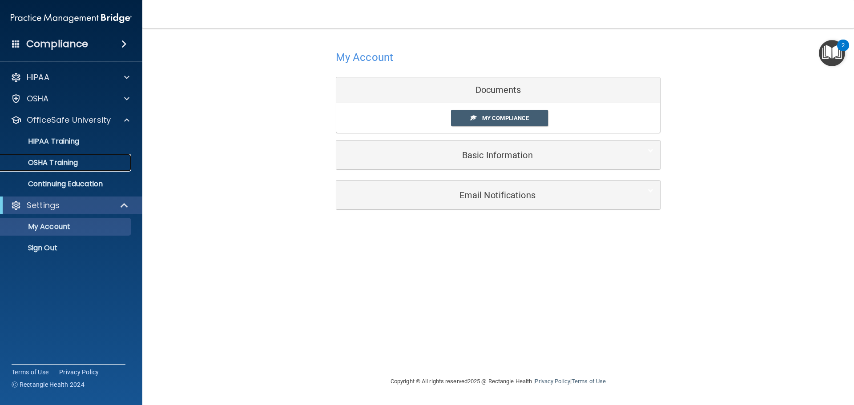
click at [44, 162] on p "OSHA Training" at bounding box center [42, 162] width 72 height 9
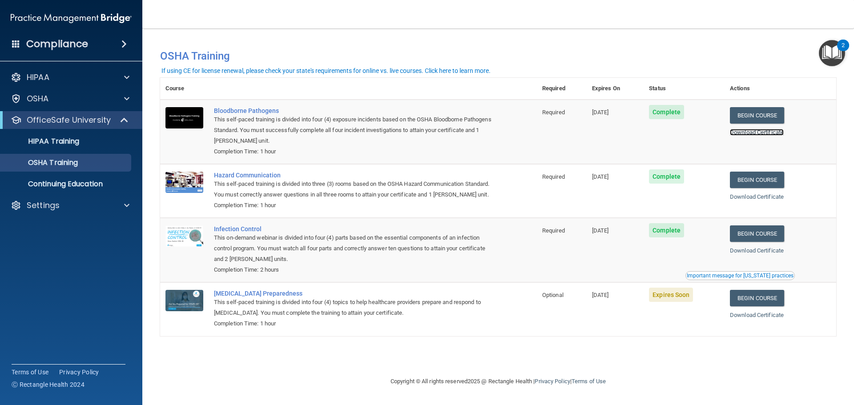
click at [773, 133] on link "Download Certificate" at bounding box center [757, 132] width 54 height 7
click at [765, 242] on link "Begin Course" at bounding box center [757, 233] width 54 height 16
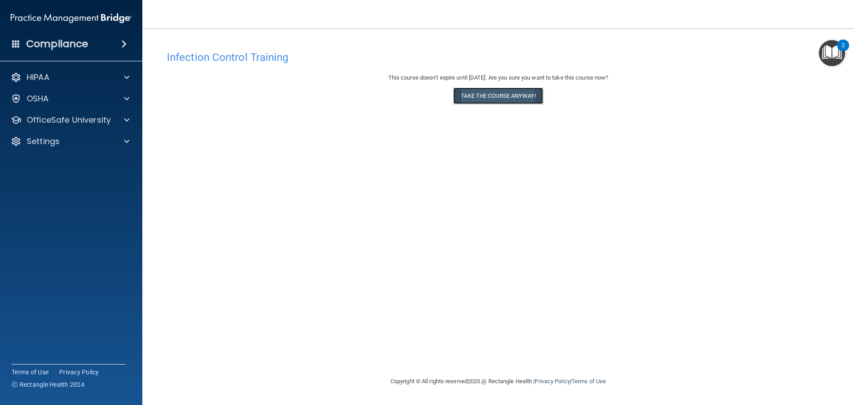
click at [492, 97] on button "Take the course anyway!" at bounding box center [497, 96] width 89 height 16
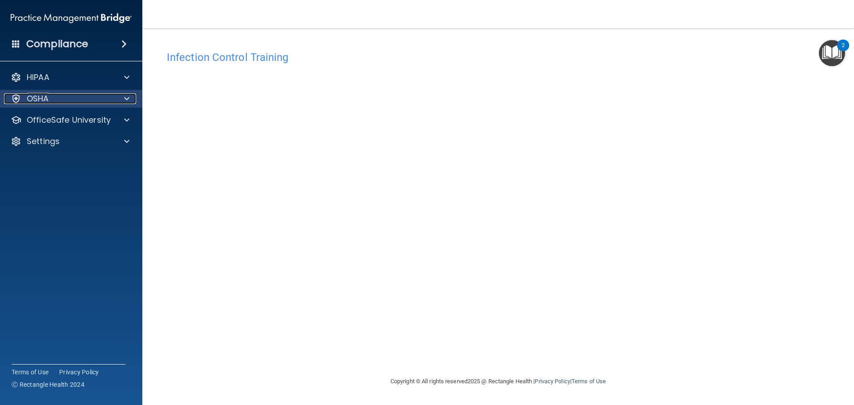
click at [92, 96] on div "OSHA" at bounding box center [59, 98] width 110 height 11
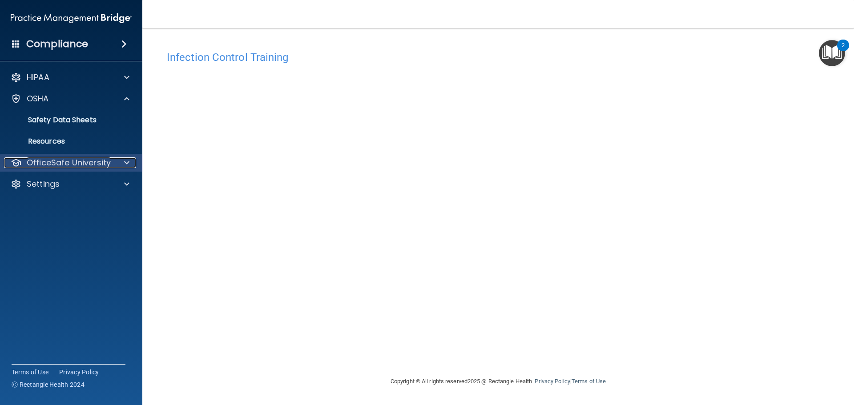
click at [65, 167] on p "OfficeSafe University" at bounding box center [69, 162] width 84 height 11
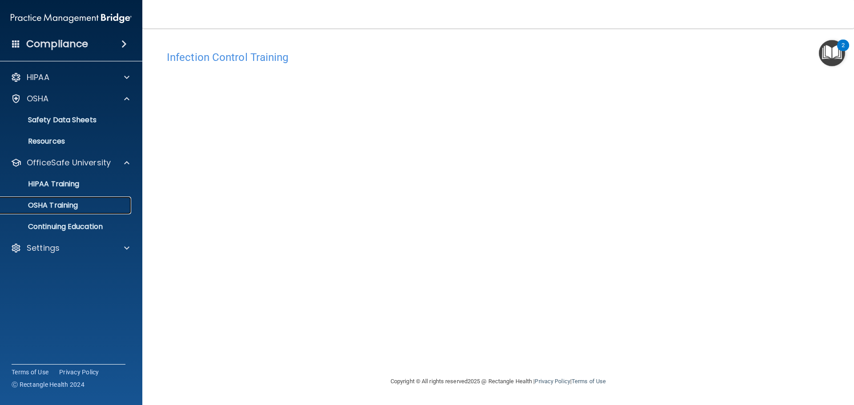
click at [72, 209] on p "OSHA Training" at bounding box center [42, 205] width 72 height 9
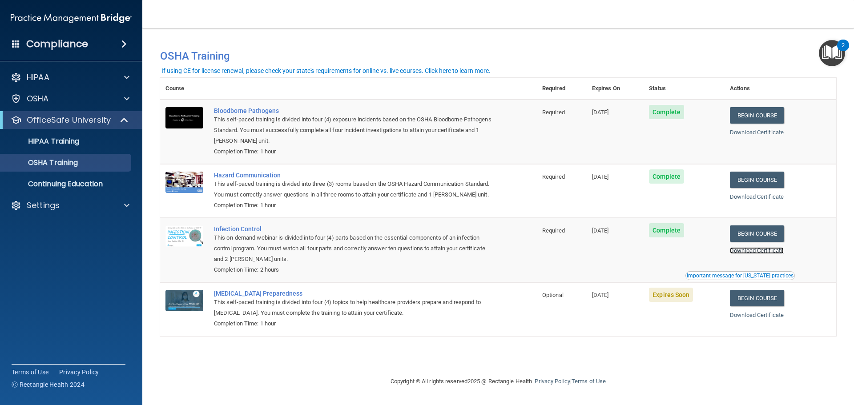
click at [763, 254] on link "Download Certificate" at bounding box center [757, 250] width 54 height 7
click at [766, 306] on link "Begin Course" at bounding box center [757, 298] width 54 height 16
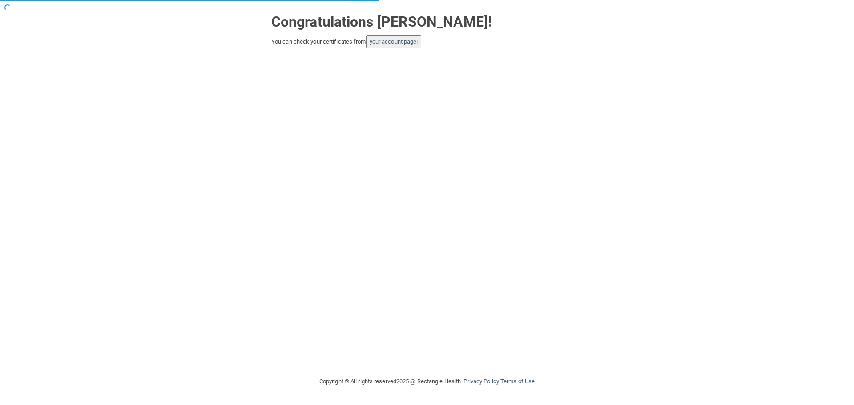
click at [394, 48] on button "your account page!" at bounding box center [394, 41] width 56 height 13
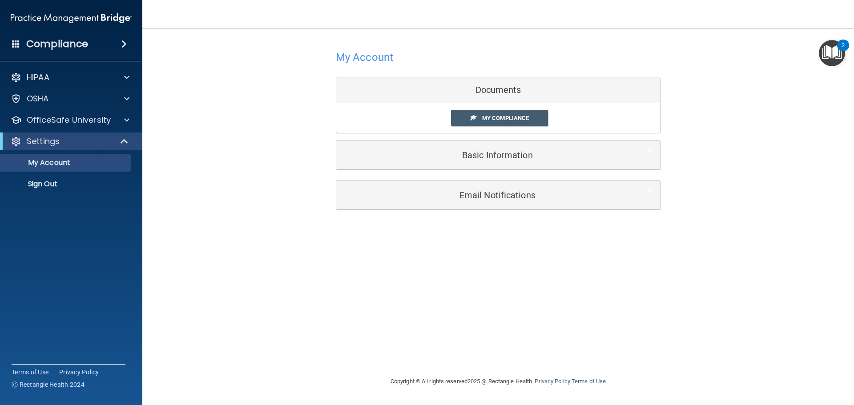
click at [704, 114] on div "My Account Documents My Compliance My Compliance My BAA Basic Information Full …" at bounding box center [498, 128] width 676 height 183
click at [232, 154] on div "My Account Documents My Compliance My Compliance My BAA Basic Information Full …" at bounding box center [498, 128] width 676 height 183
click at [121, 141] on span at bounding box center [125, 141] width 8 height 11
click at [121, 141] on div at bounding box center [125, 141] width 22 height 11
click at [131, 120] on div at bounding box center [125, 120] width 22 height 11
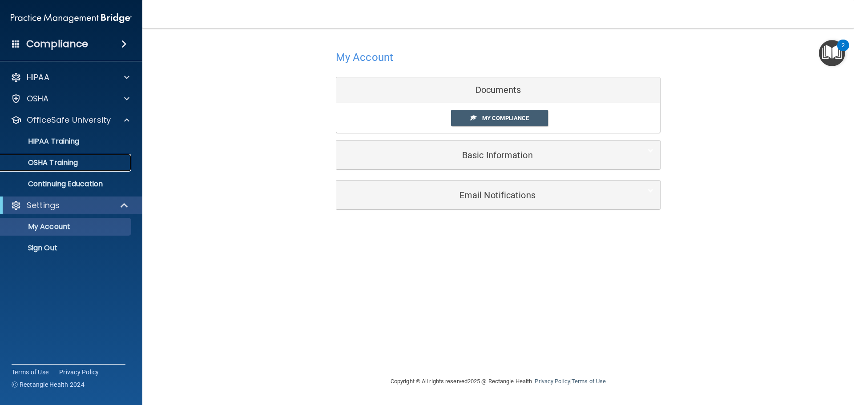
click at [70, 168] on link "OSHA Training" at bounding box center [61, 163] width 140 height 18
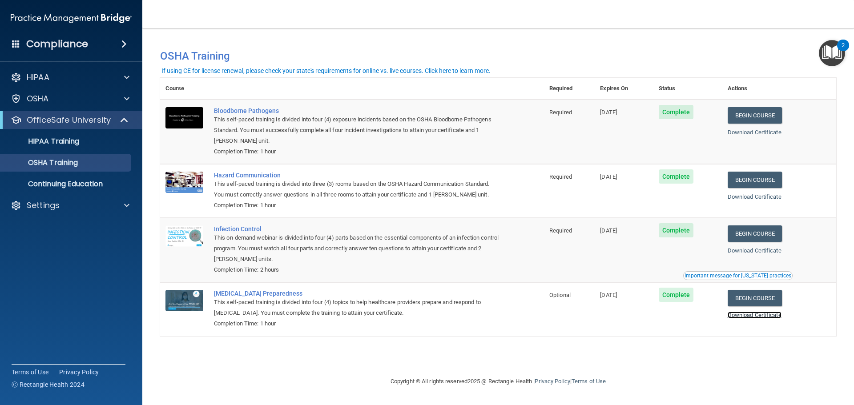
click at [762, 318] on link "Download Certificate" at bounding box center [754, 315] width 54 height 7
click at [762, 177] on link "Begin Course" at bounding box center [754, 180] width 54 height 16
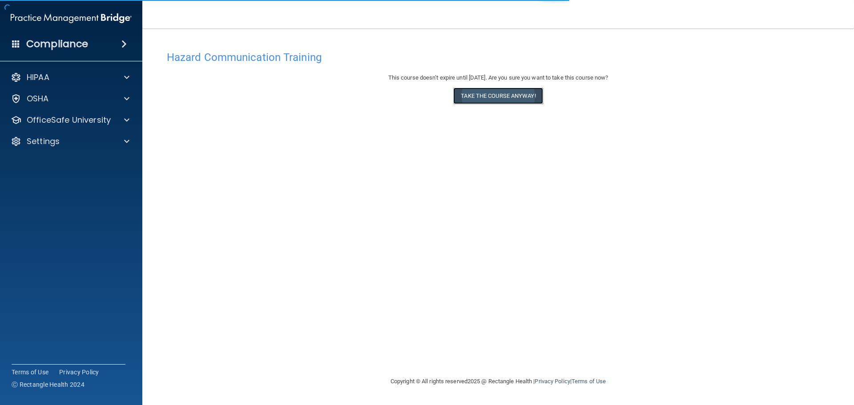
click at [526, 95] on button "Take the course anyway!" at bounding box center [497, 96] width 89 height 16
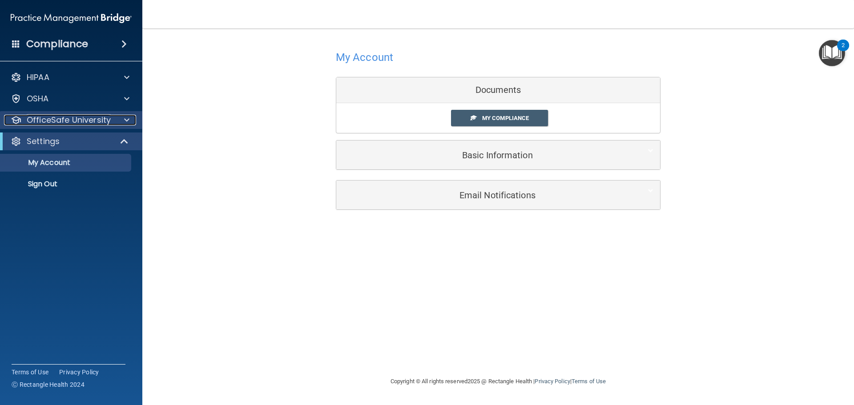
click at [121, 124] on div at bounding box center [125, 120] width 22 height 11
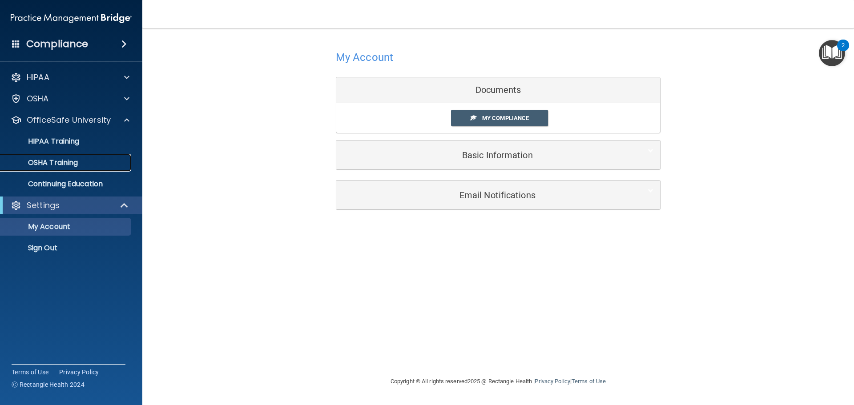
click at [64, 160] on p "OSHA Training" at bounding box center [42, 162] width 72 height 9
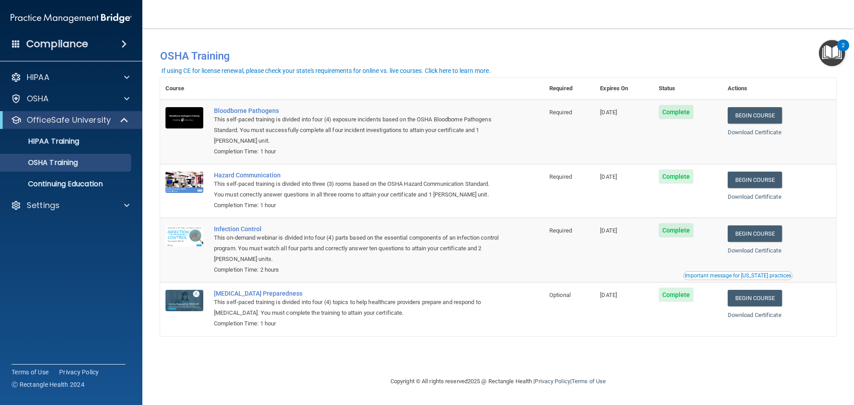
click at [543, 182] on td "Hazard Communication This self-paced training is divided into three (3) rooms b…" at bounding box center [376, 191] width 335 height 54
click at [759, 199] on link "Download Certificate" at bounding box center [754, 196] width 54 height 7
